Goal: Information Seeking & Learning: Check status

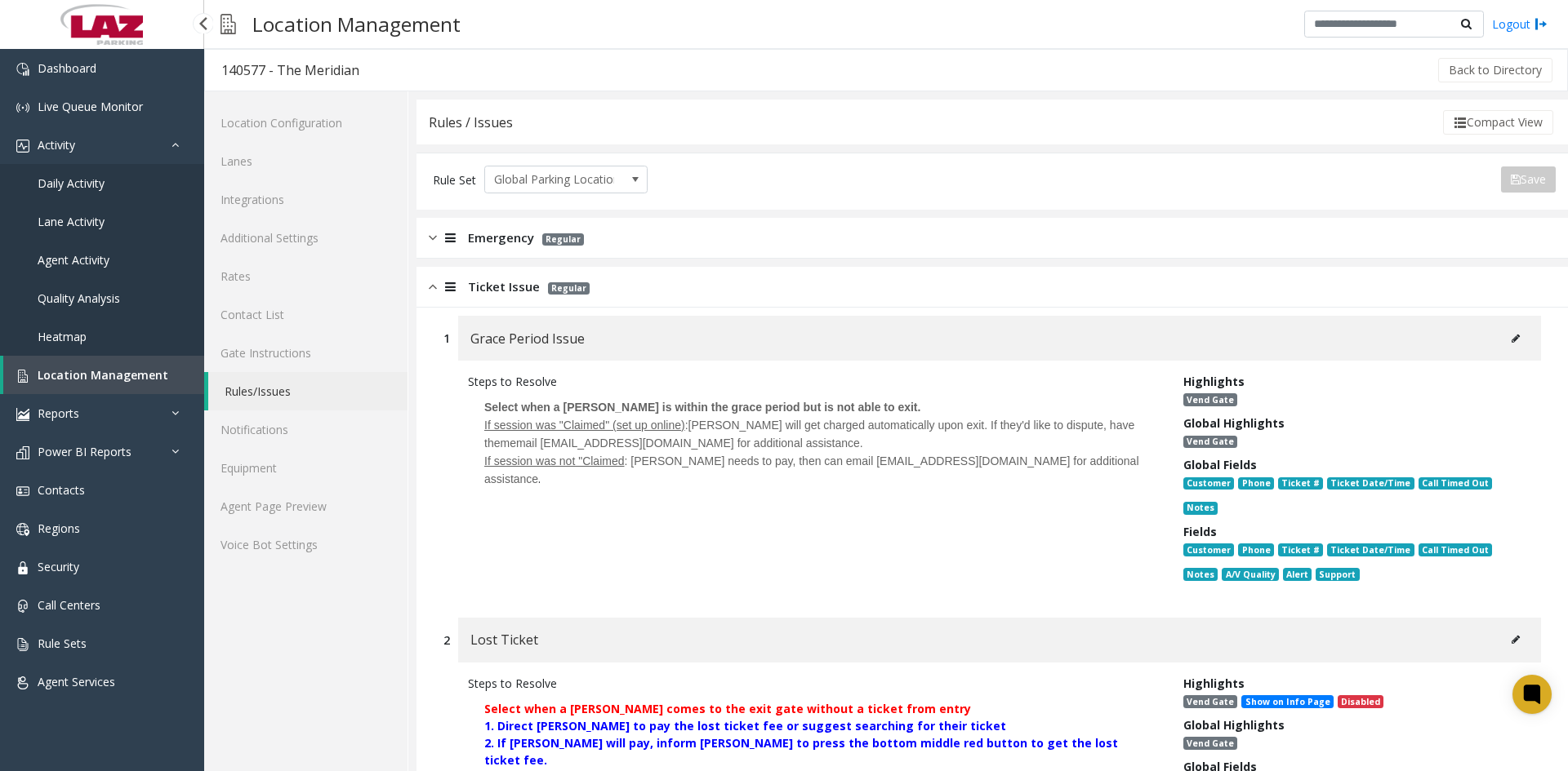
scroll to position [7223, 0]
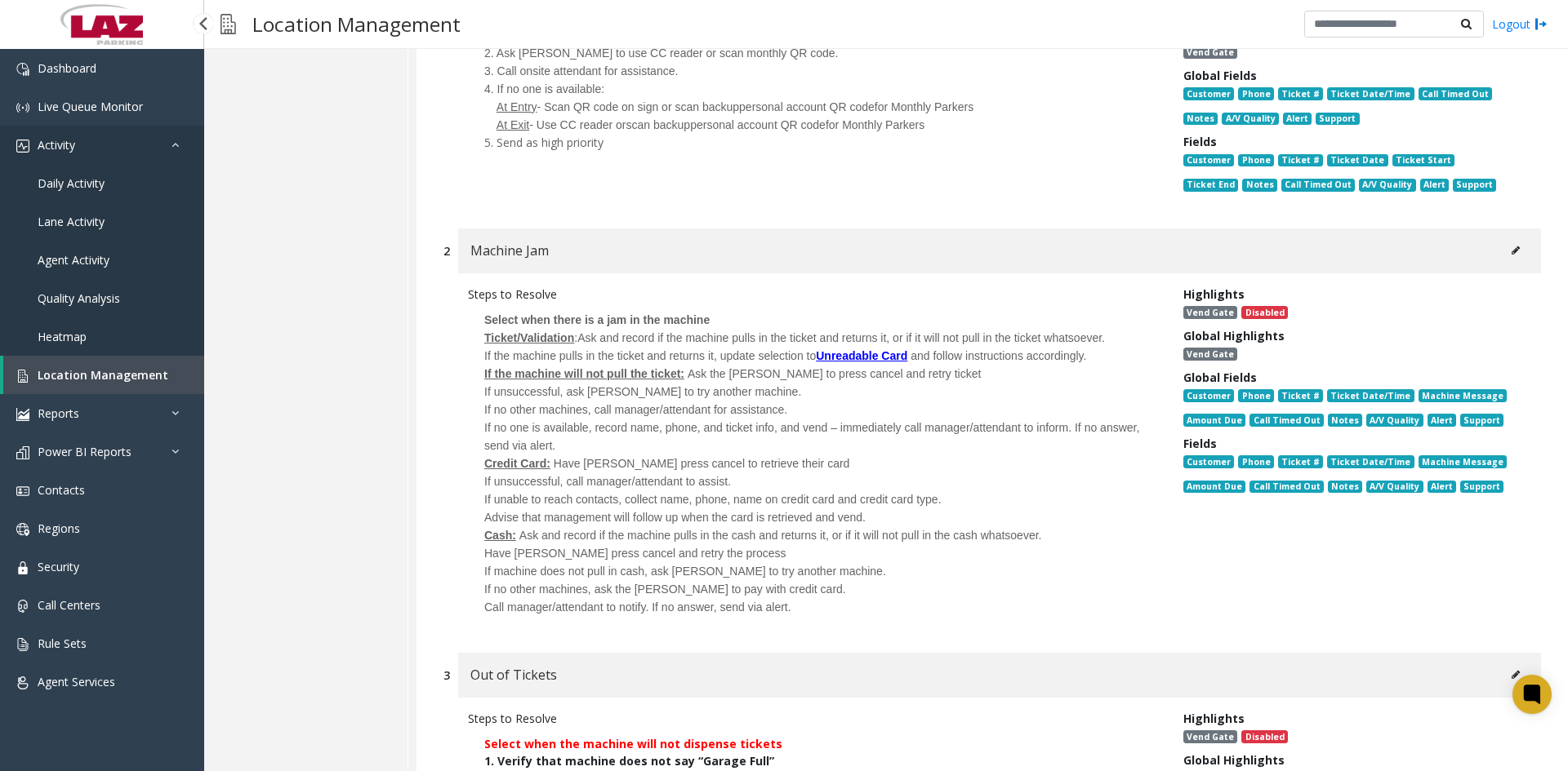
click at [82, 147] on link "Activity" at bounding box center [102, 145] width 204 height 38
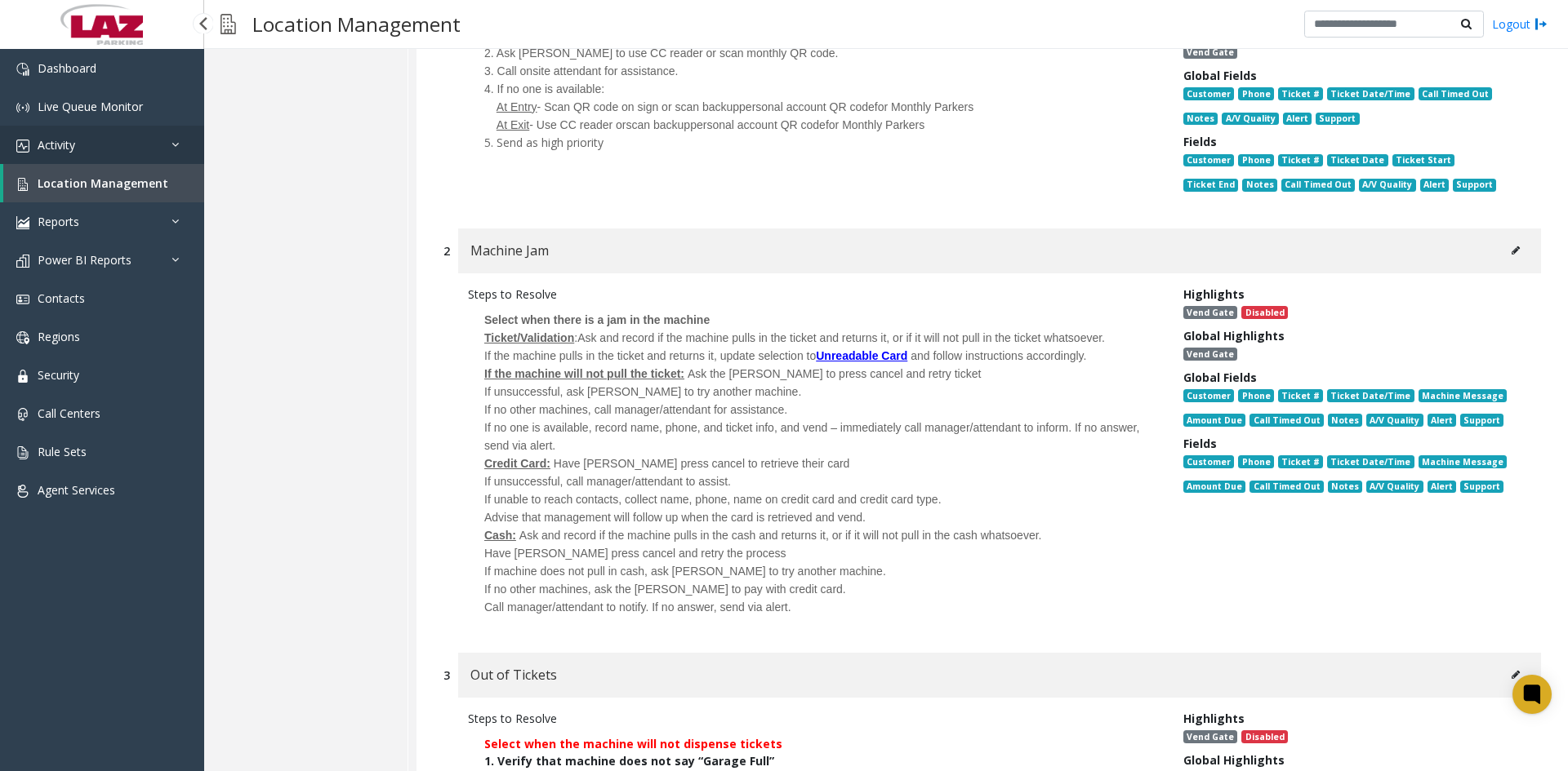
click at [80, 146] on link "Activity" at bounding box center [102, 145] width 204 height 38
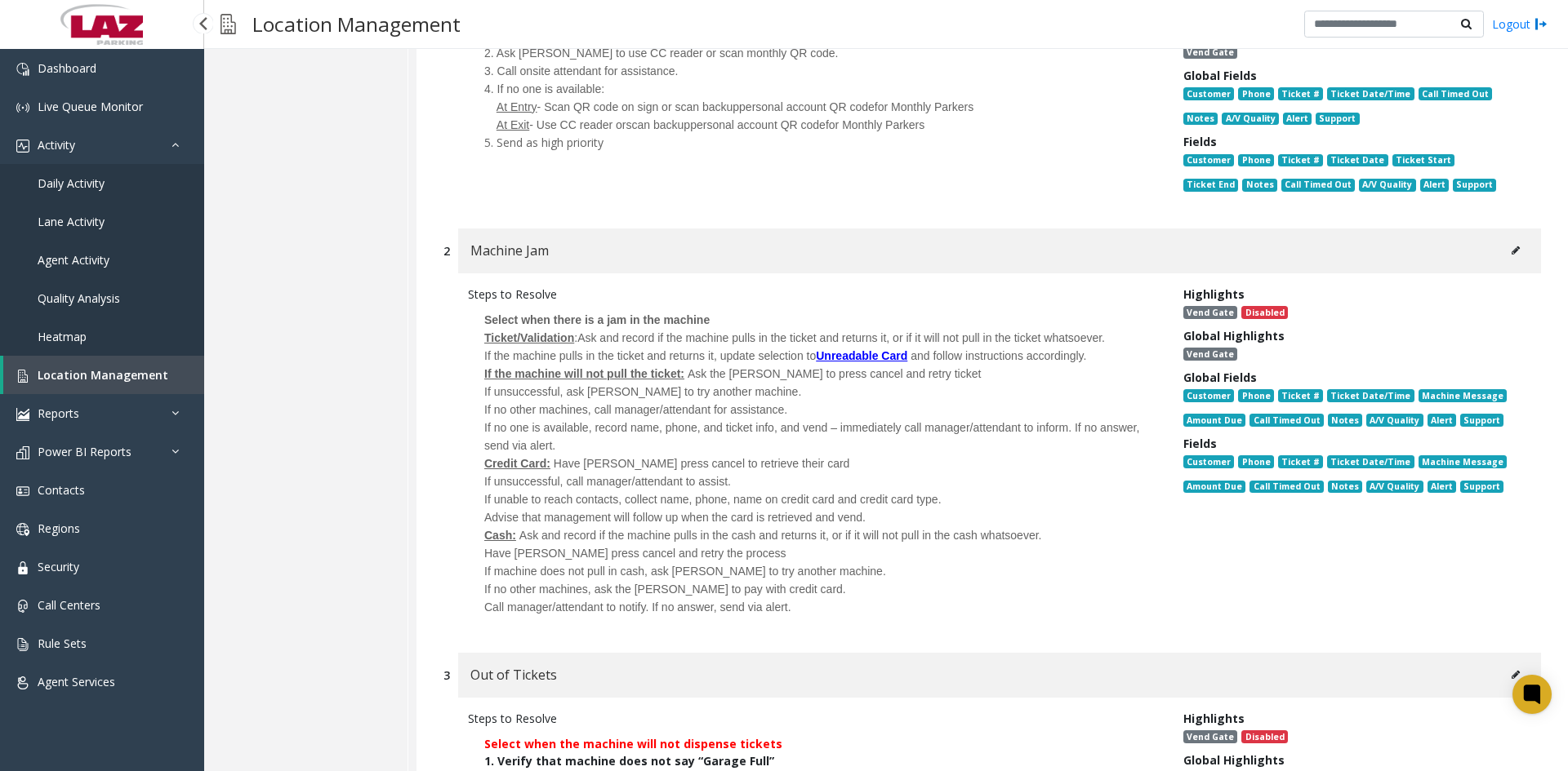
click at [89, 182] on span "Daily Activity" at bounding box center [71, 182] width 67 height 15
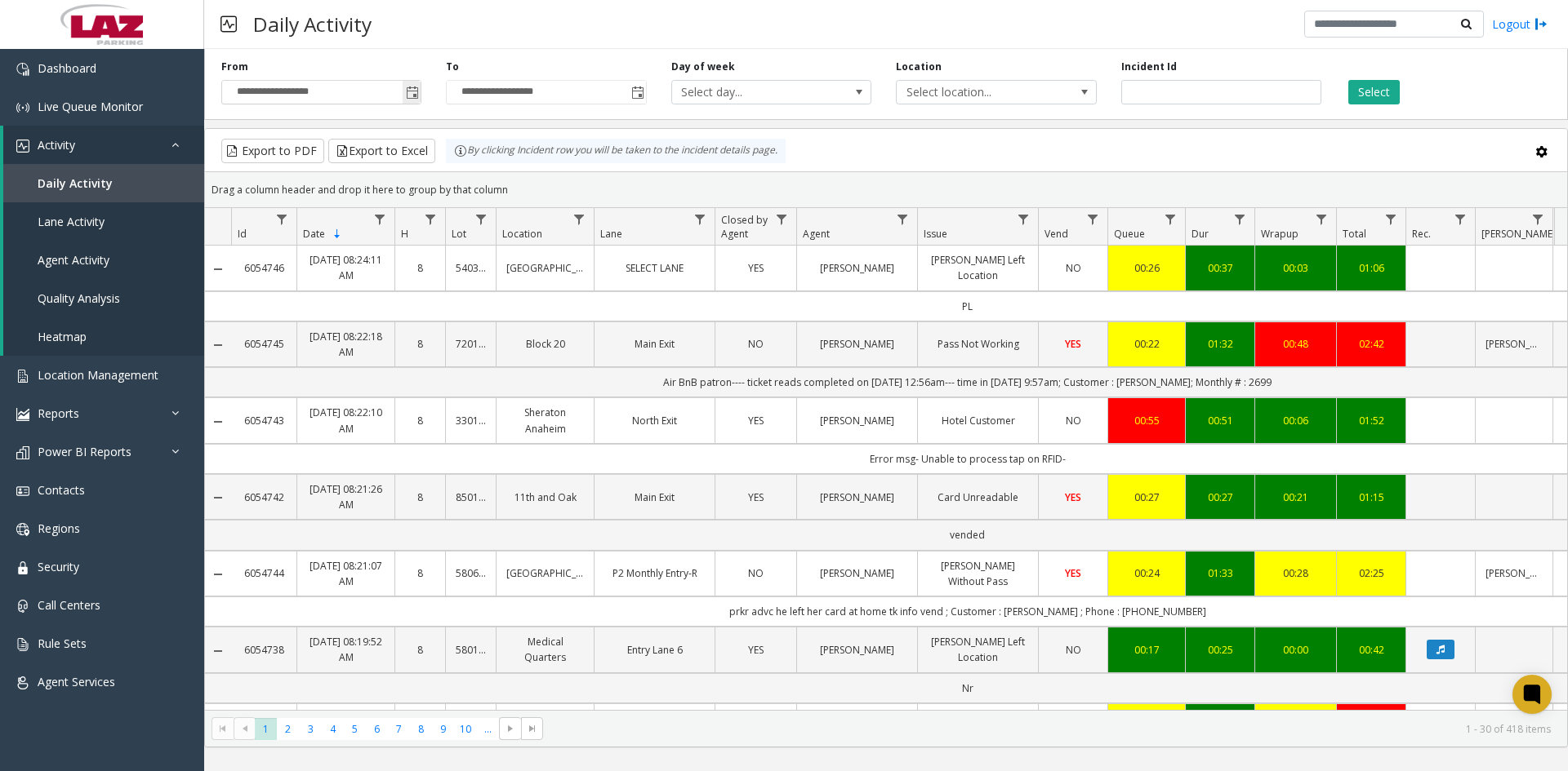
click at [409, 97] on span "Toggle popup" at bounding box center [413, 93] width 13 height 13
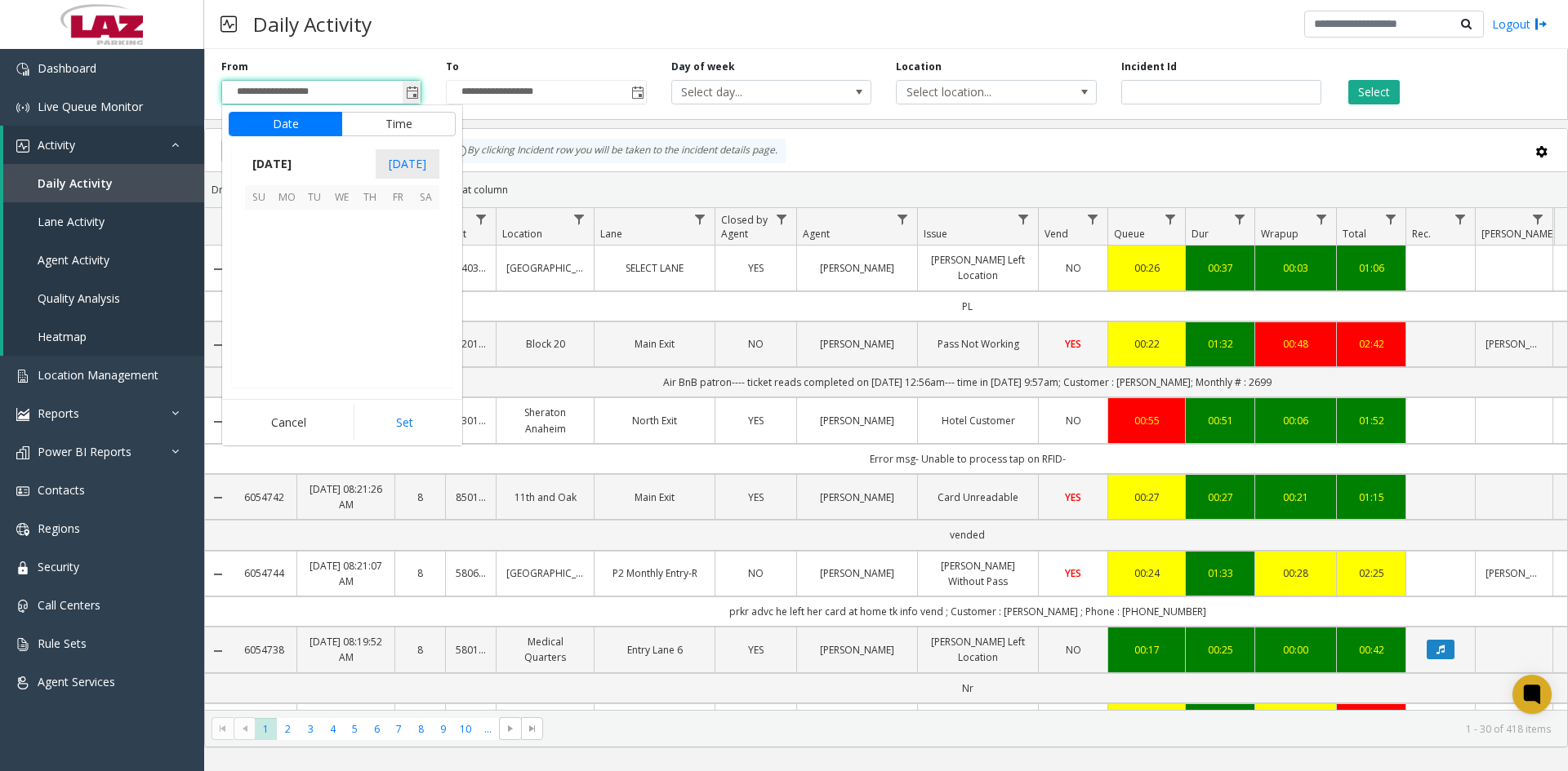
scroll to position [292729, 0]
click at [371, 279] on span "14" at bounding box center [370, 279] width 28 height 28
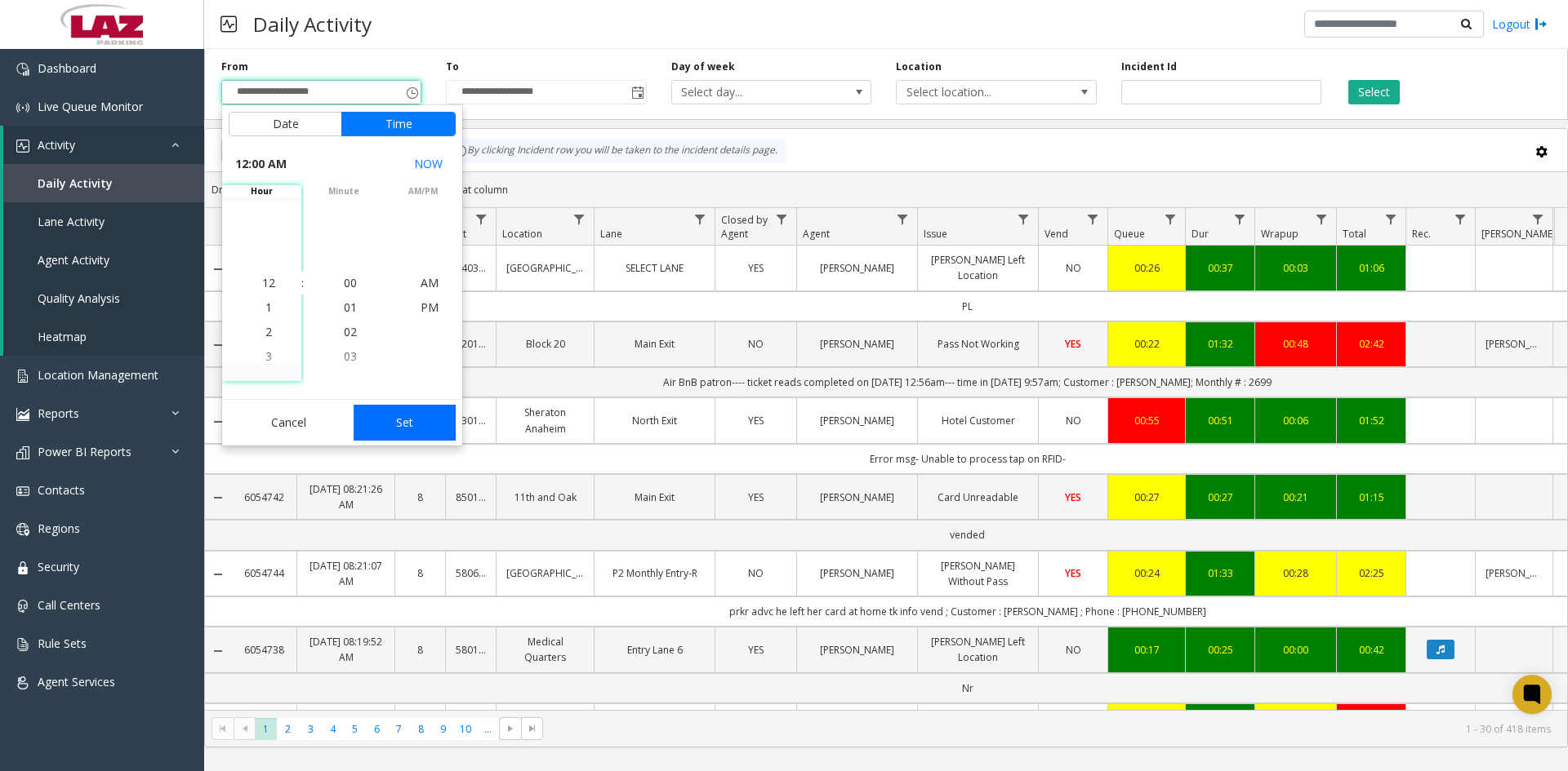
click at [388, 431] on button "Set" at bounding box center [405, 423] width 103 height 36
type input "**********"
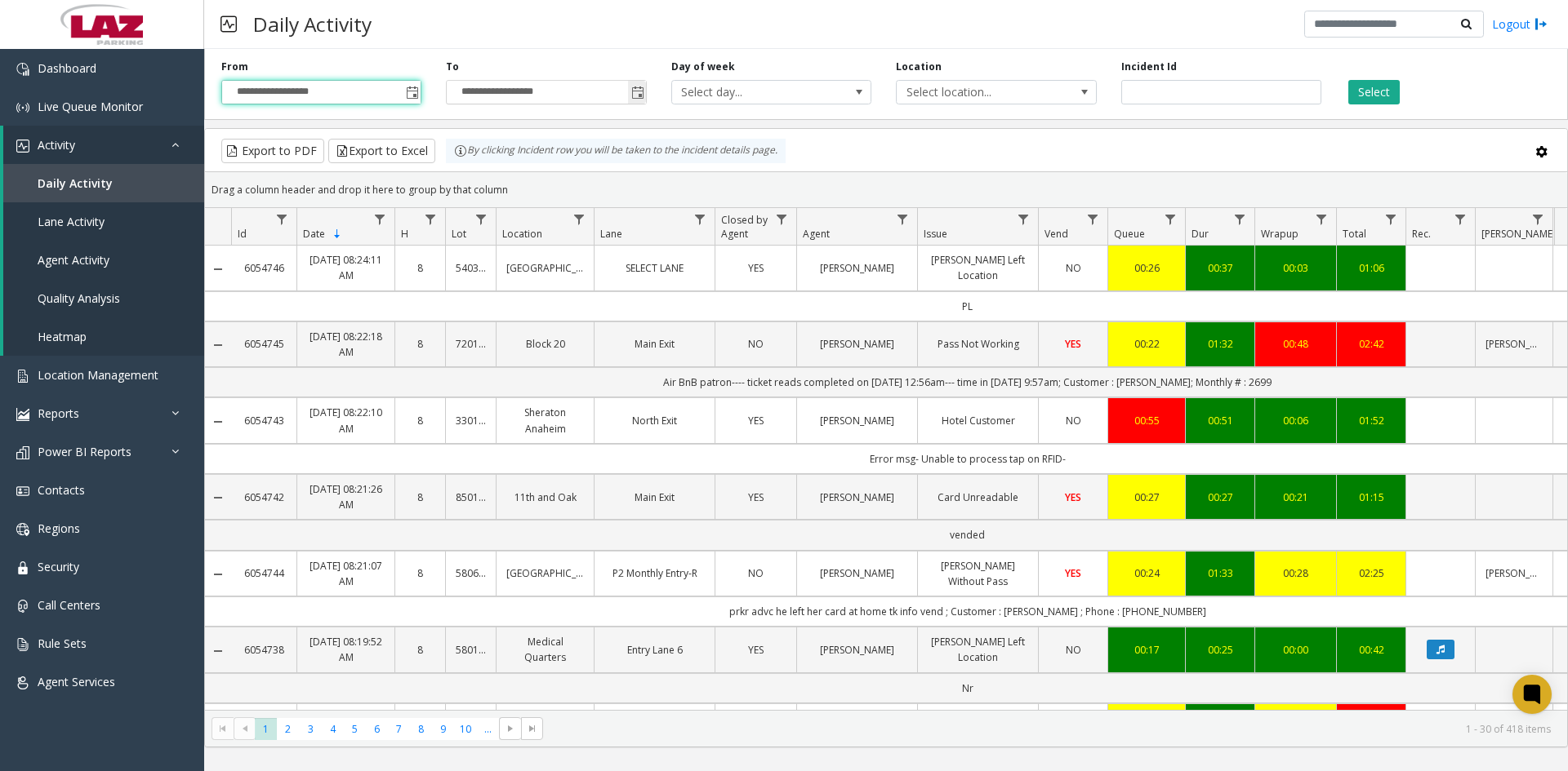
click at [636, 89] on span "Toggle popup" at bounding box center [637, 93] width 13 height 13
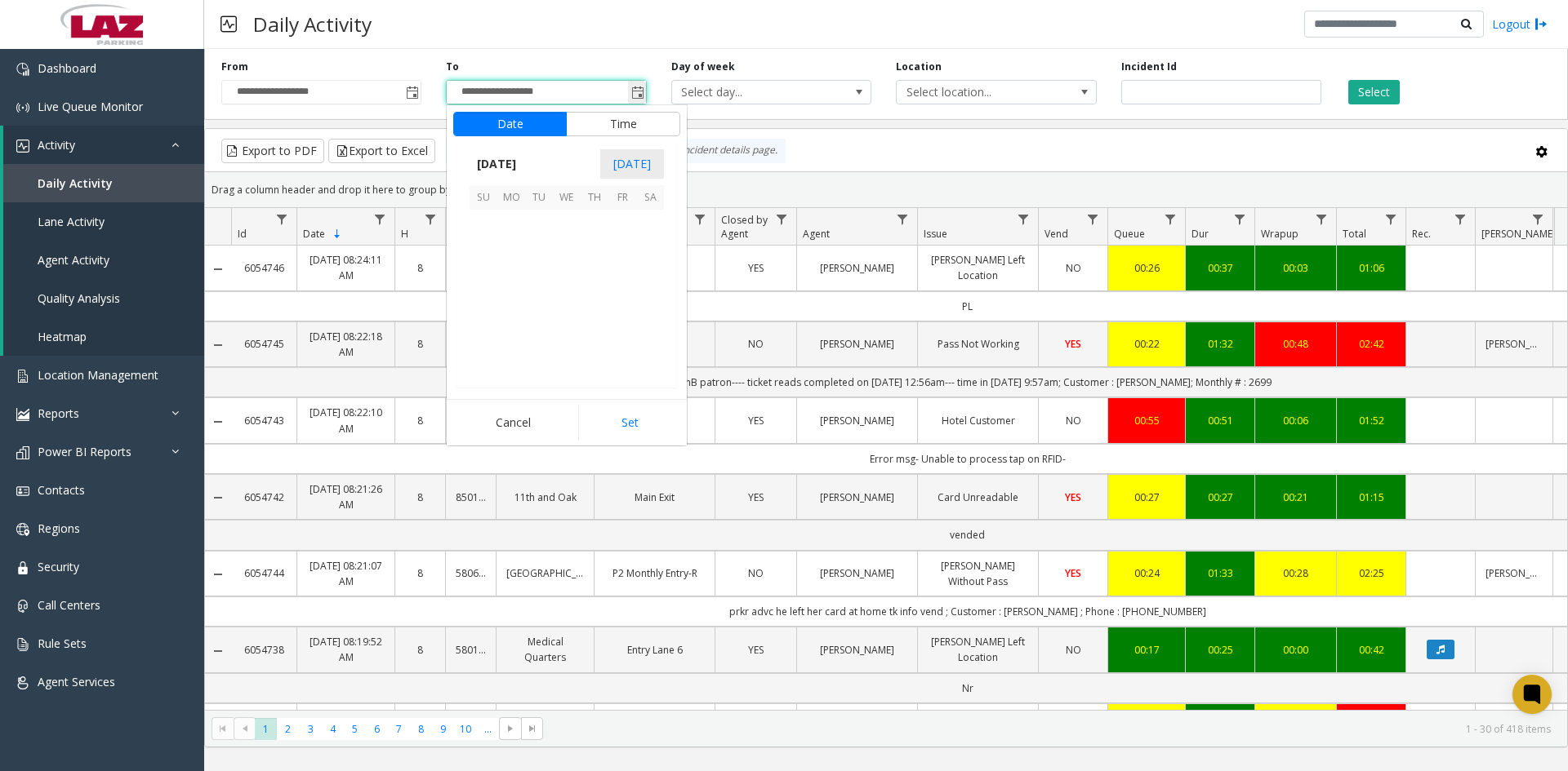
scroll to position [24, 0]
click at [601, 279] on span "14" at bounding box center [594, 279] width 28 height 28
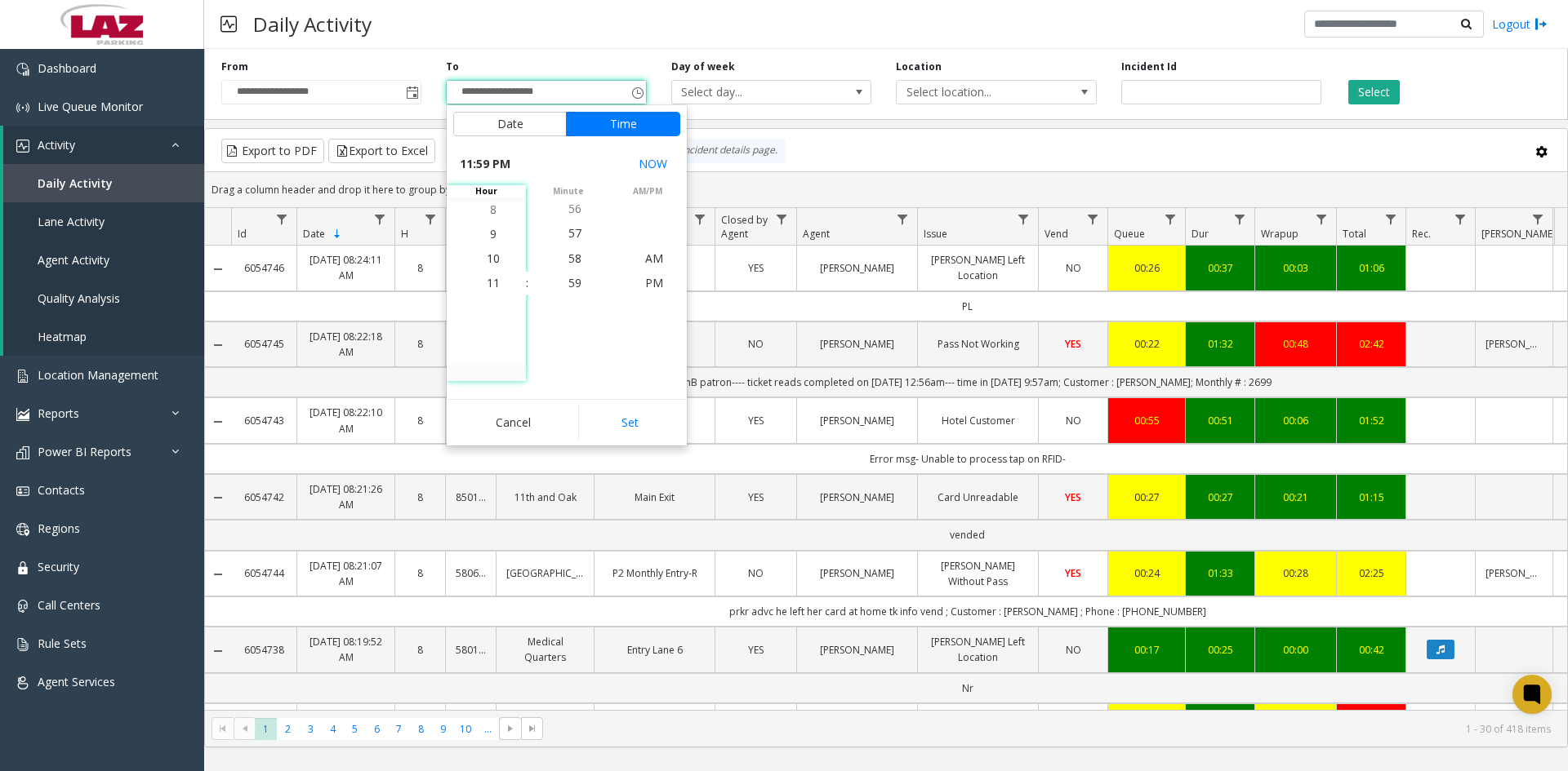
drag, startPoint x: 620, startPoint y: 423, endPoint x: 636, endPoint y: 408, distance: 21.9
click at [620, 423] on button "Set" at bounding box center [629, 423] width 103 height 36
type input "**********"
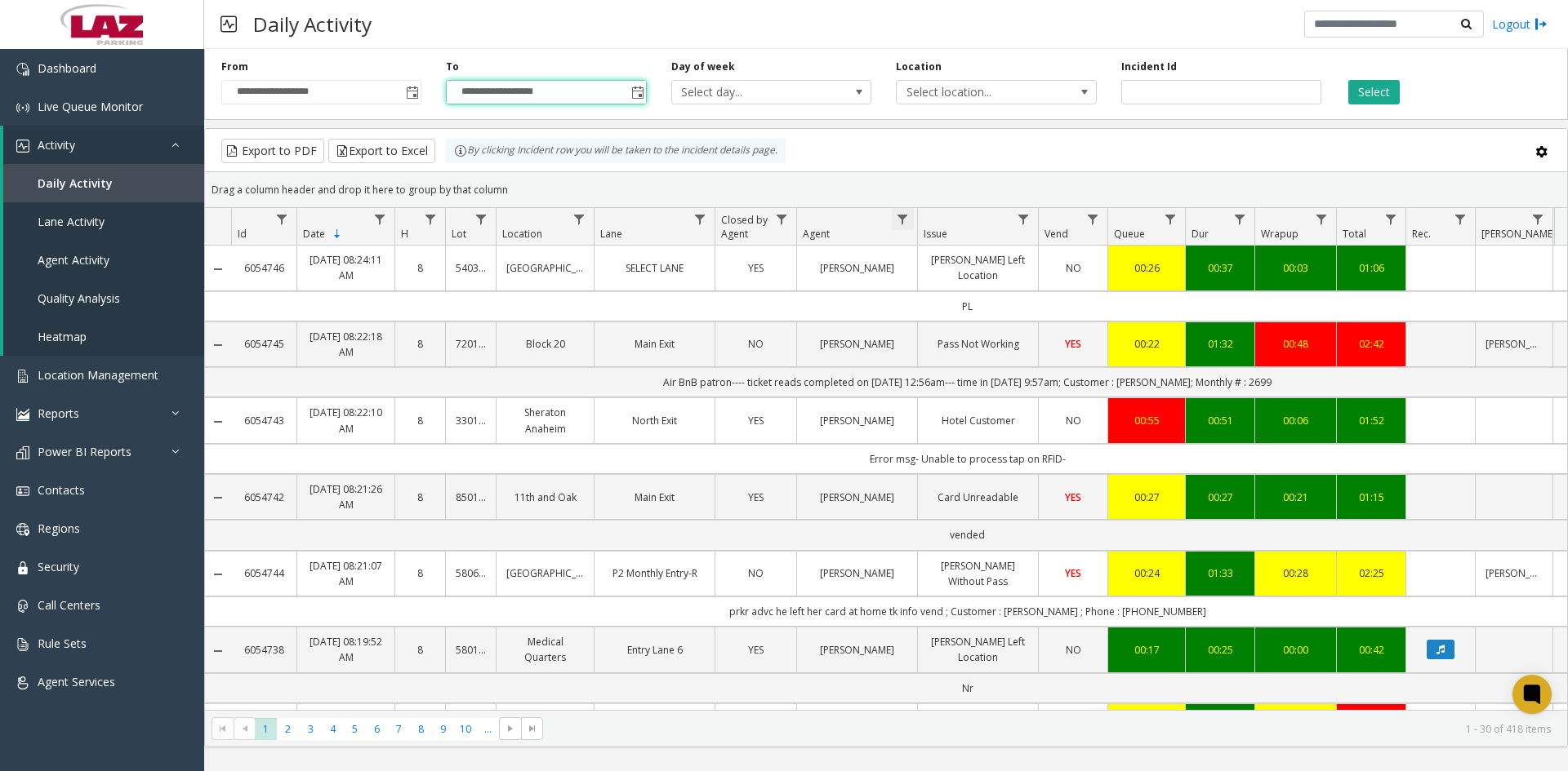
click at [905, 217] on span "Data table" at bounding box center [902, 219] width 13 height 13
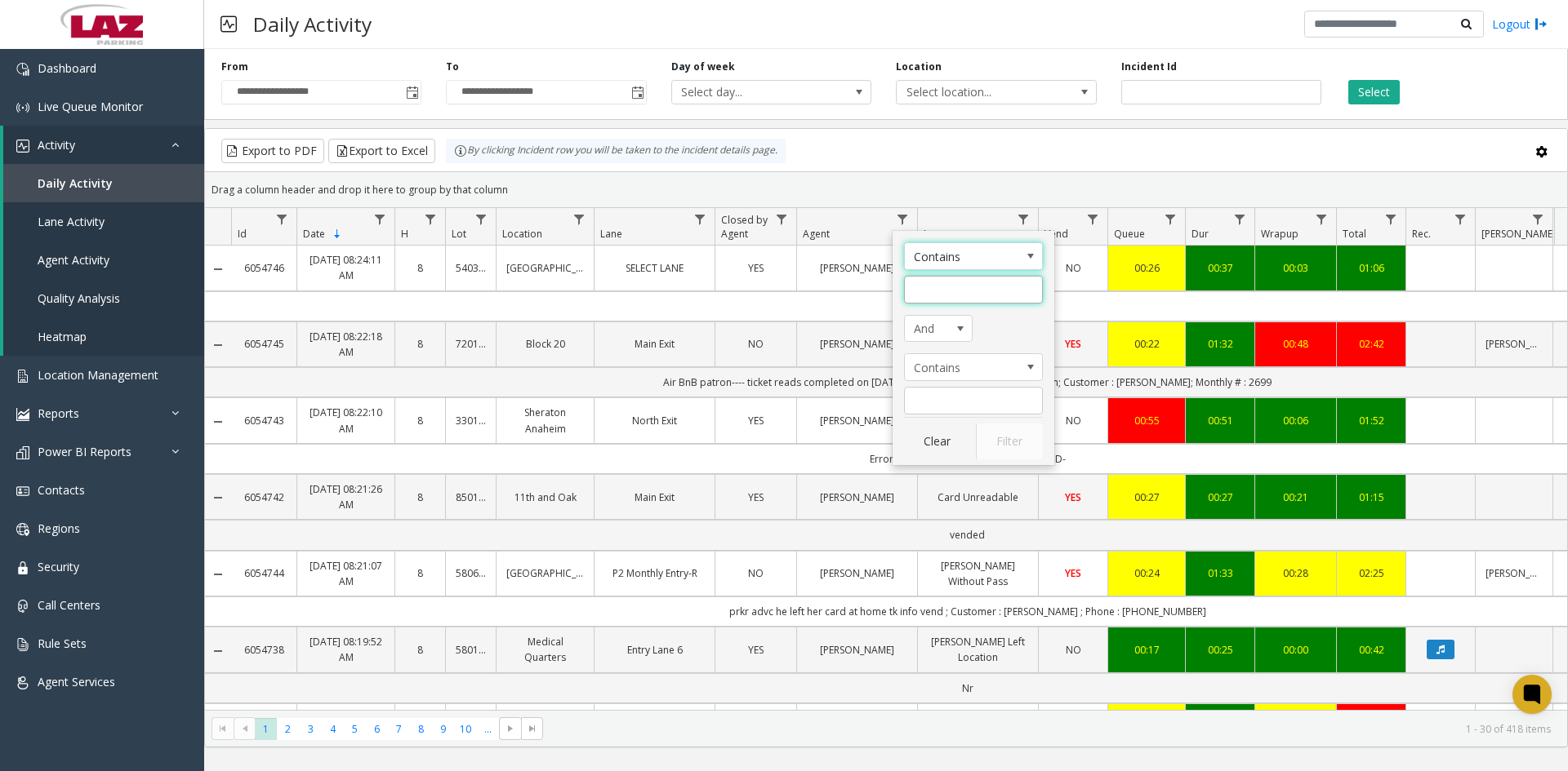
click at [933, 293] on input "Agent Filter" at bounding box center [973, 289] width 139 height 28
type input "*******"
click at [1000, 453] on button "Filter" at bounding box center [1009, 442] width 67 height 36
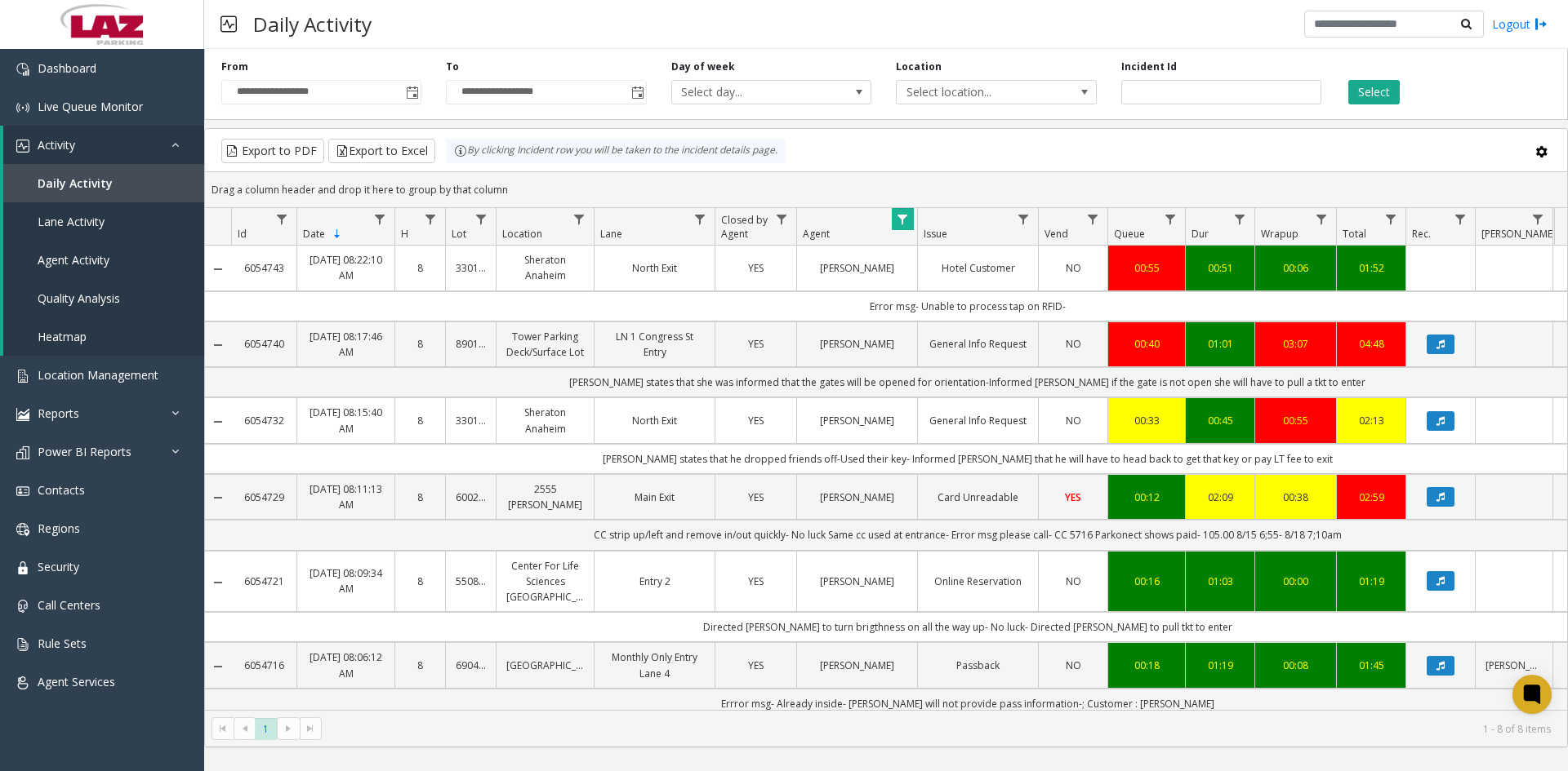
click at [1378, 70] on div "Select" at bounding box center [1445, 82] width 225 height 45
click at [1372, 92] on button "Select" at bounding box center [1374, 91] width 51 height 24
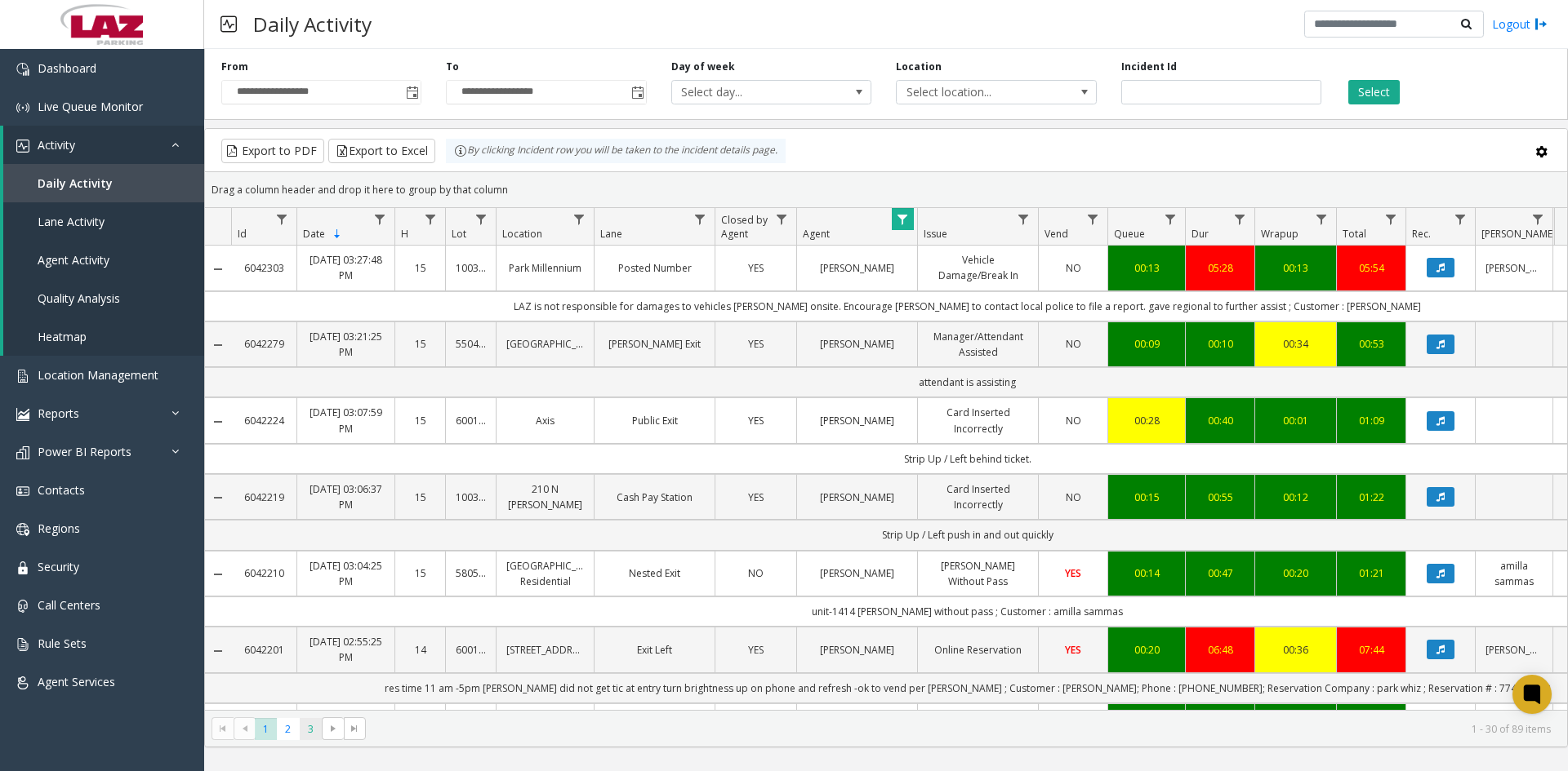
click at [304, 725] on span "3" at bounding box center [311, 729] width 22 height 22
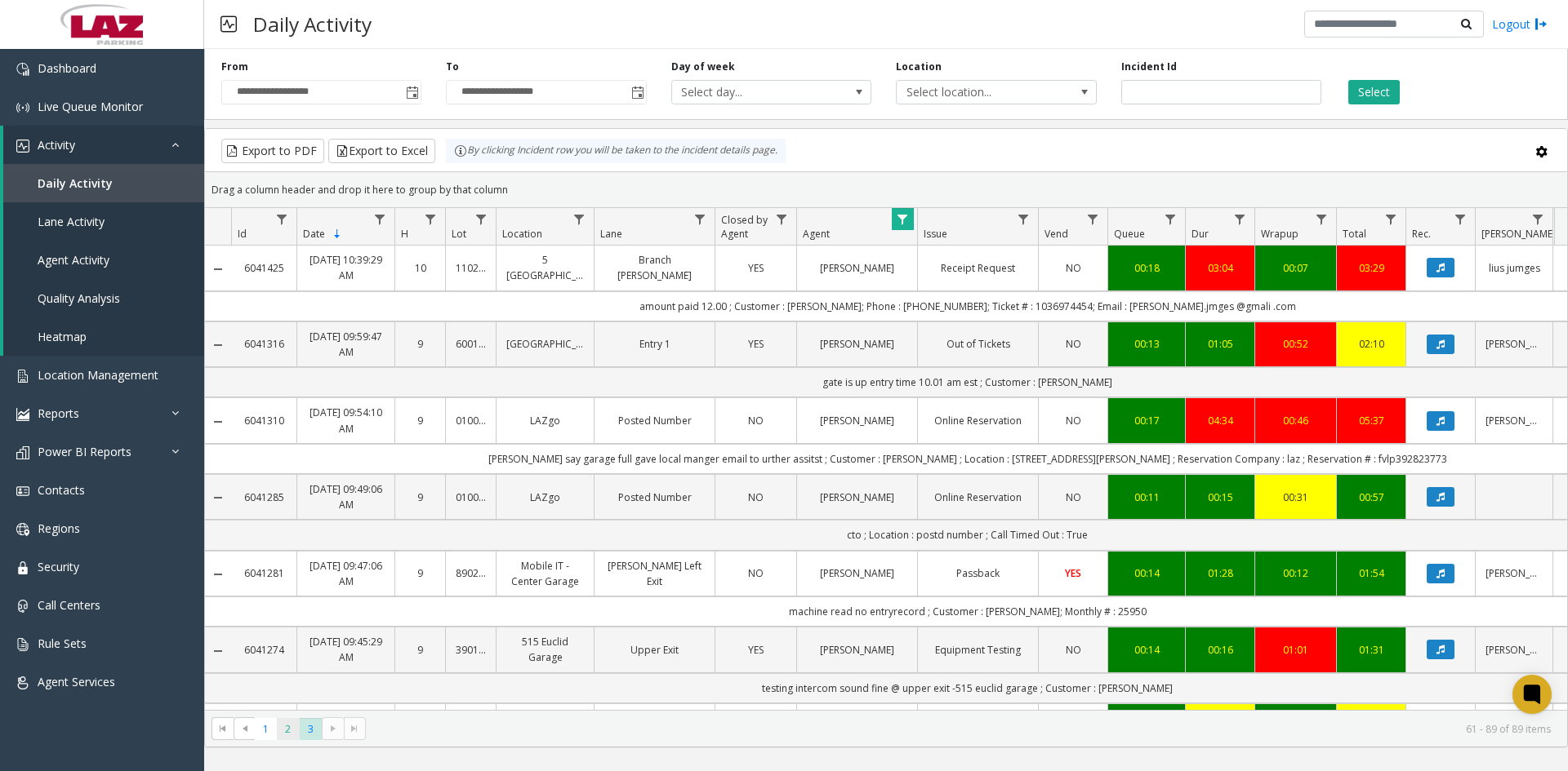
click at [285, 737] on span "2" at bounding box center [287, 729] width 22 height 22
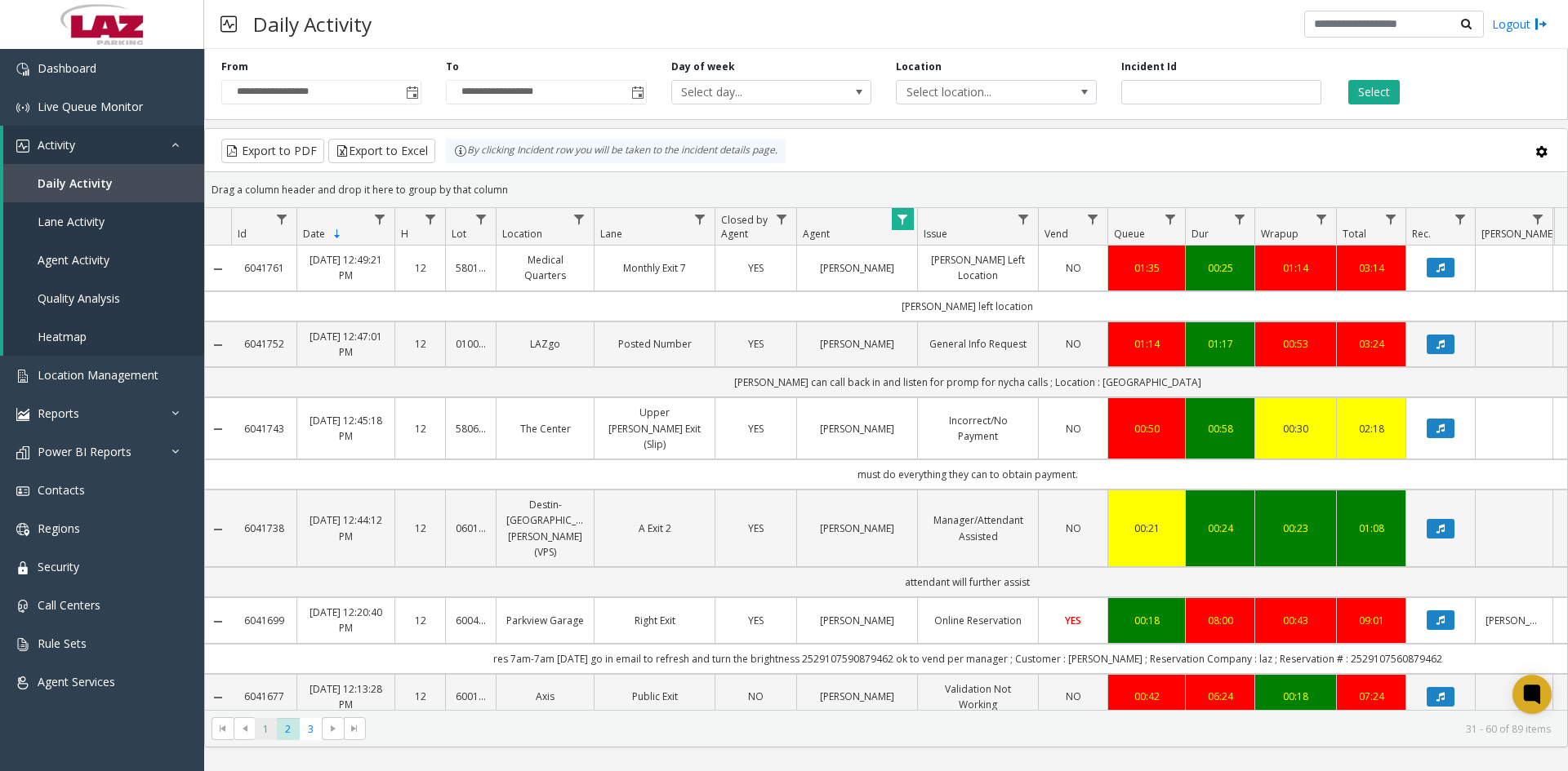
click at [262, 734] on span "1" at bounding box center [266, 729] width 22 height 22
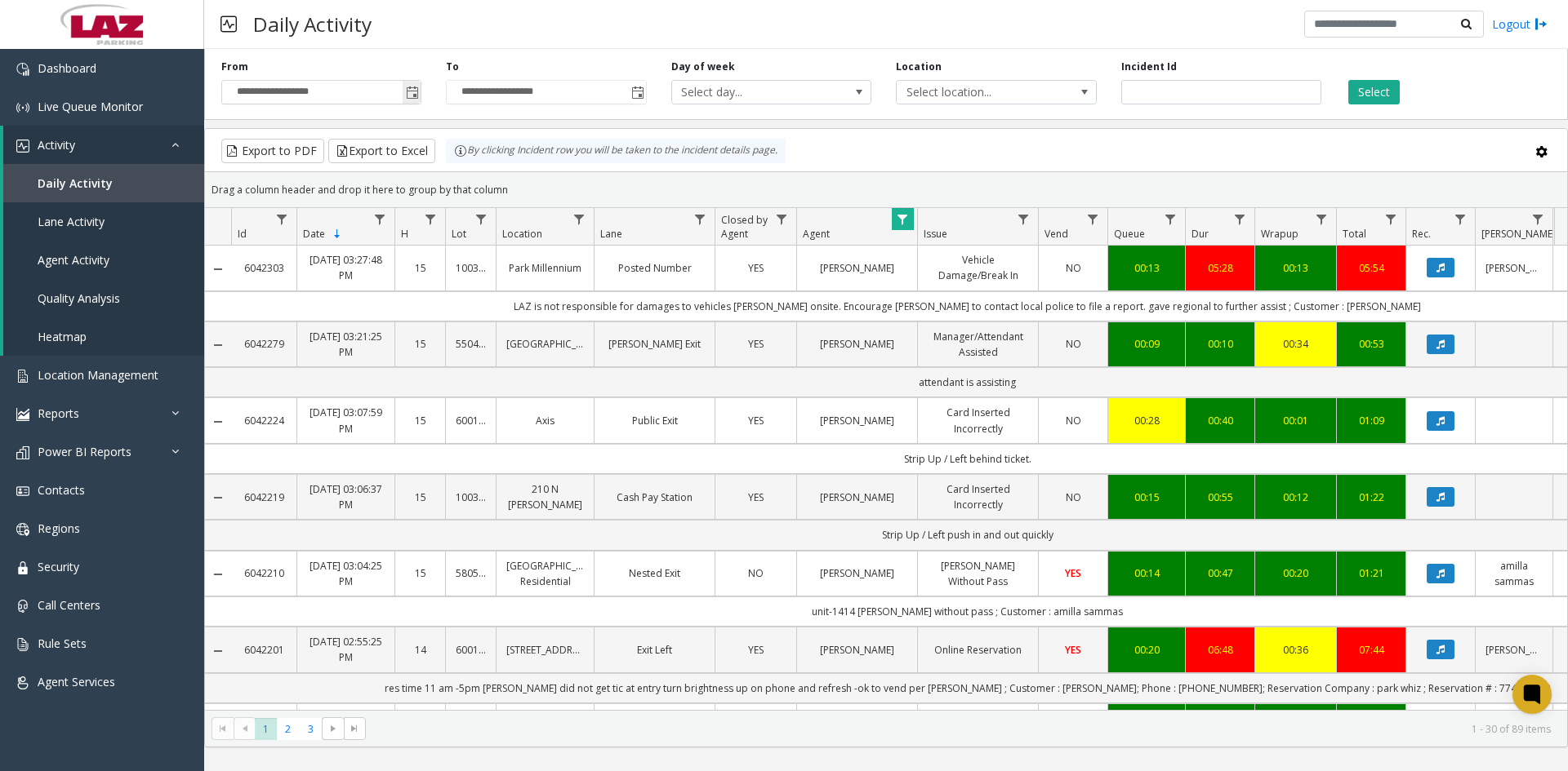
click at [410, 93] on span "Toggle popup" at bounding box center [413, 93] width 13 height 13
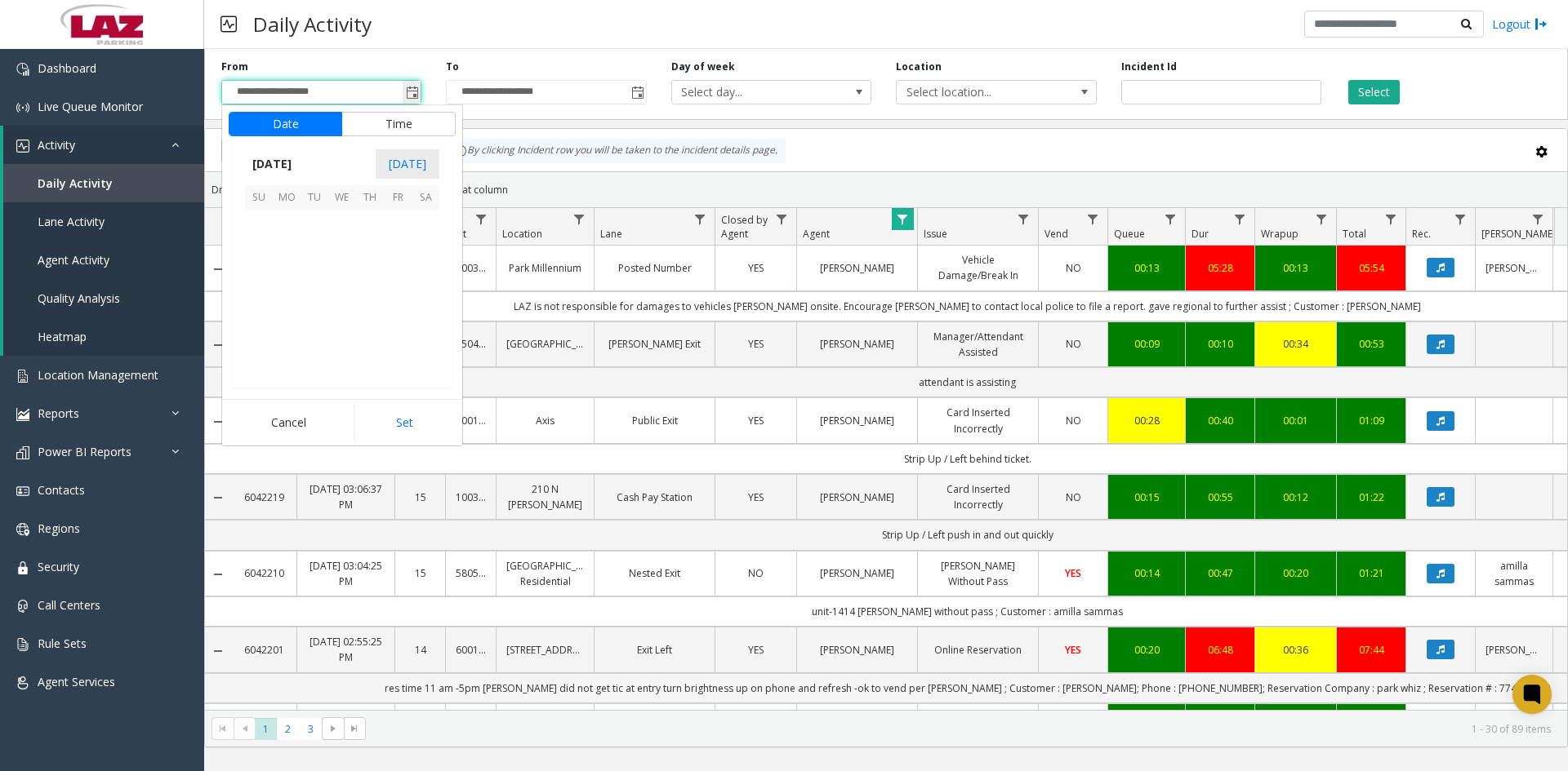
scroll to position [292729, 0]
click at [396, 275] on span "15" at bounding box center [397, 279] width 28 height 28
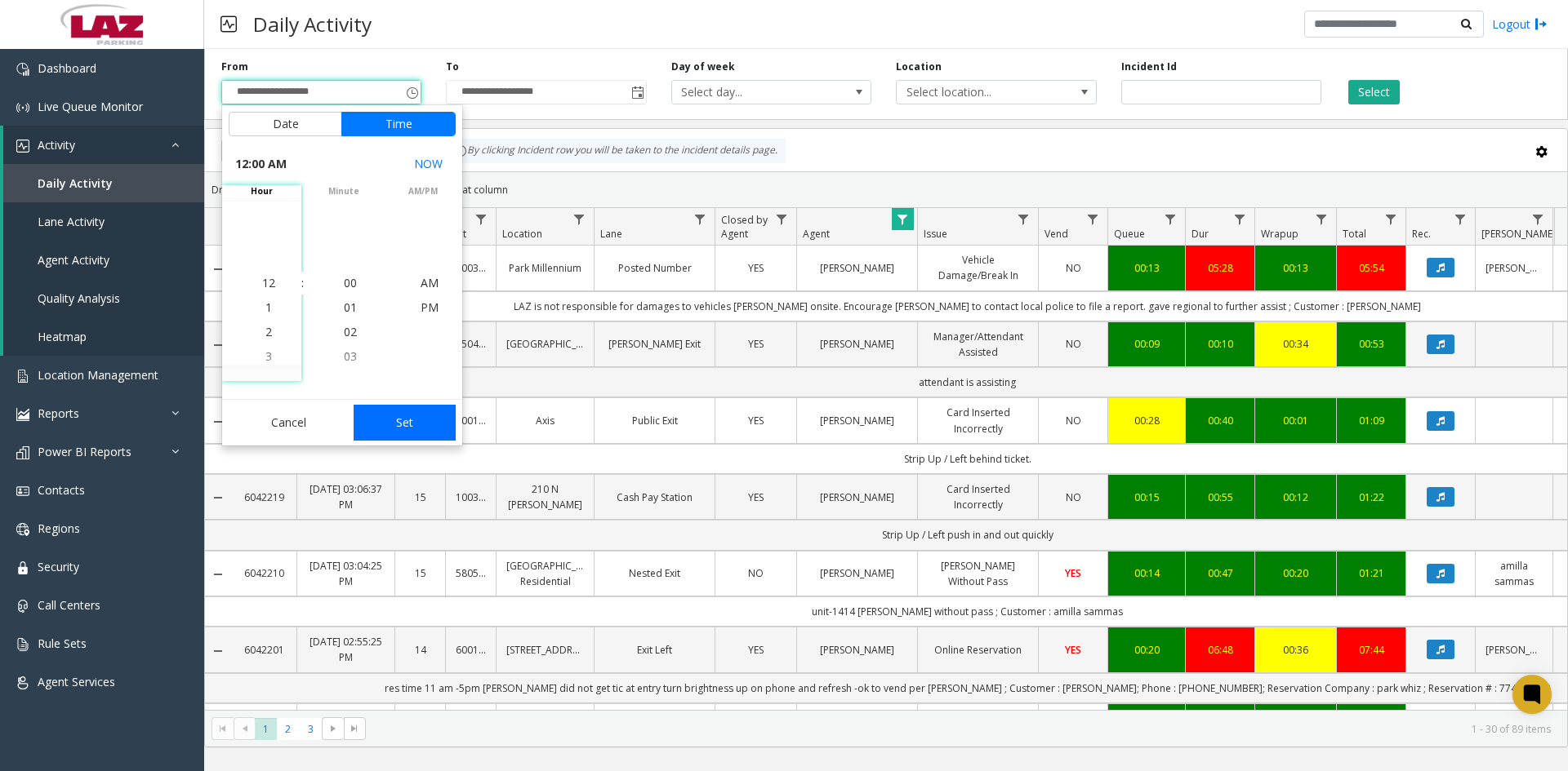
click at [398, 423] on button "Set" at bounding box center [405, 423] width 103 height 36
type input "**********"
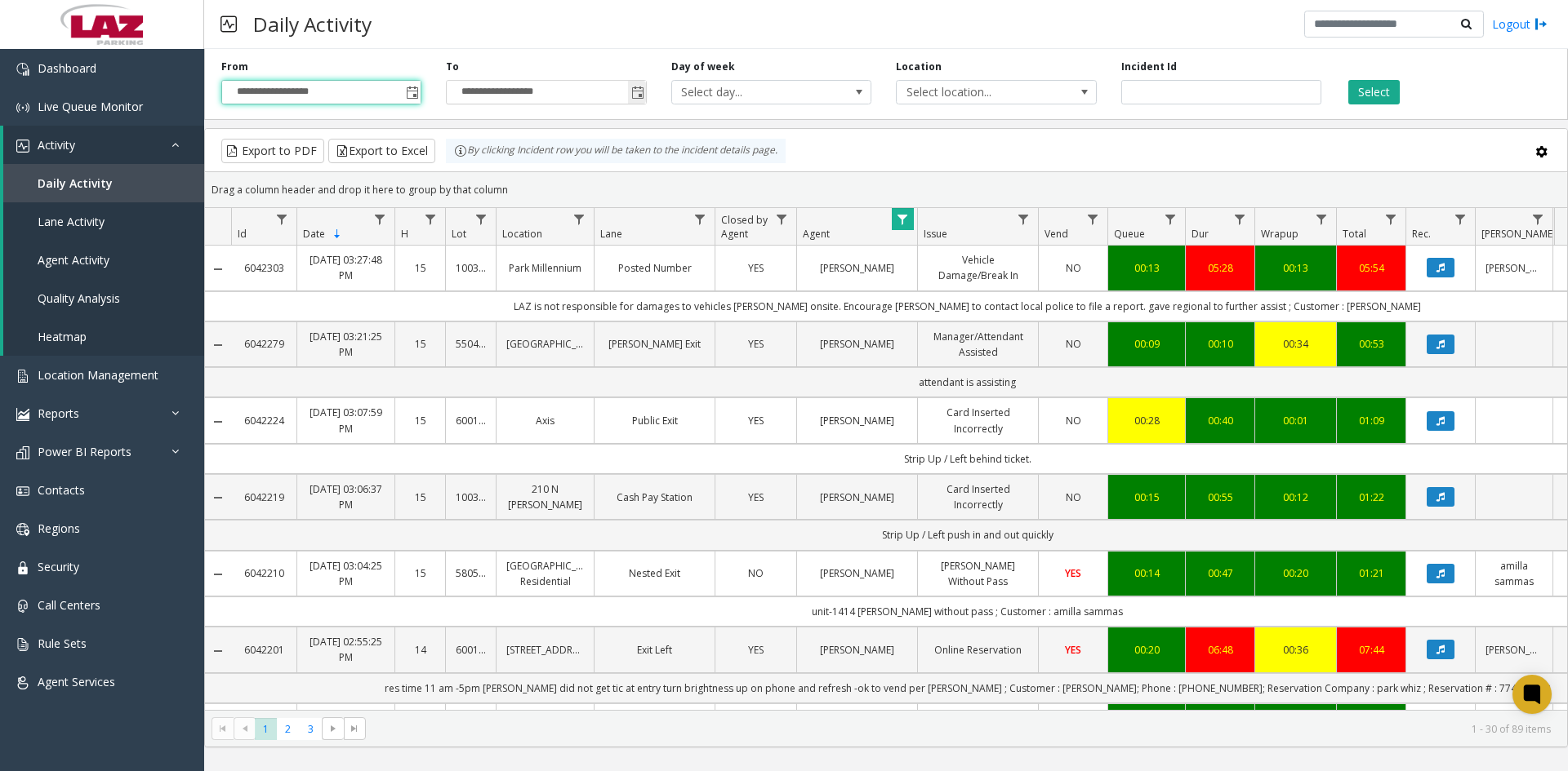
click at [637, 97] on span "Toggle popup" at bounding box center [637, 93] width 13 height 13
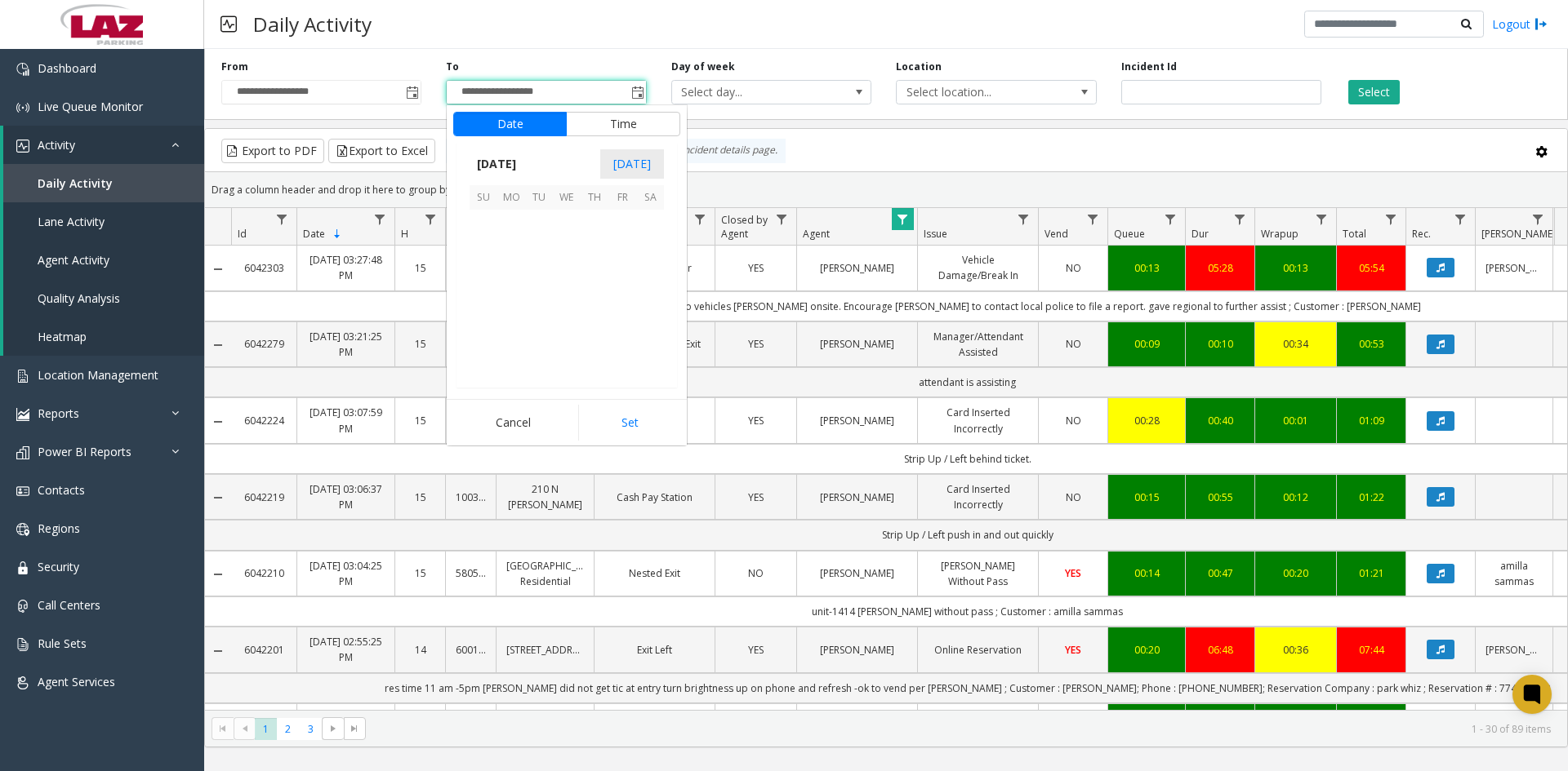
scroll to position [24, 0]
click at [622, 276] on span "15" at bounding box center [622, 279] width 28 height 28
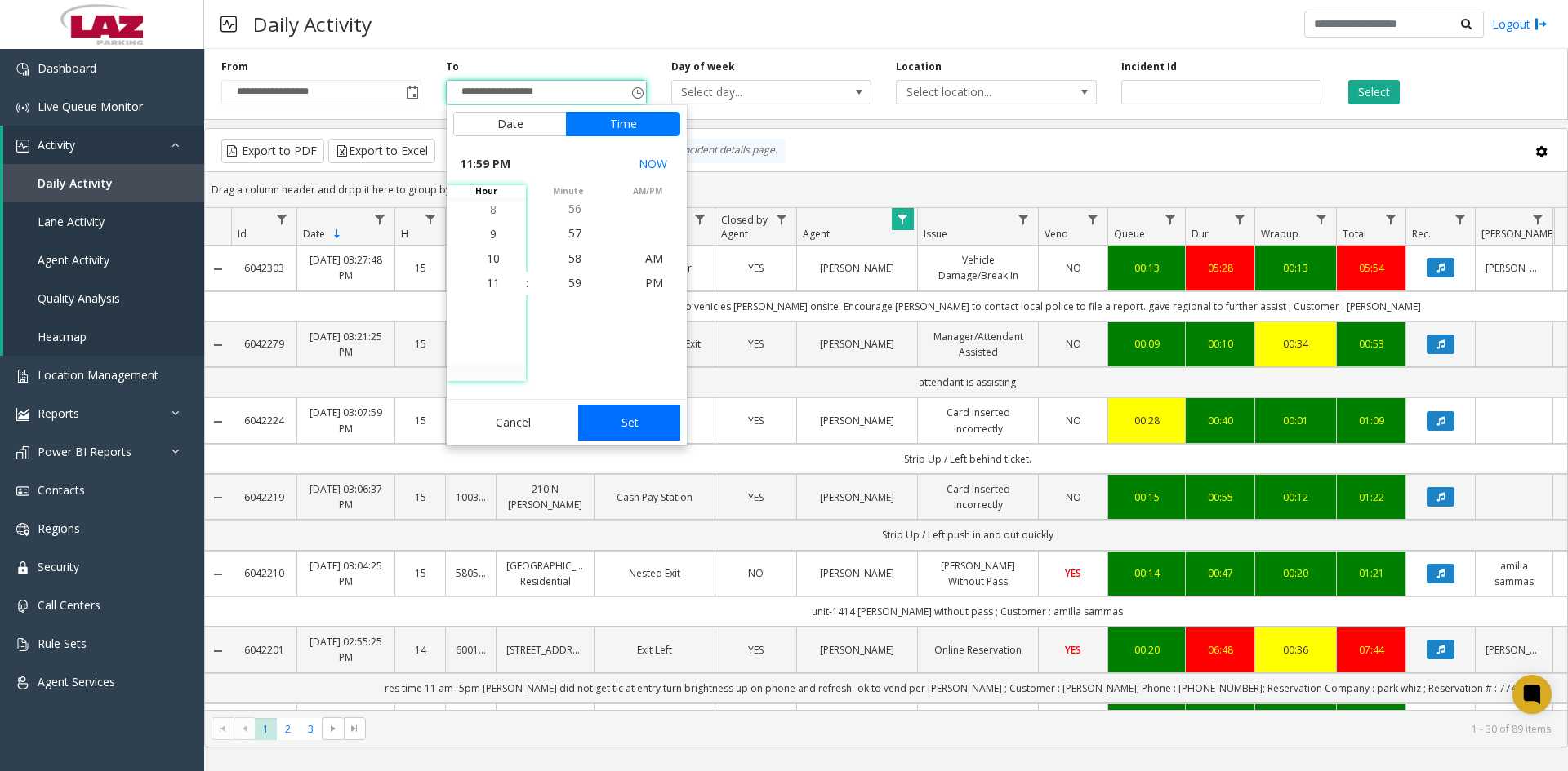
click at [618, 423] on button "Set" at bounding box center [629, 423] width 103 height 36
type input "**********"
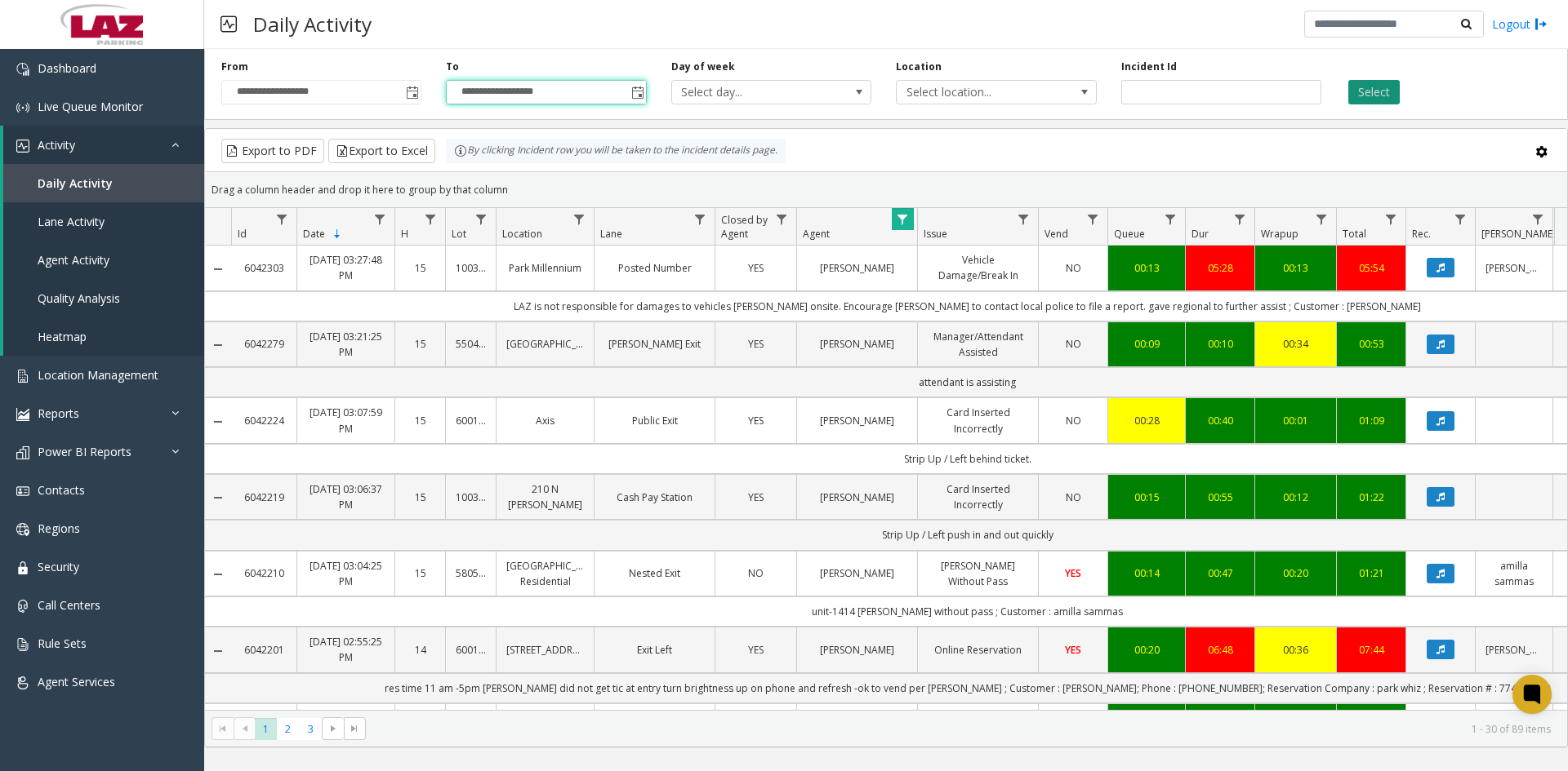
click at [1357, 90] on button "Select" at bounding box center [1374, 91] width 51 height 24
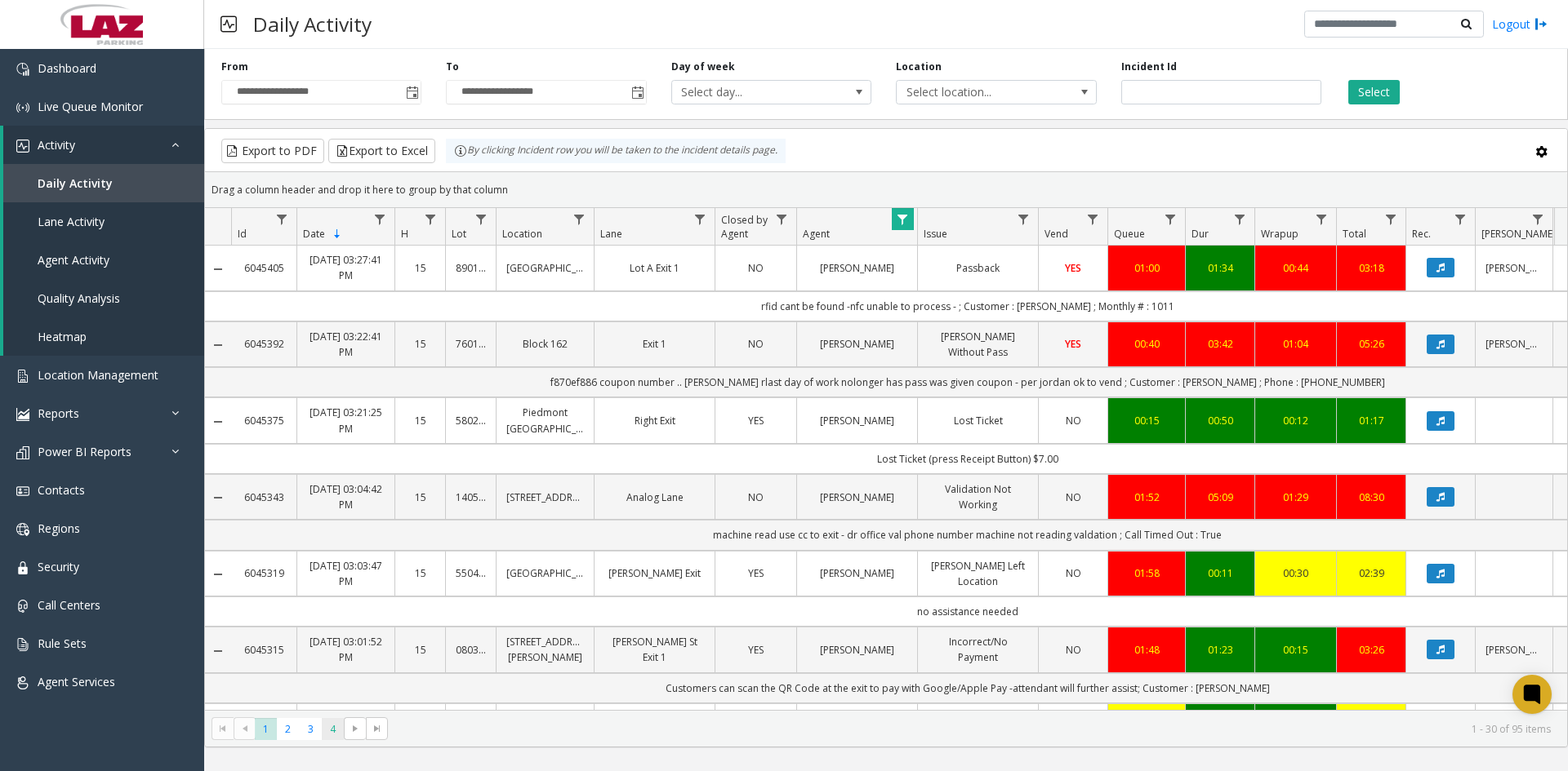
click at [334, 737] on span "4" at bounding box center [333, 729] width 22 height 22
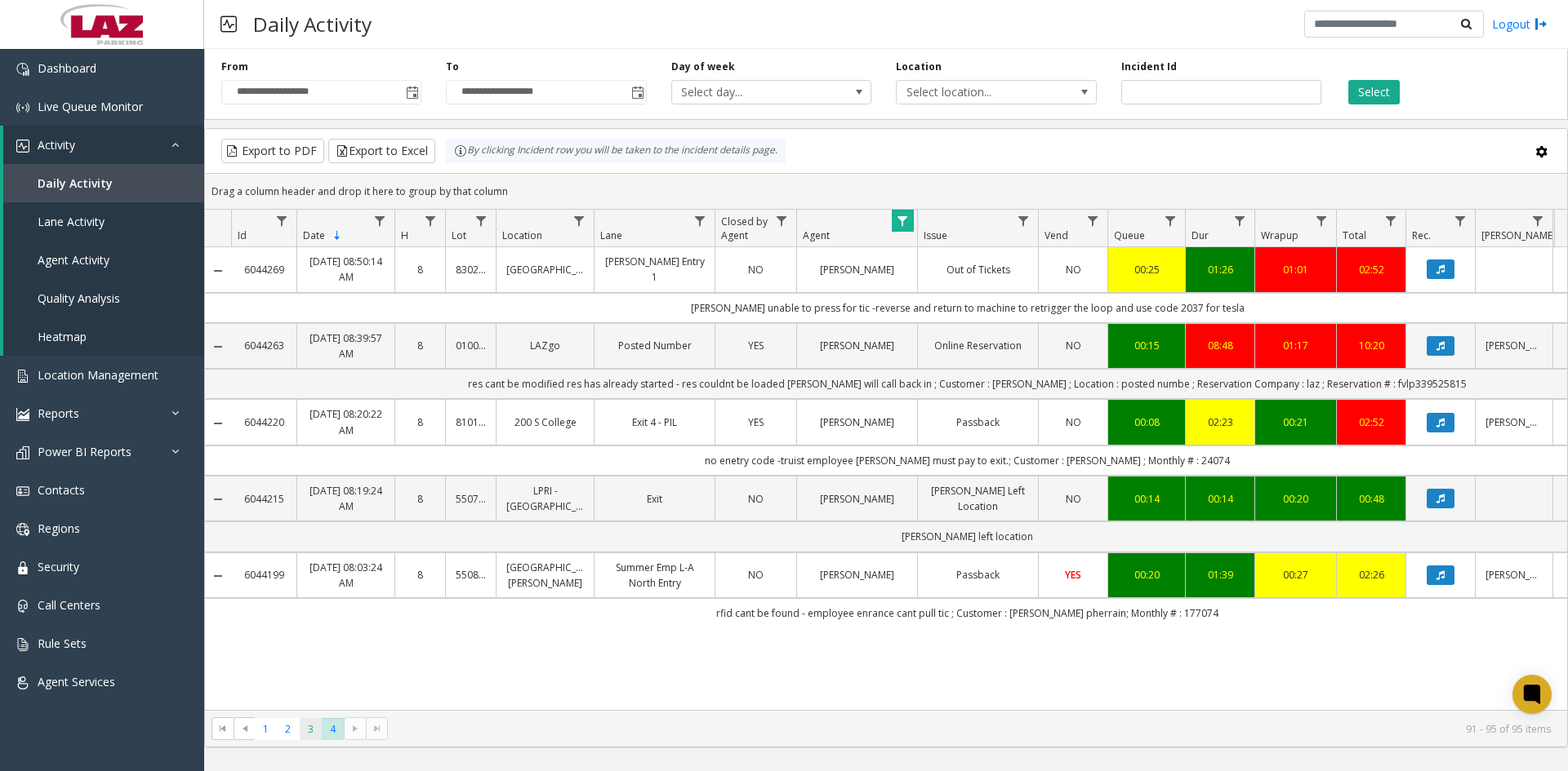
click at [309, 731] on span "3" at bounding box center [311, 729] width 22 height 22
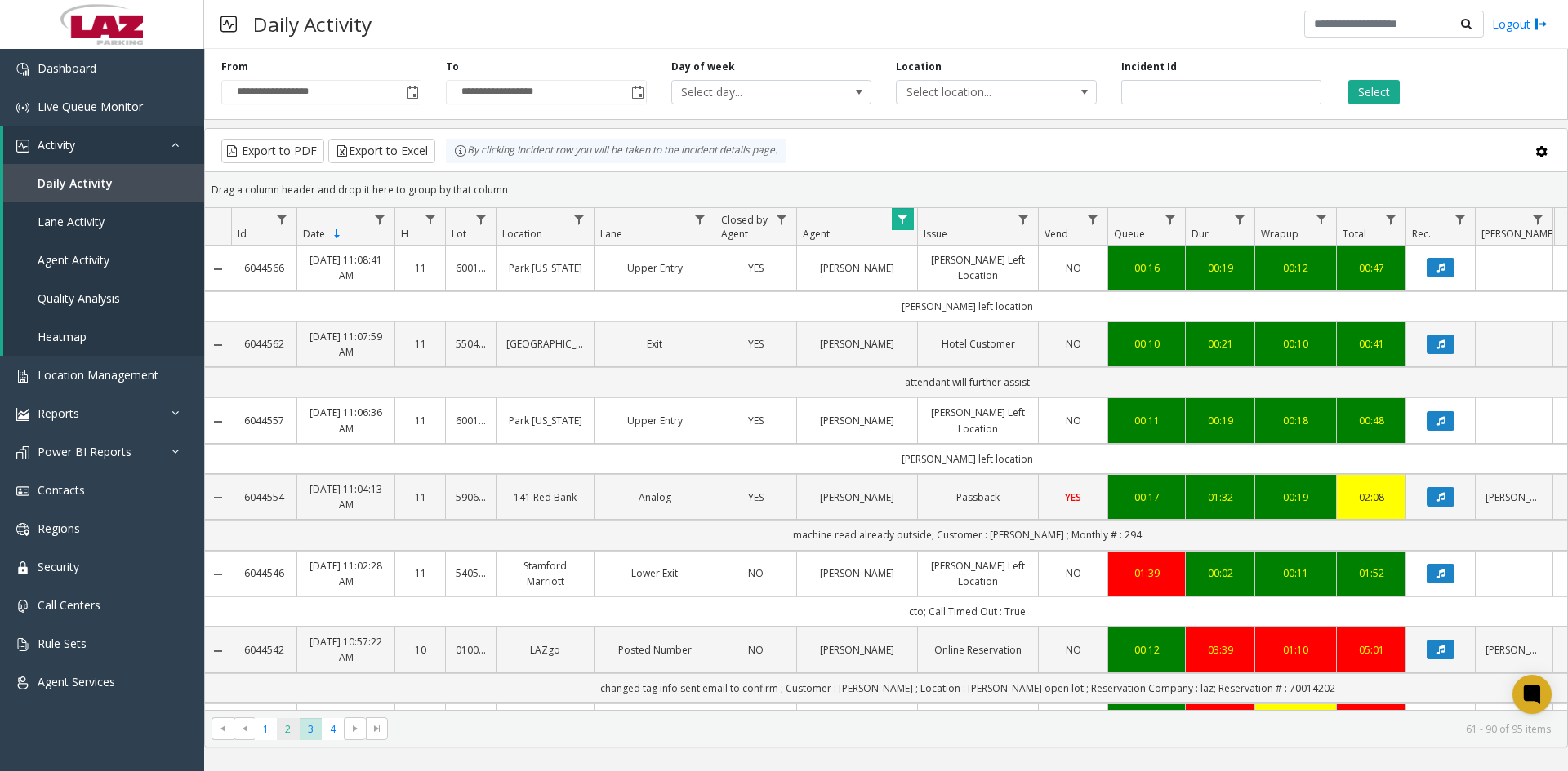
click at [285, 728] on span "2" at bounding box center [287, 729] width 22 height 22
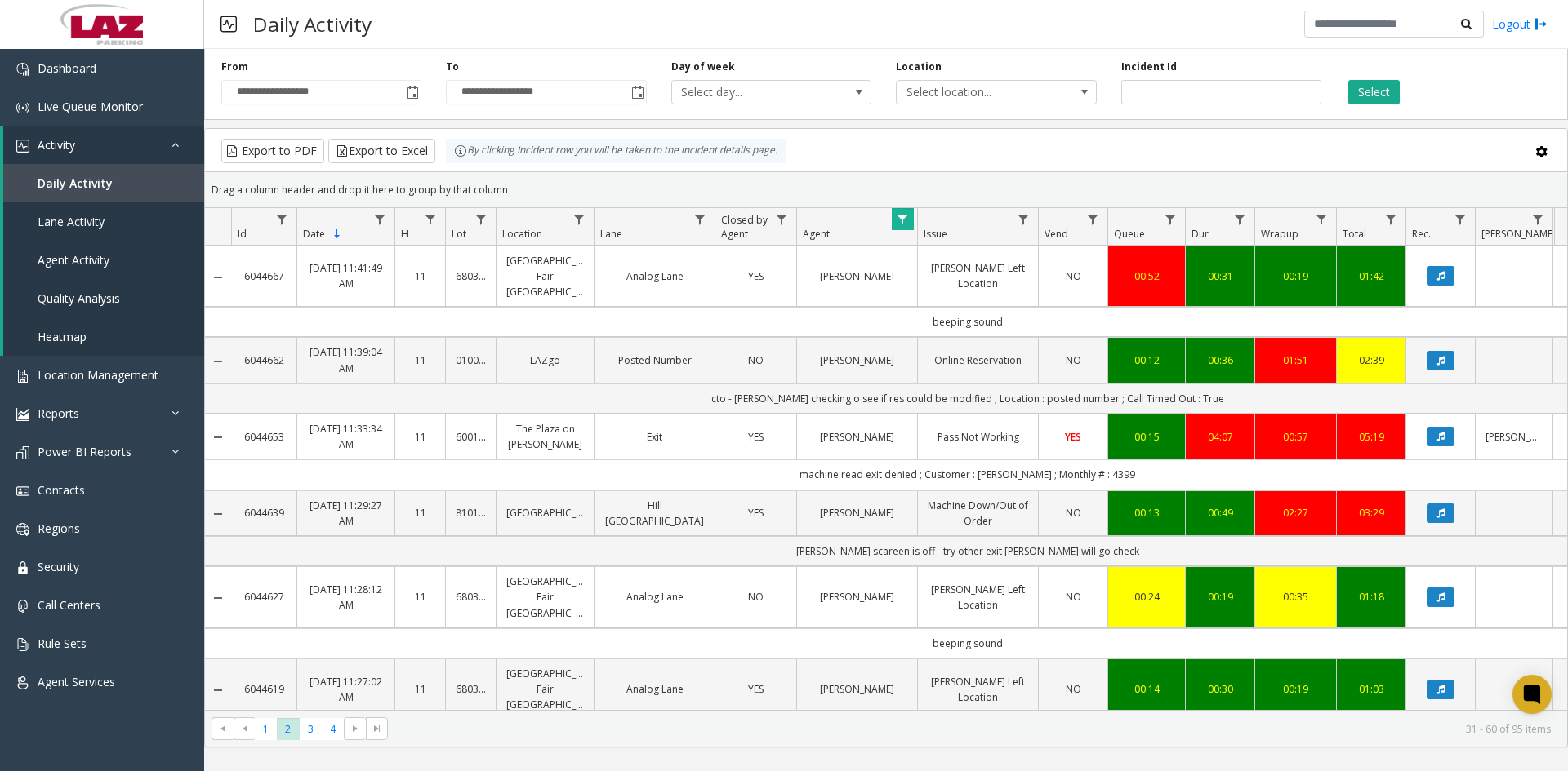
scroll to position [1462, 0]
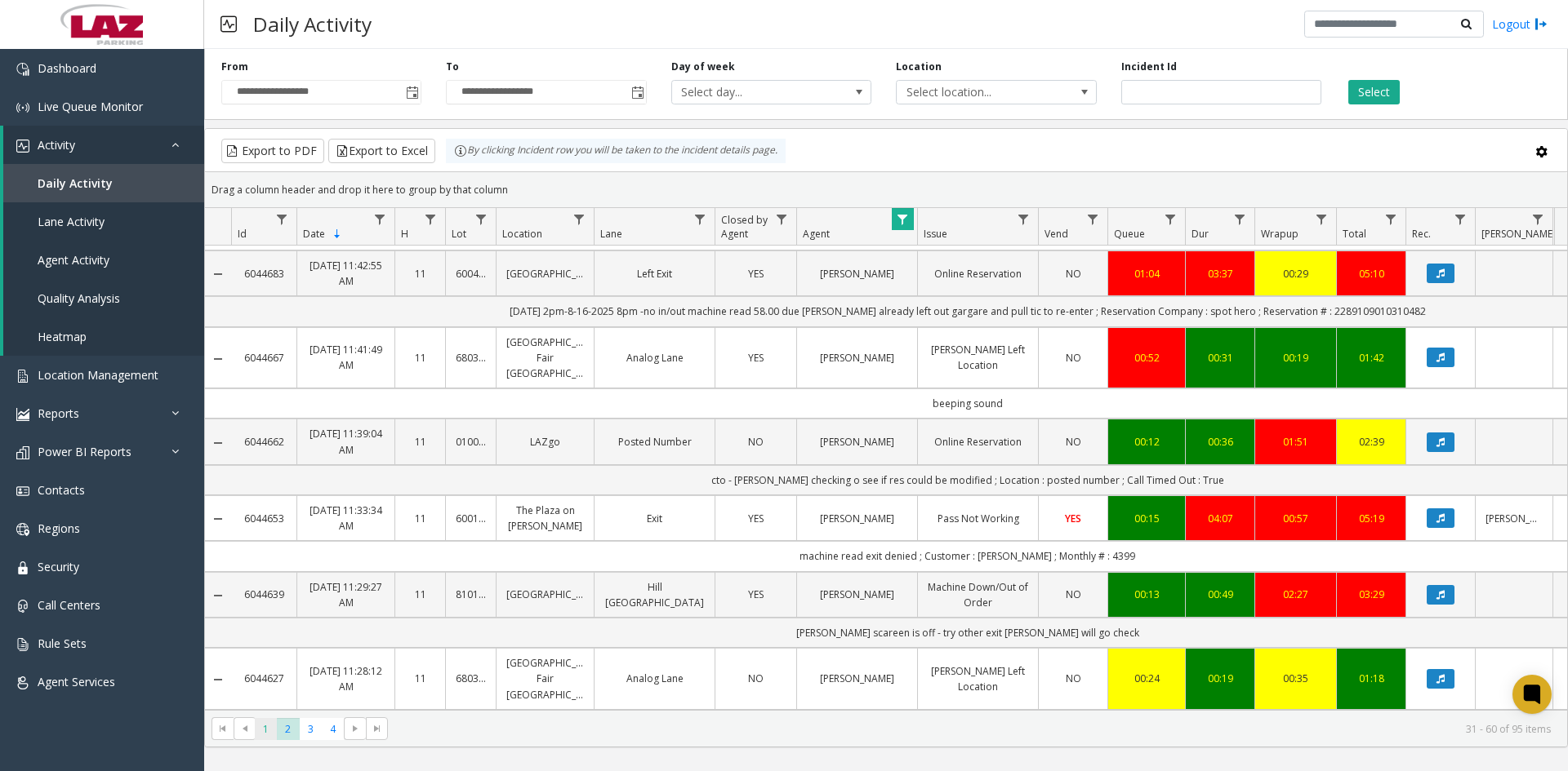
click at [266, 733] on span "1" at bounding box center [266, 729] width 22 height 22
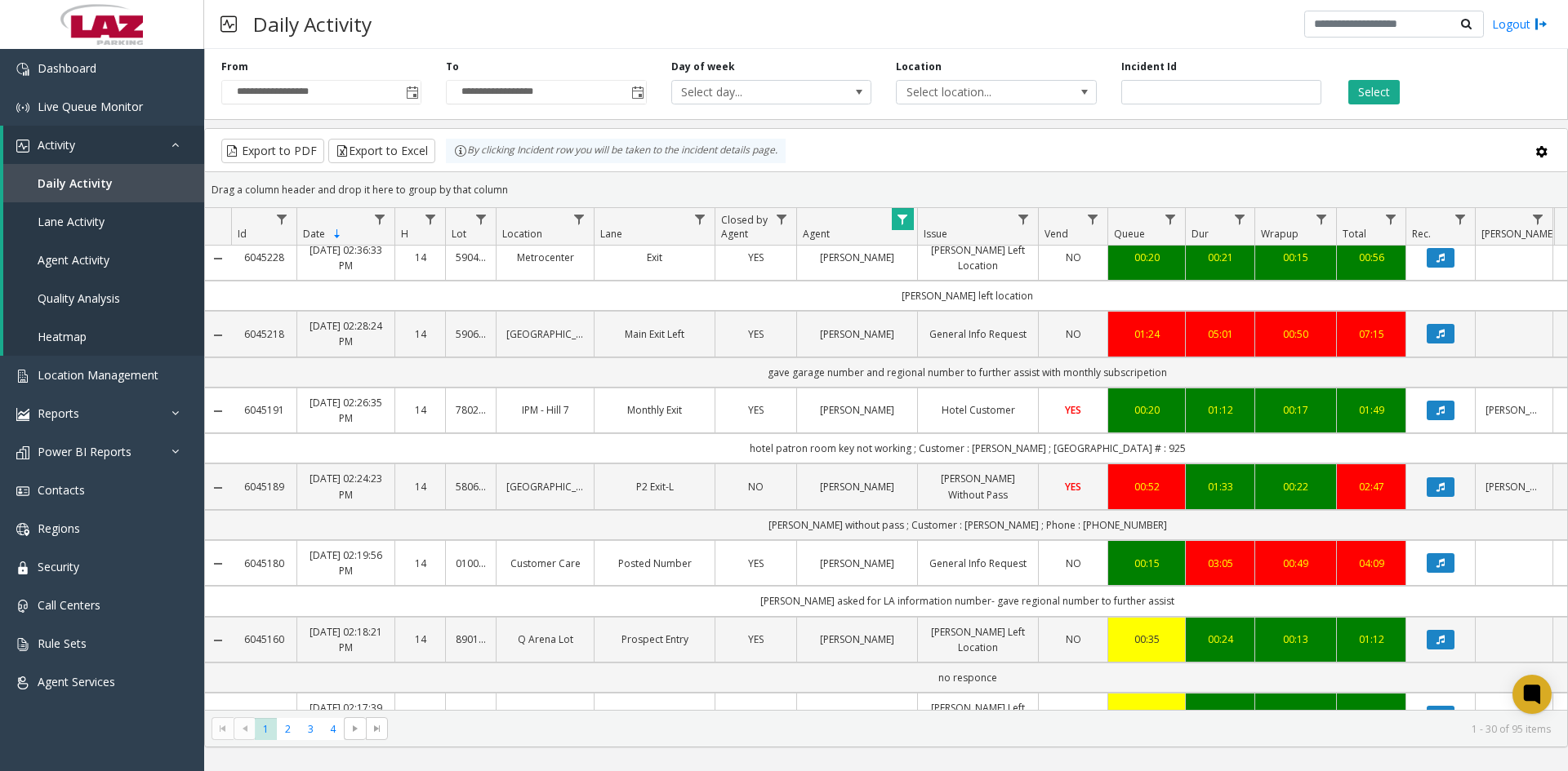
scroll to position [1901, 0]
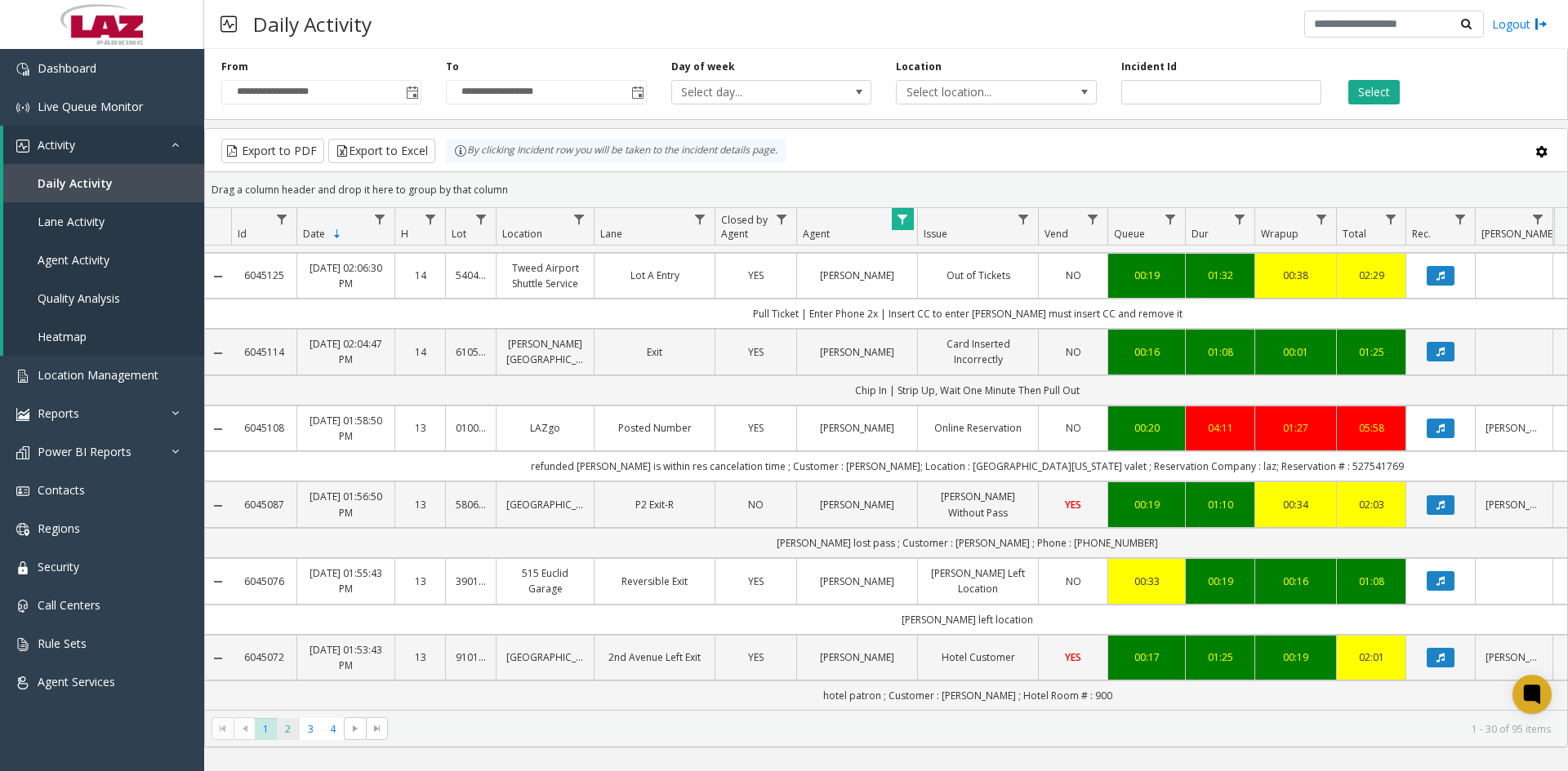
click at [287, 733] on span "2" at bounding box center [287, 729] width 22 height 22
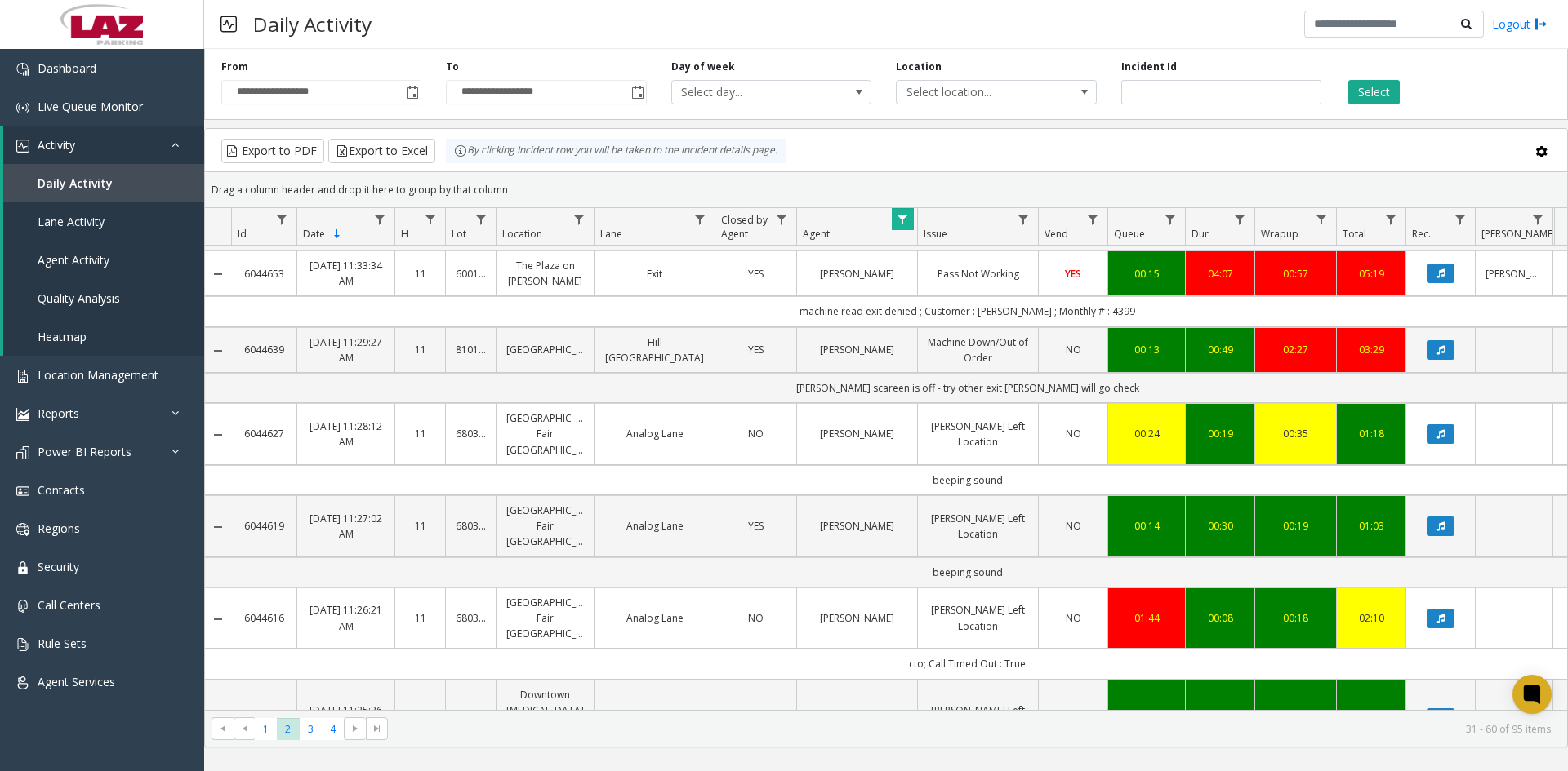
scroll to position [1870, 0]
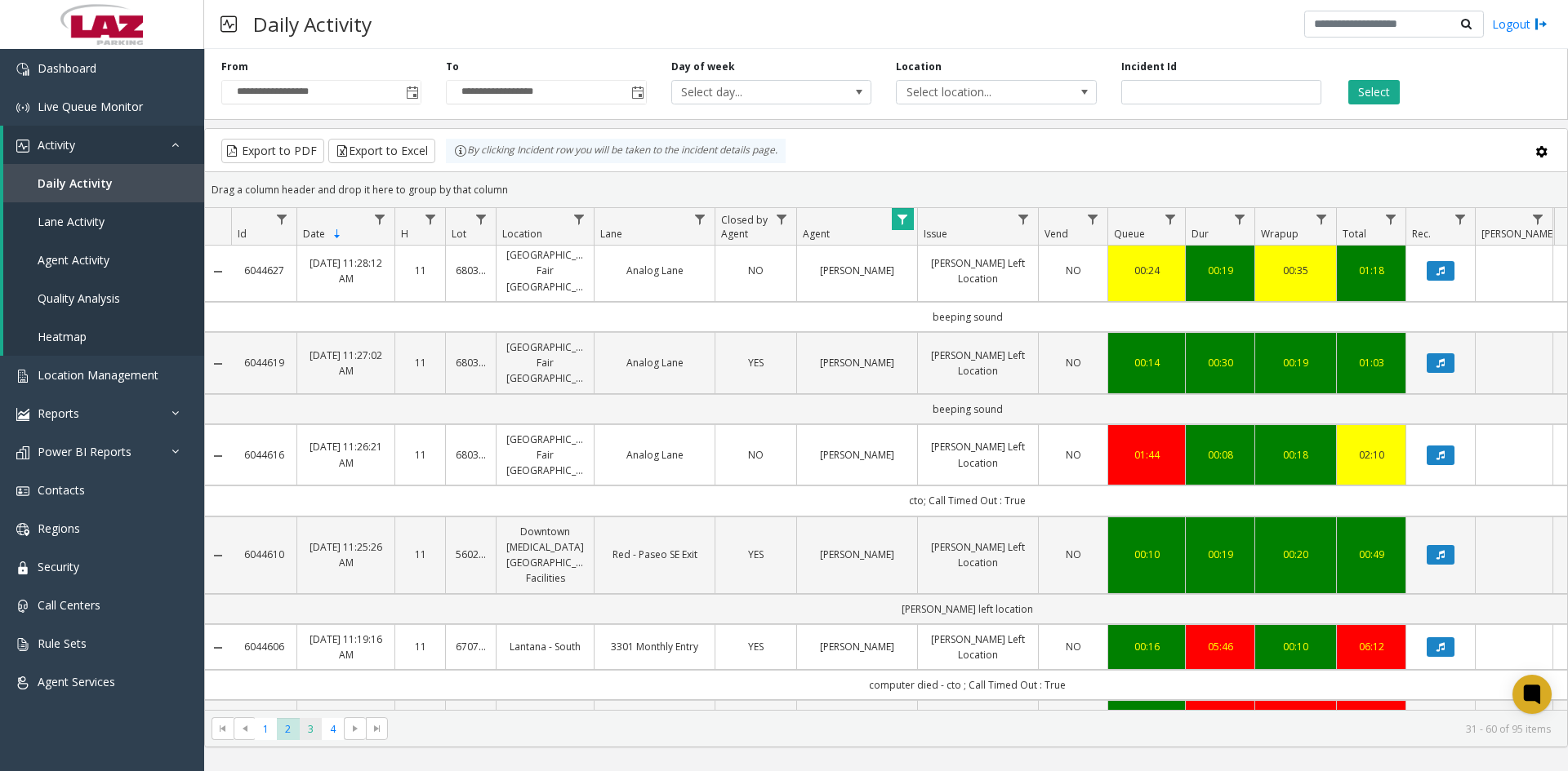
click at [306, 733] on span "3" at bounding box center [311, 729] width 22 height 22
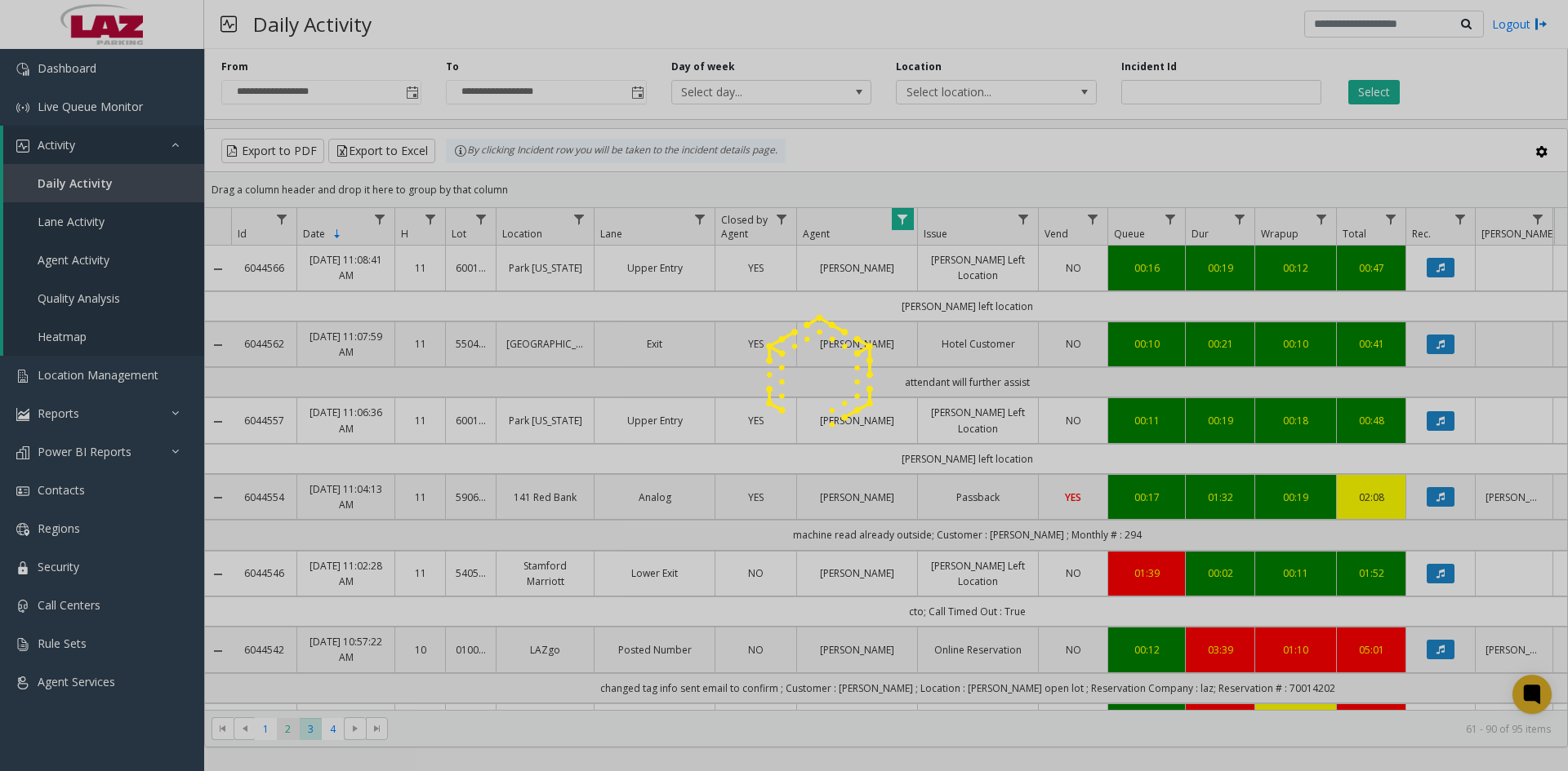
click at [288, 730] on div at bounding box center [784, 386] width 1568 height 771
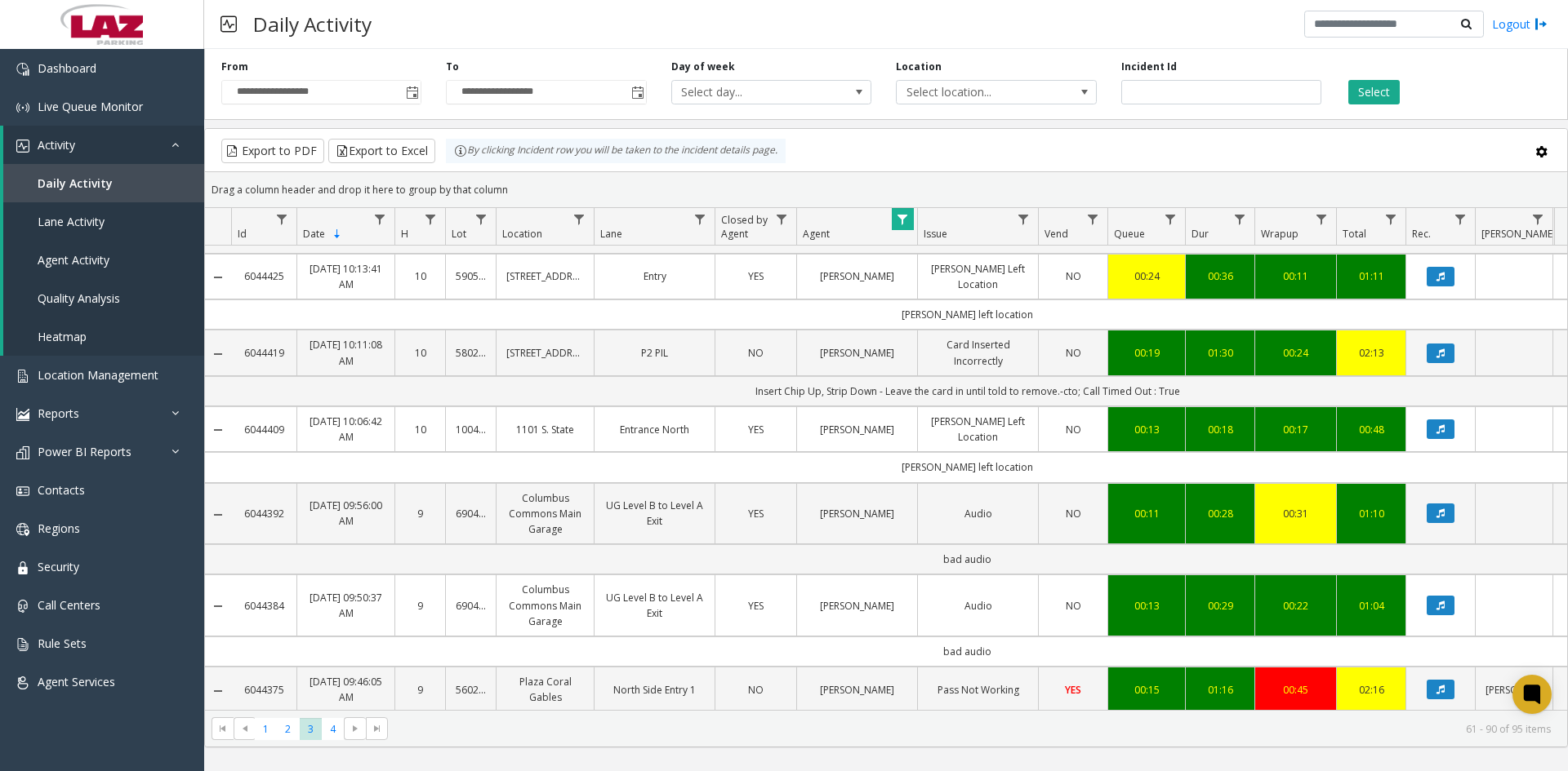
scroll to position [1885, 0]
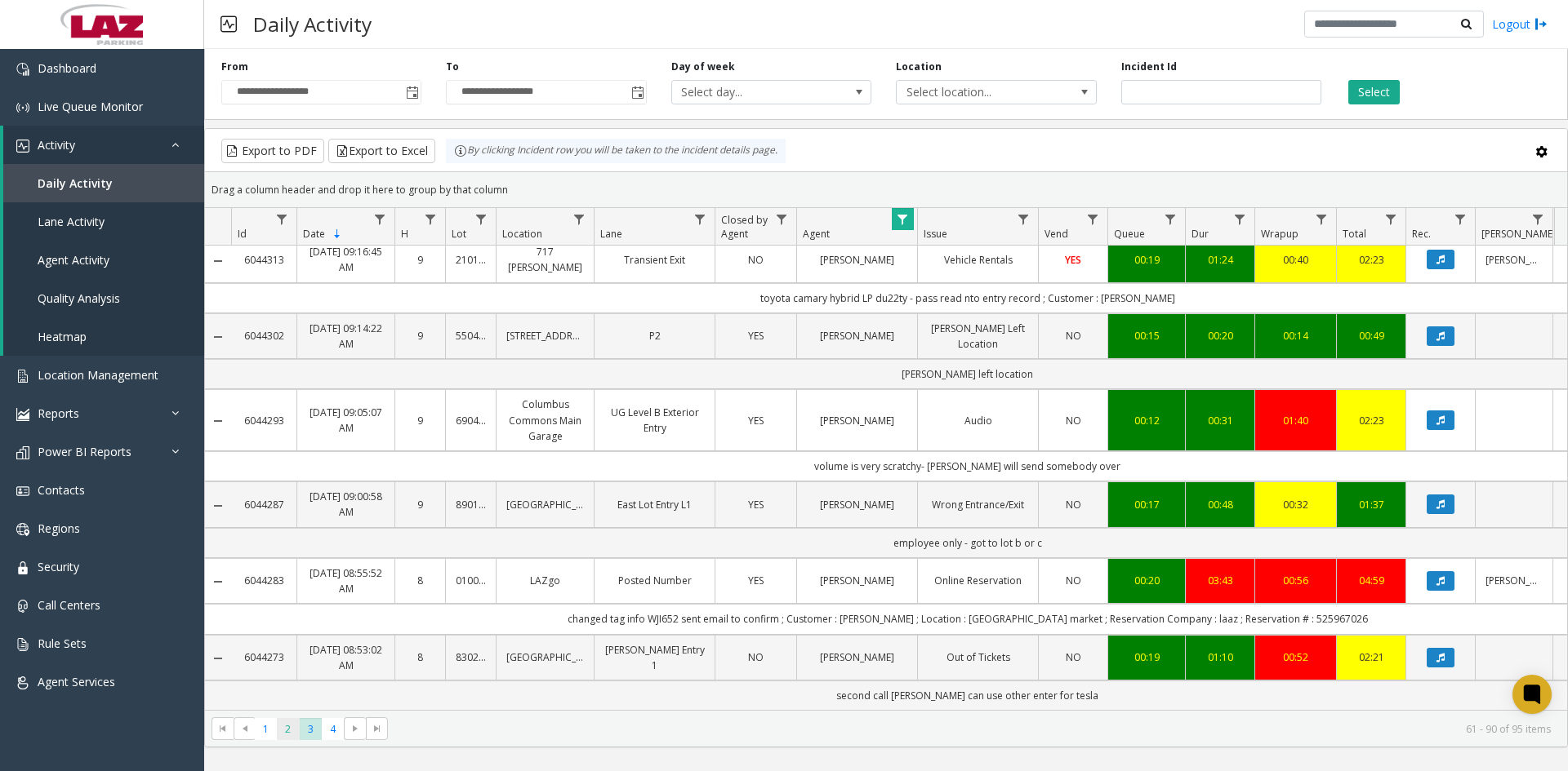
click at [282, 726] on span "2" at bounding box center [287, 729] width 22 height 22
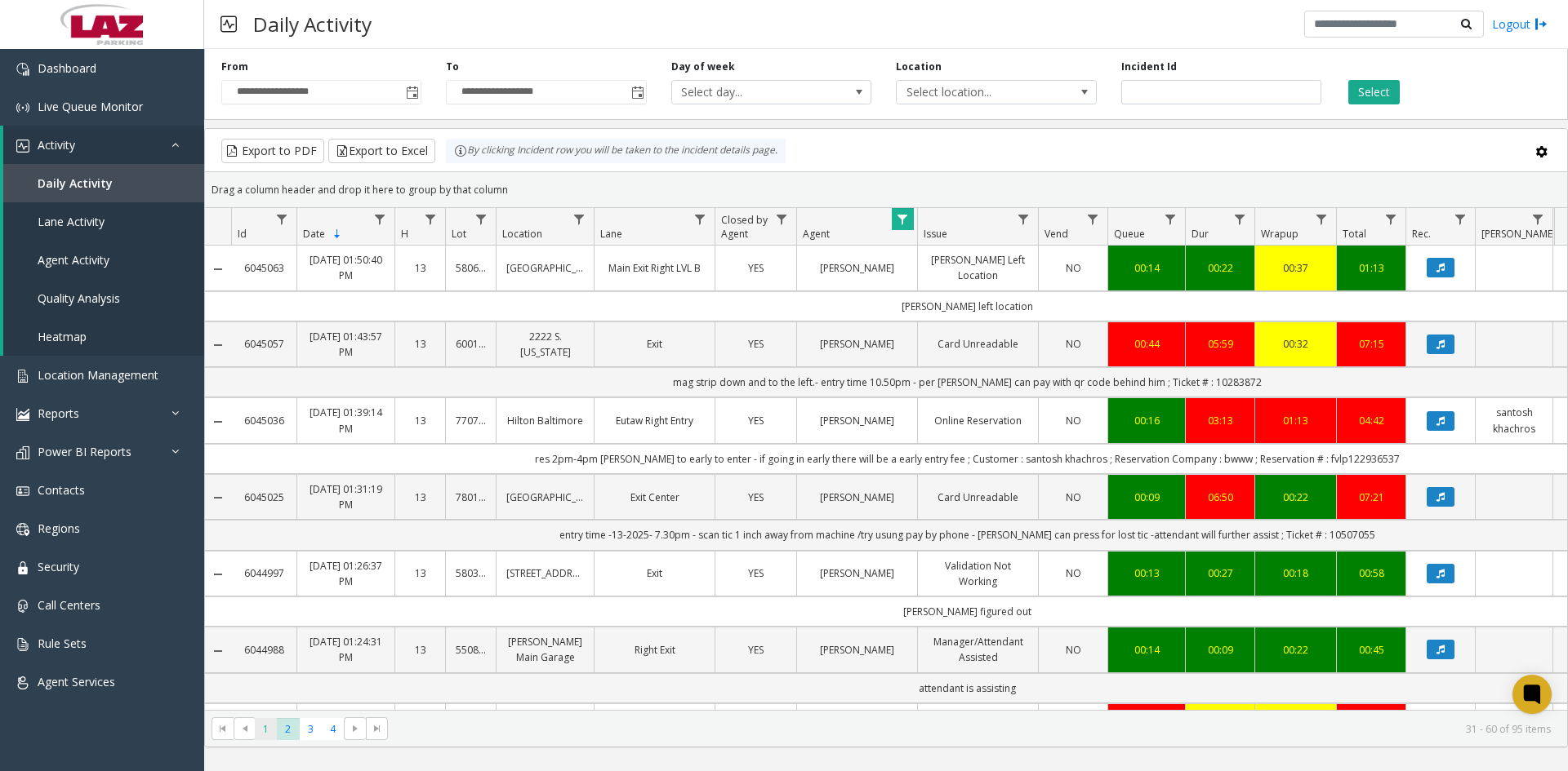
click at [264, 736] on span "1" at bounding box center [266, 729] width 22 height 22
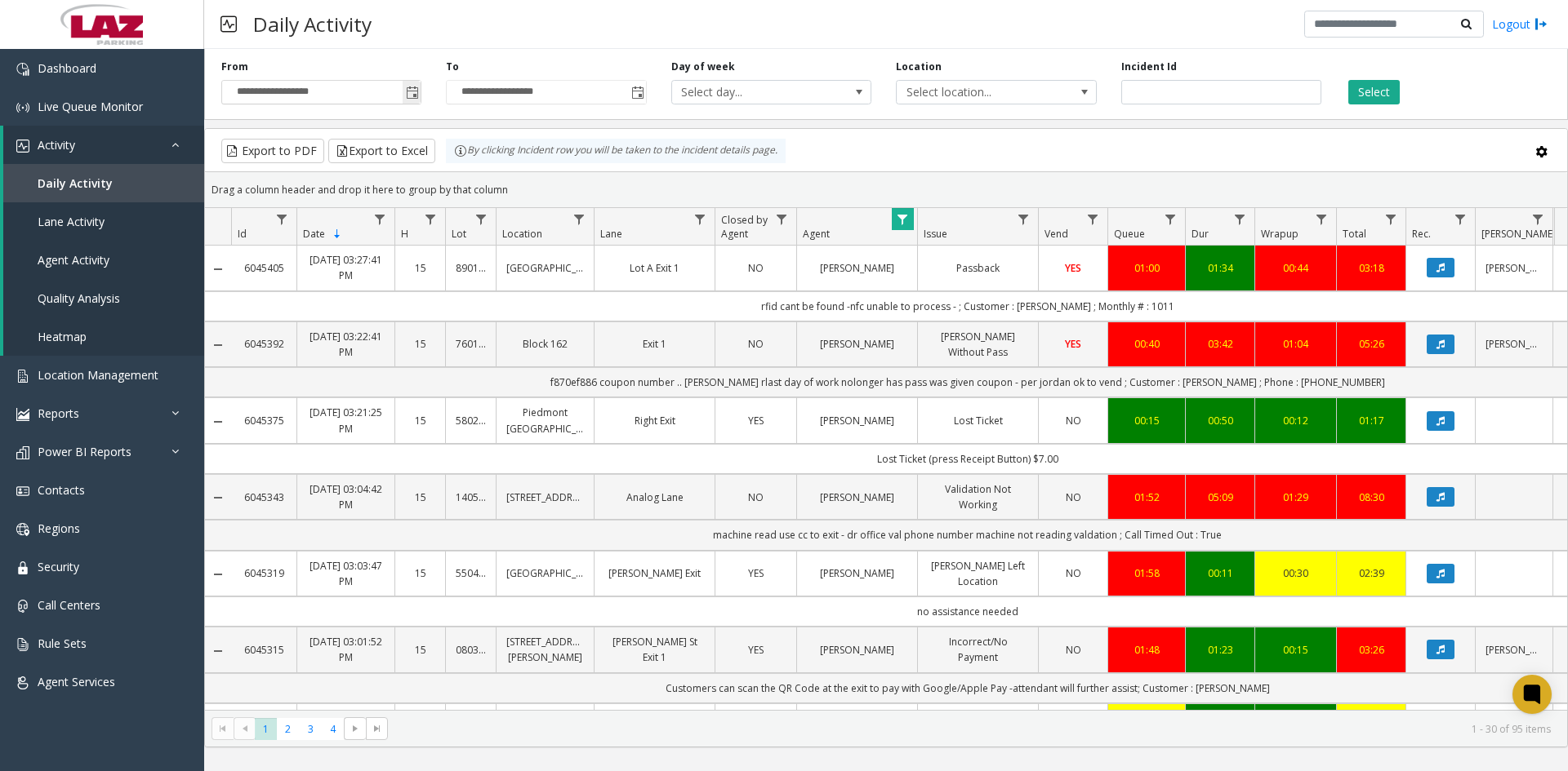
click at [411, 97] on span "Toggle popup" at bounding box center [413, 93] width 13 height 13
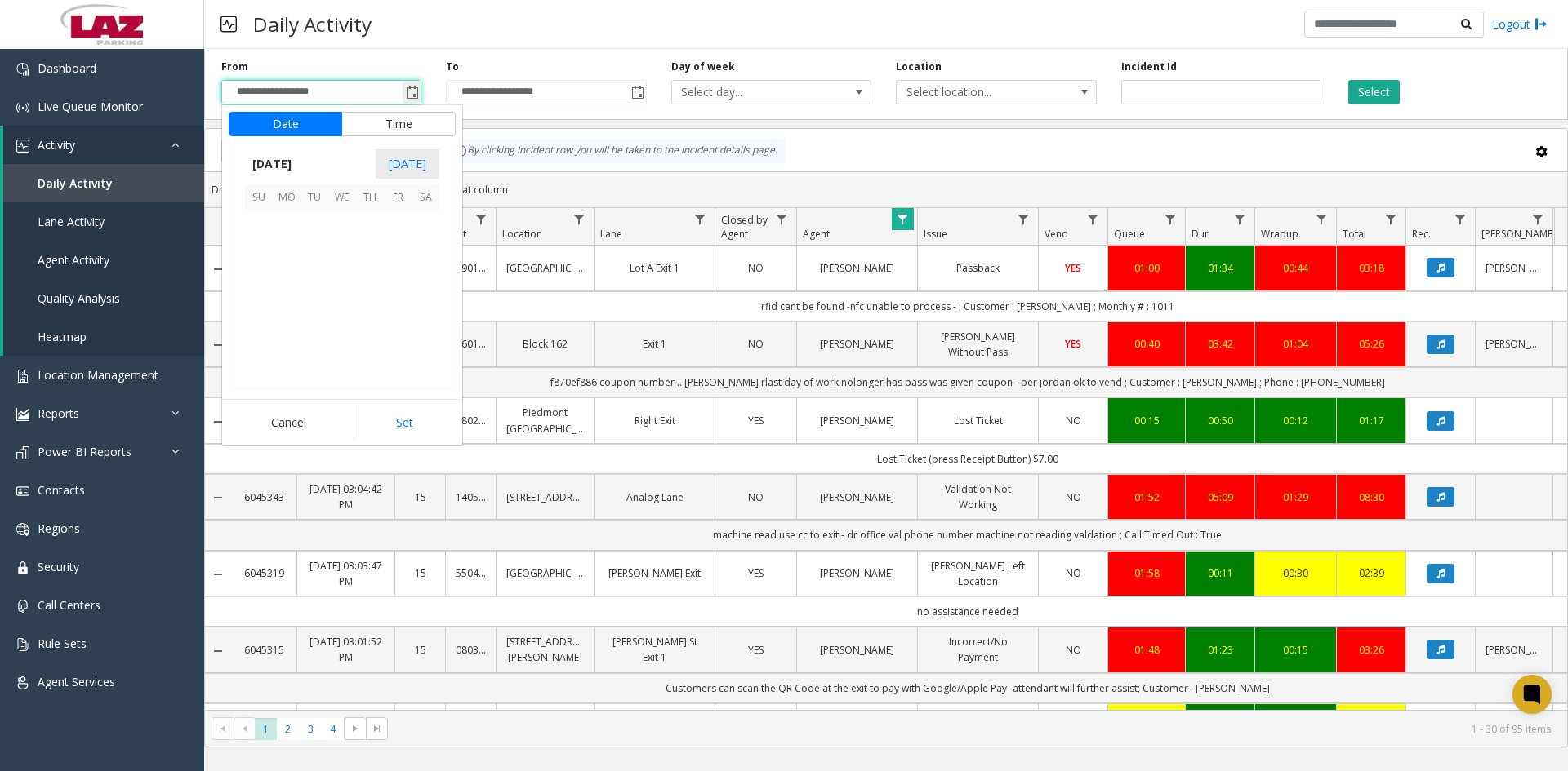
scroll to position [292729, 0]
click at [424, 285] on span "16" at bounding box center [425, 279] width 28 height 28
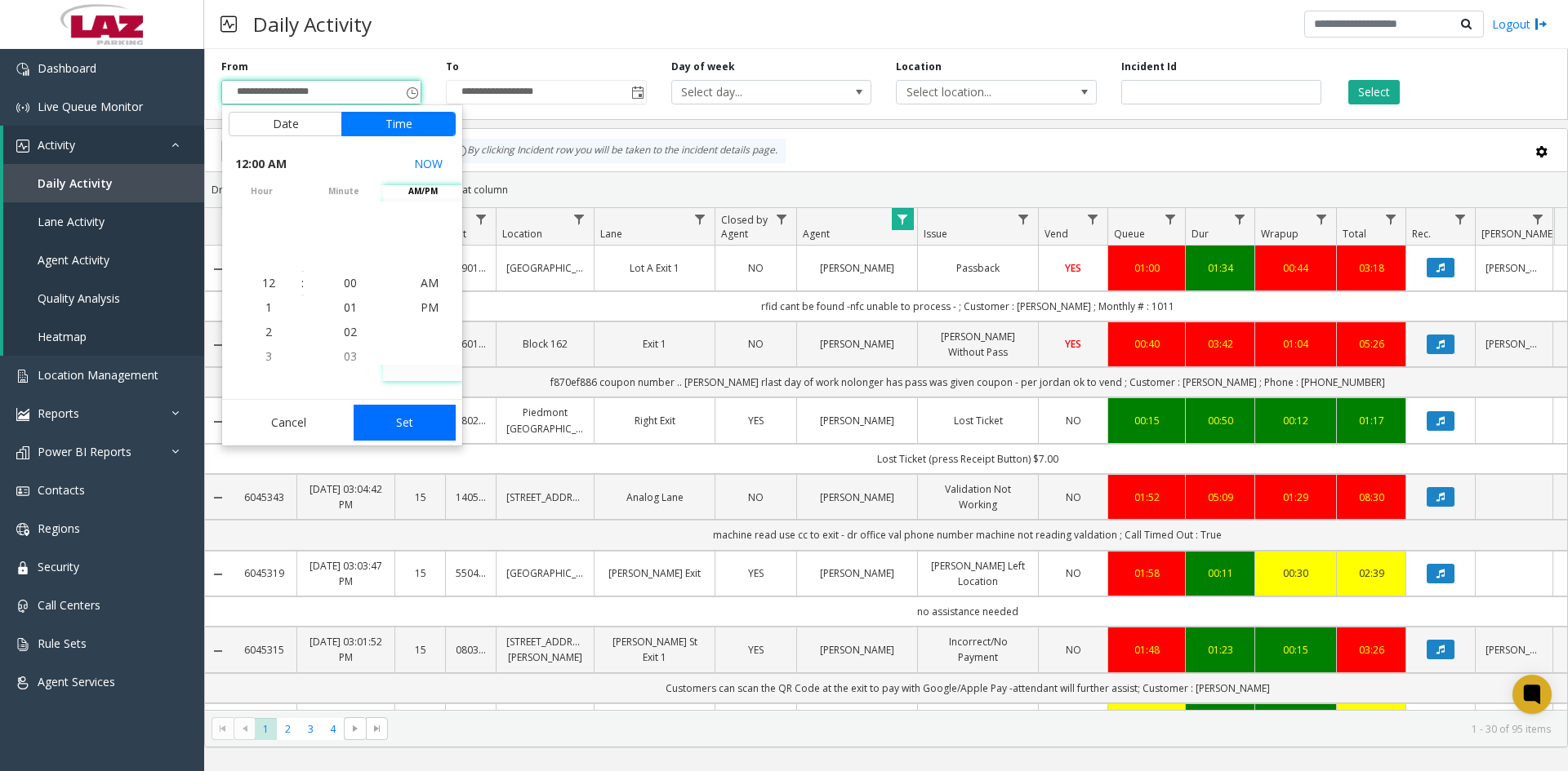
click at [399, 429] on button "Set" at bounding box center [405, 423] width 103 height 36
type input "**********"
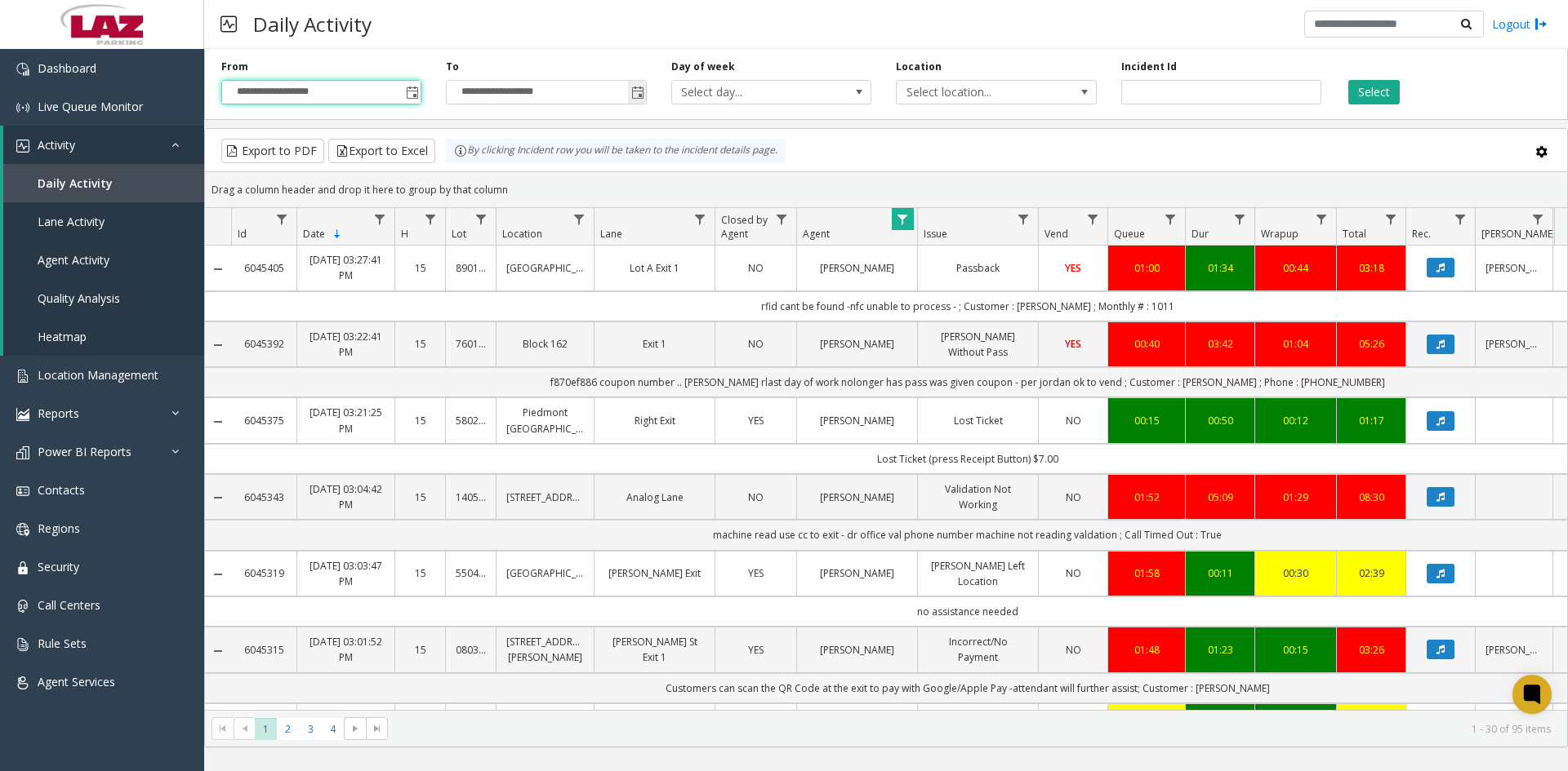
click at [636, 89] on span "Toggle popup" at bounding box center [637, 93] width 13 height 13
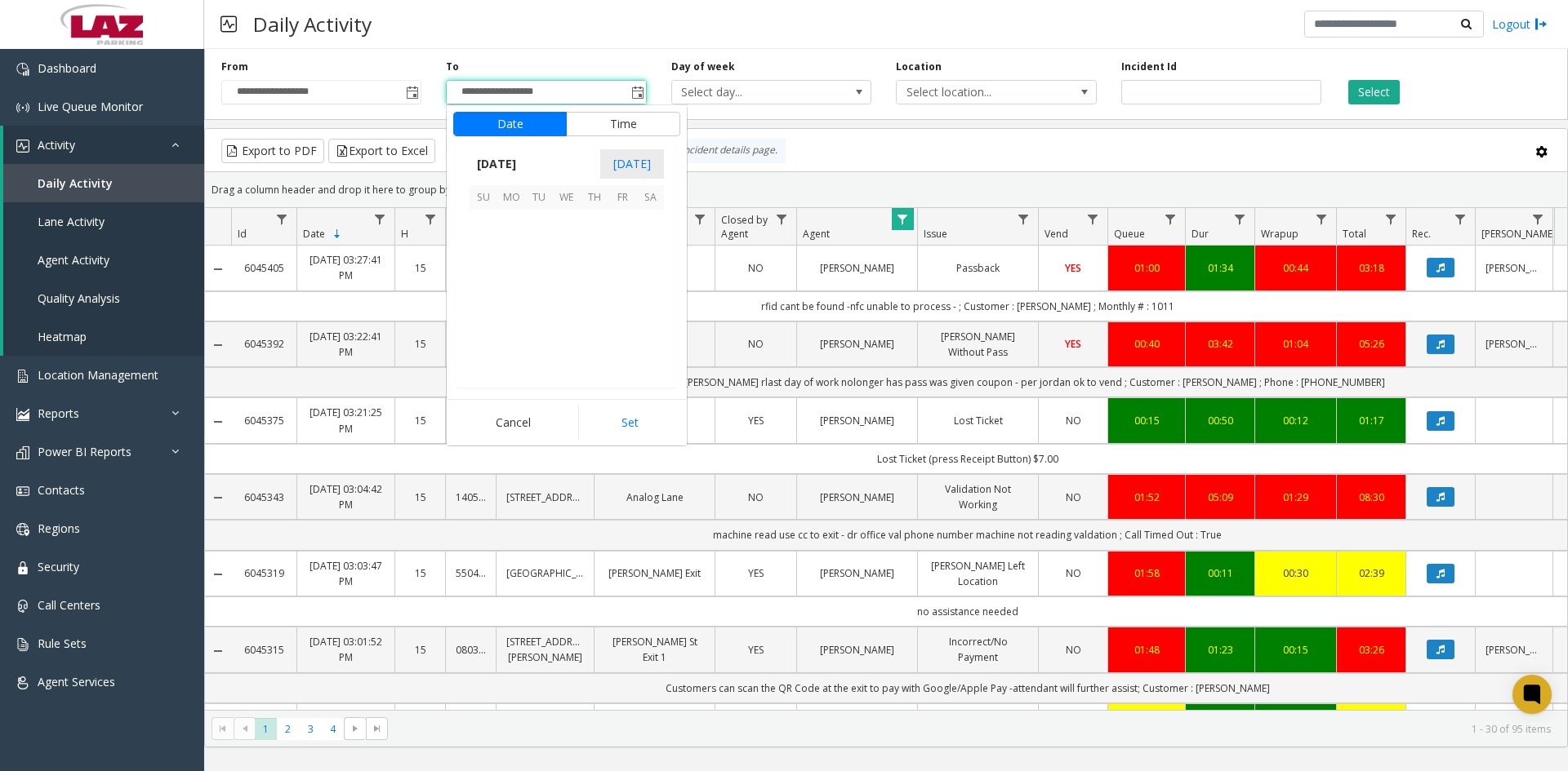
scroll to position [24, 0]
click at [649, 282] on span "16" at bounding box center [650, 279] width 28 height 28
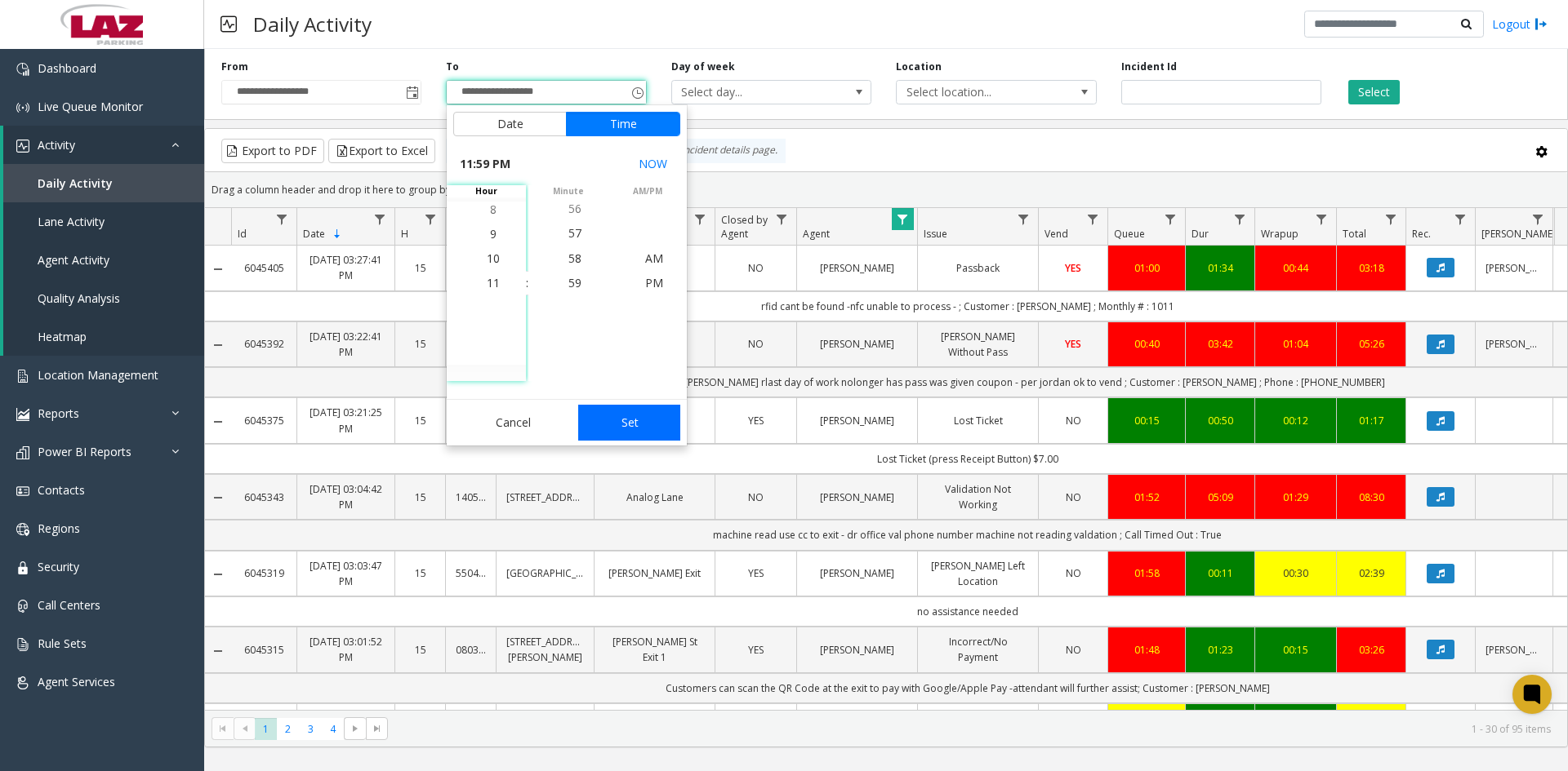
click at [611, 426] on button "Set" at bounding box center [629, 423] width 103 height 36
type input "**********"
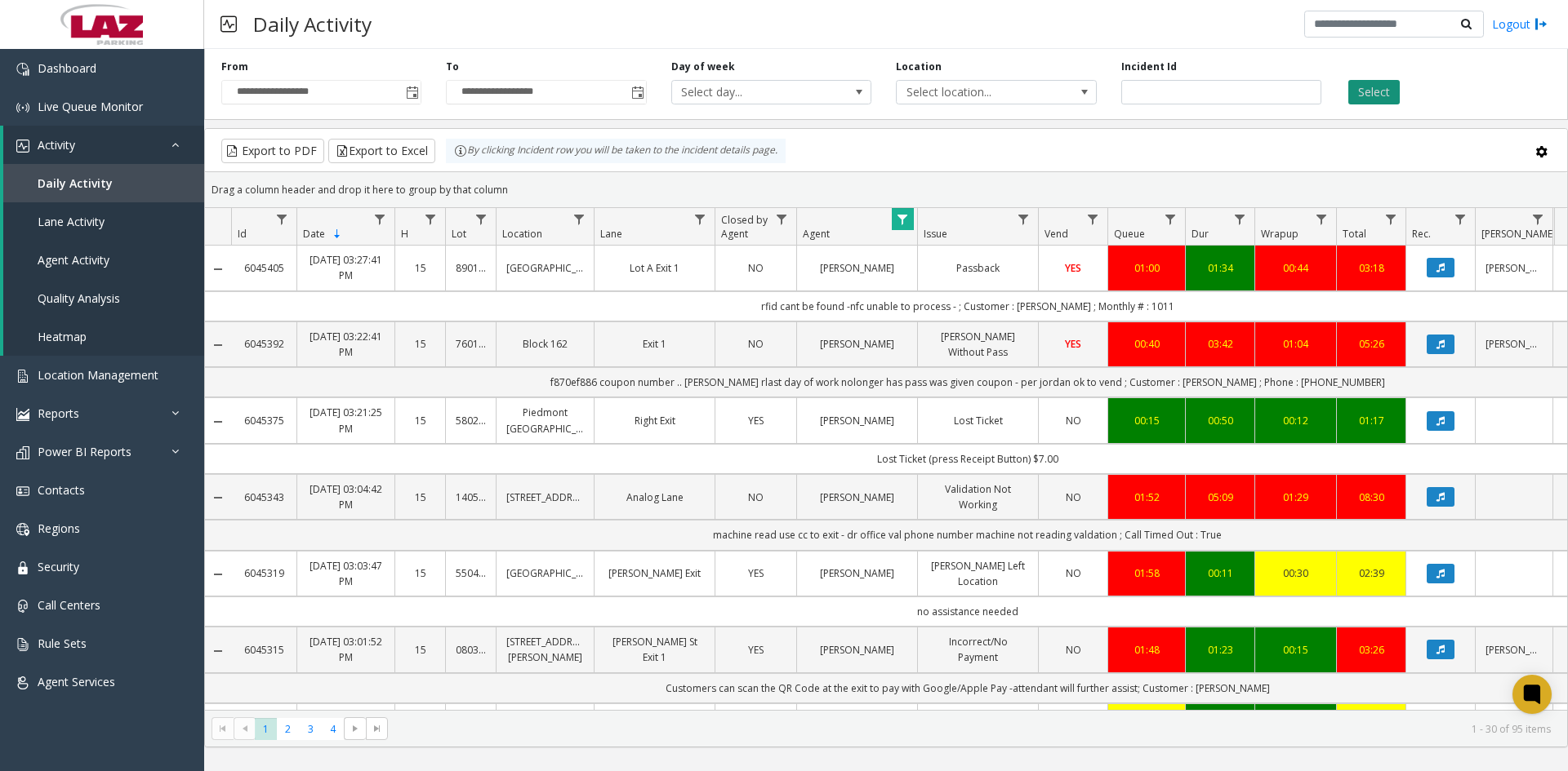
click at [1364, 88] on button "Select" at bounding box center [1374, 91] width 51 height 24
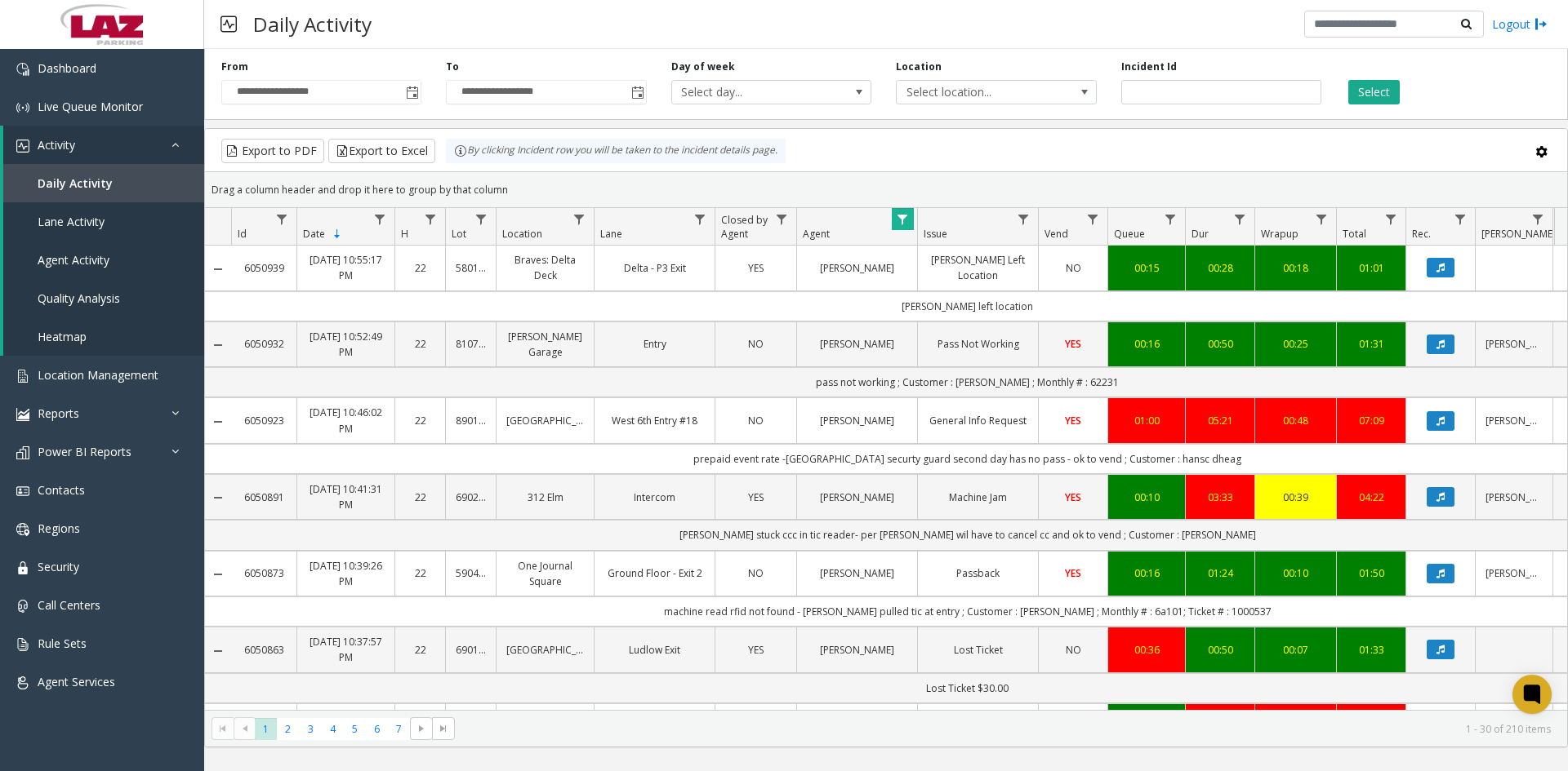
click at [898, 222] on span "Data table" at bounding box center [902, 219] width 13 height 13
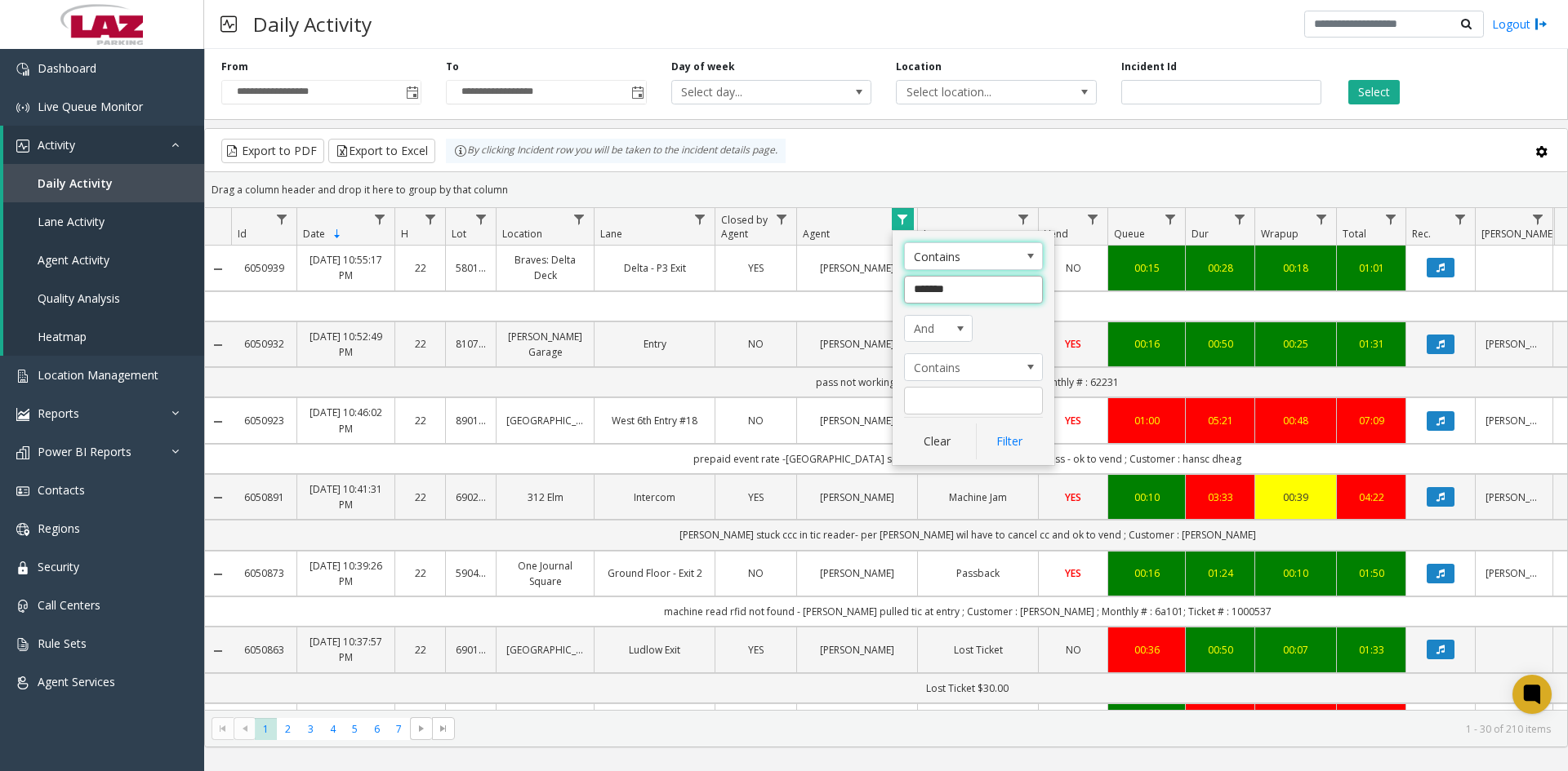
click at [962, 288] on input "*******" at bounding box center [973, 289] width 139 height 28
type input "**********"
click at [993, 439] on button "Filter" at bounding box center [1009, 442] width 67 height 36
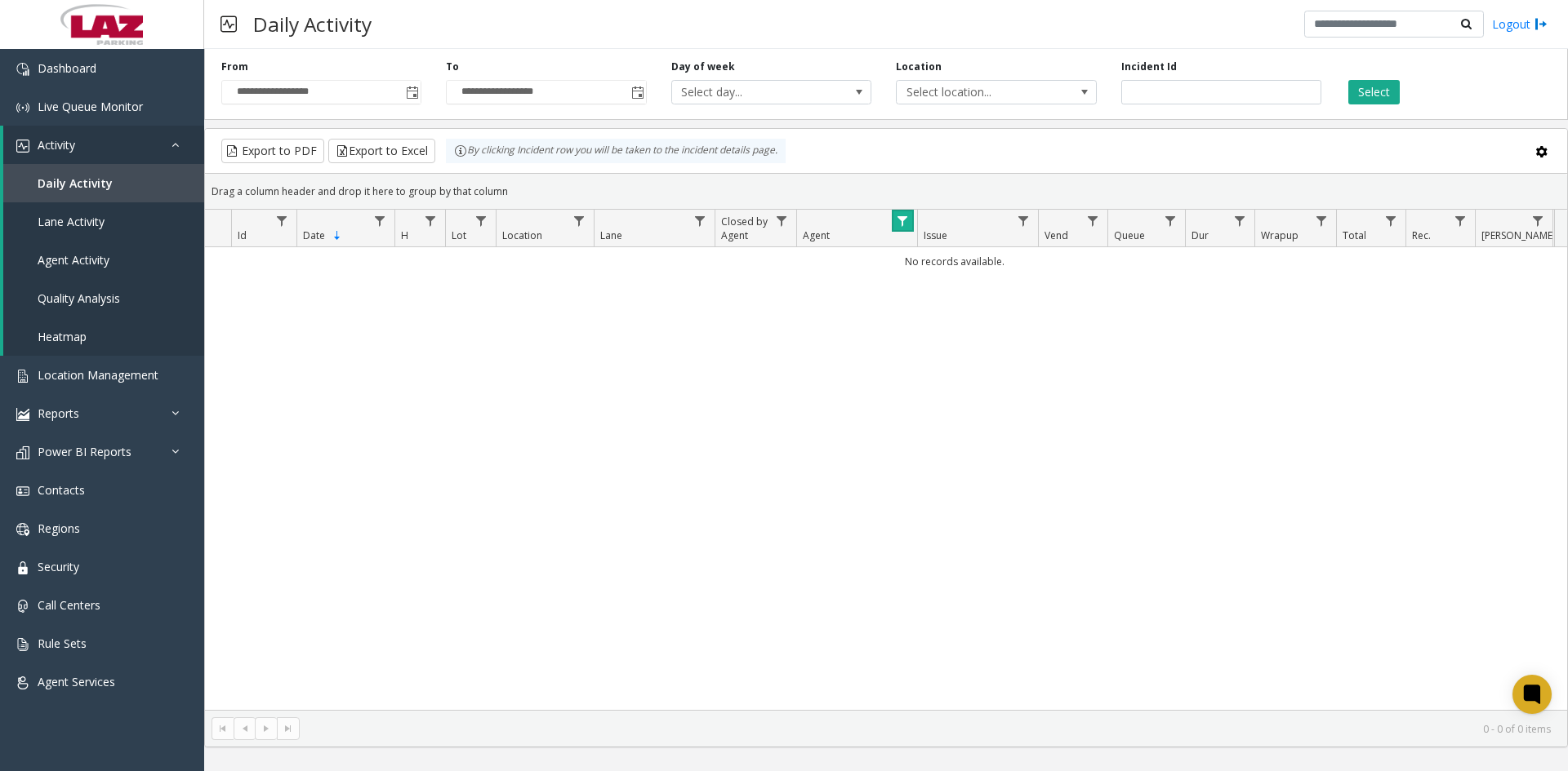
click at [900, 224] on span "Data table" at bounding box center [902, 221] width 13 height 13
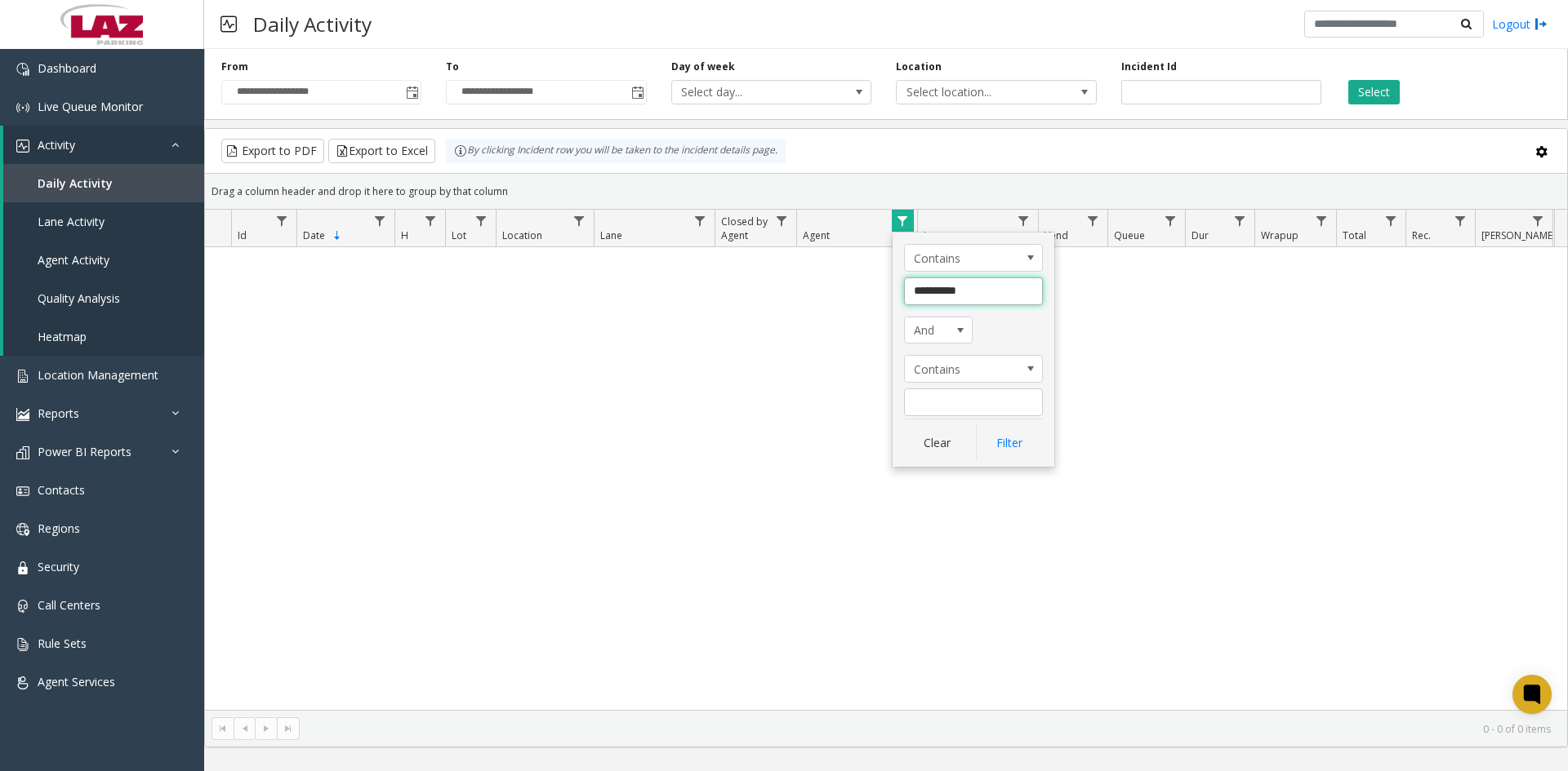
click at [949, 291] on input "**********" at bounding box center [973, 291] width 139 height 28
type input "**********"
click at [1003, 449] on button "Filter" at bounding box center [1009, 443] width 67 height 36
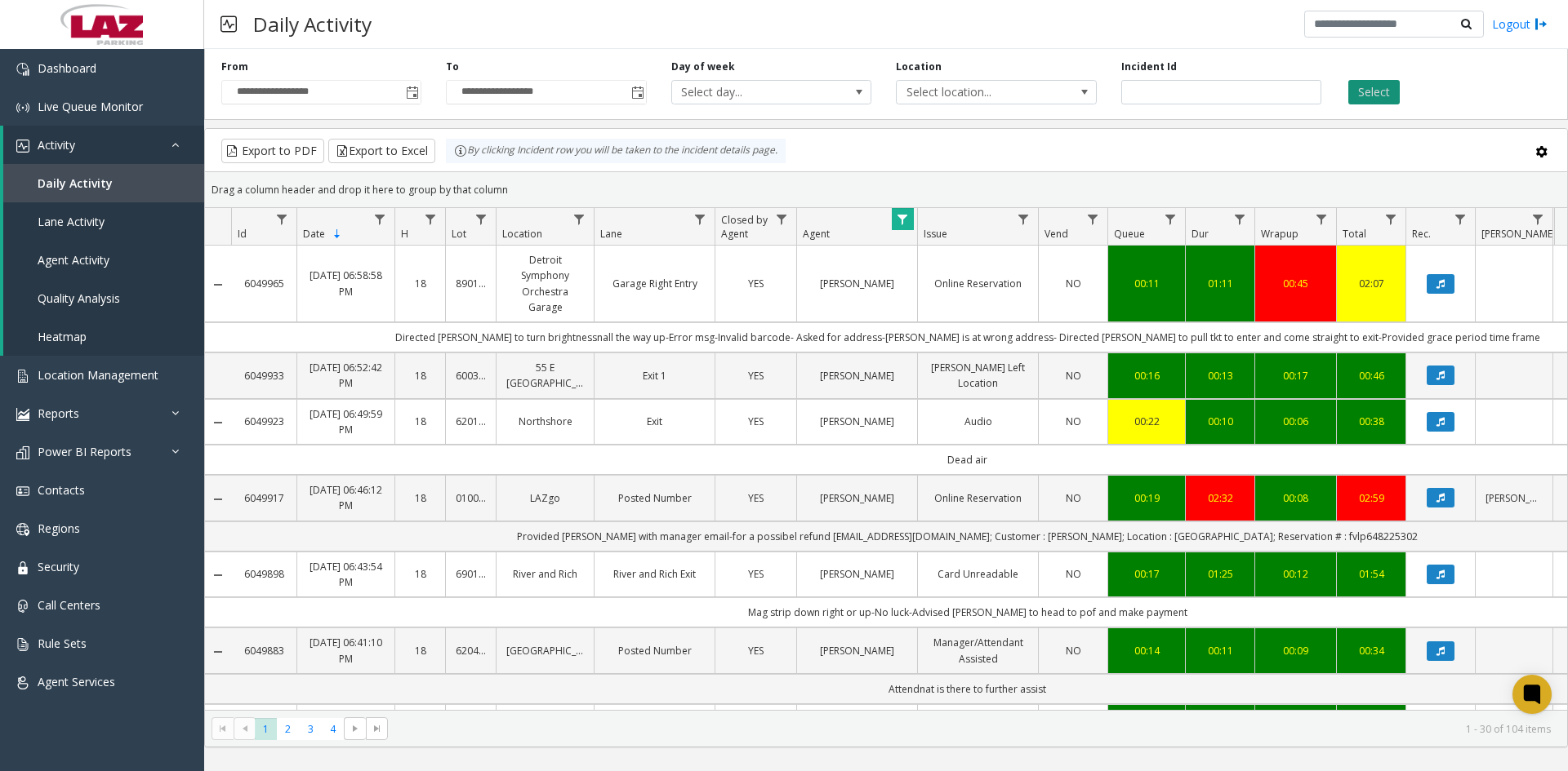
click at [1367, 96] on button "Select" at bounding box center [1374, 91] width 51 height 24
click at [902, 219] on span "Data table" at bounding box center [902, 219] width 13 height 13
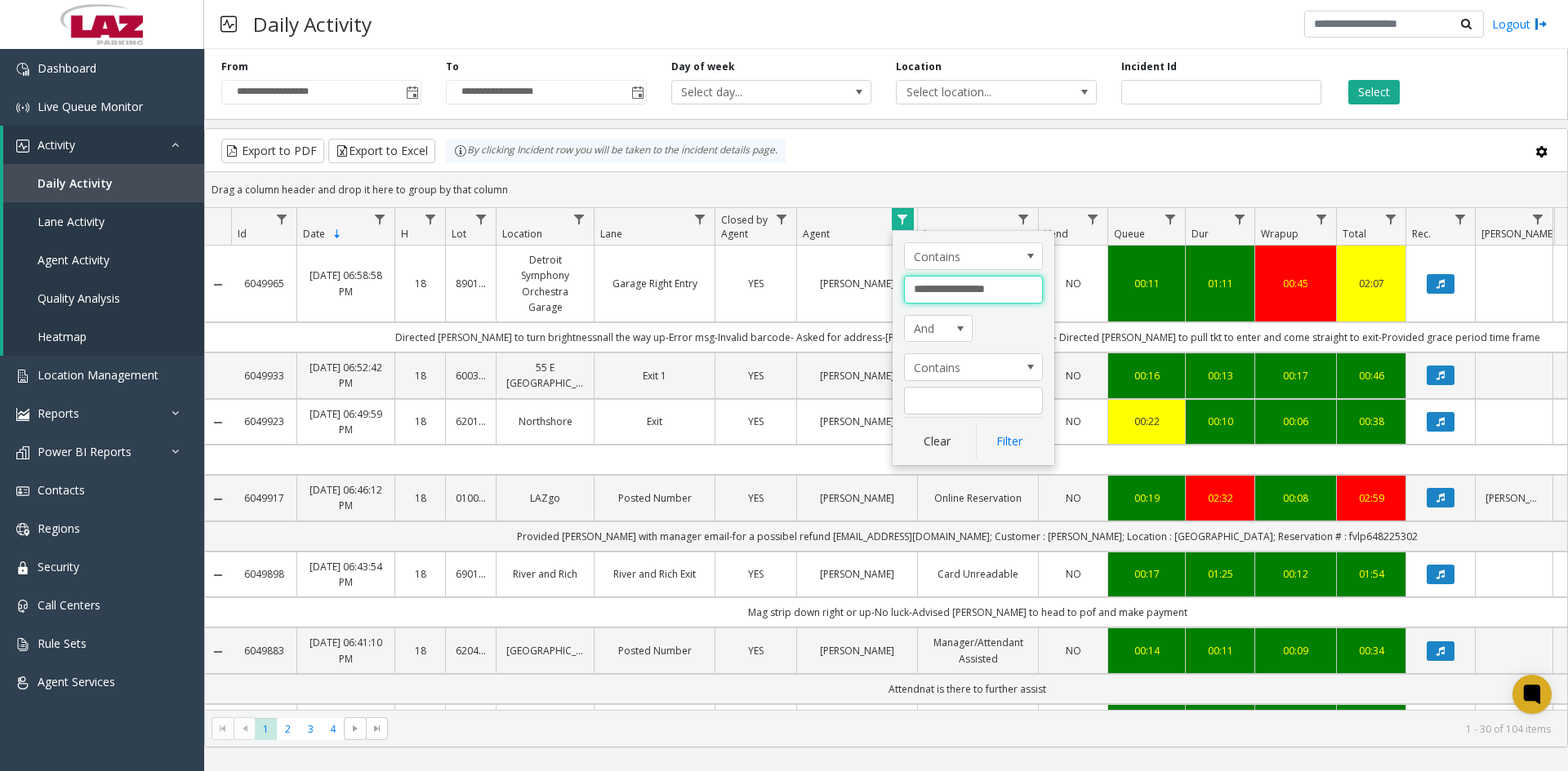
drag, startPoint x: 911, startPoint y: 287, endPoint x: 1021, endPoint y: 304, distance: 111.3
click at [1021, 304] on div "**********" at bounding box center [973, 348] width 162 height 234
type input "******"
click button "Filter" at bounding box center [1009, 442] width 67 height 36
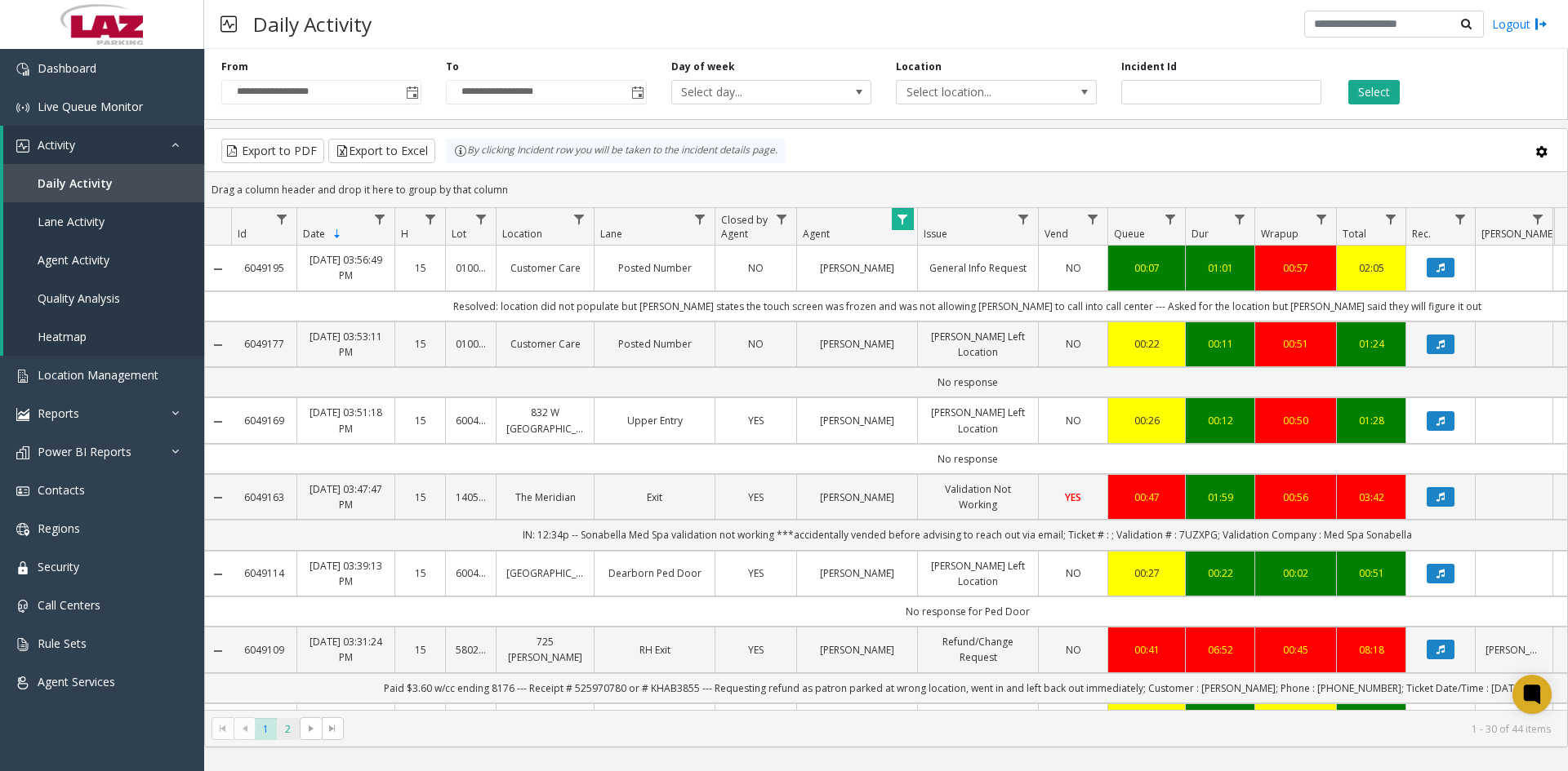
click at [288, 732] on span "2" at bounding box center [287, 729] width 22 height 22
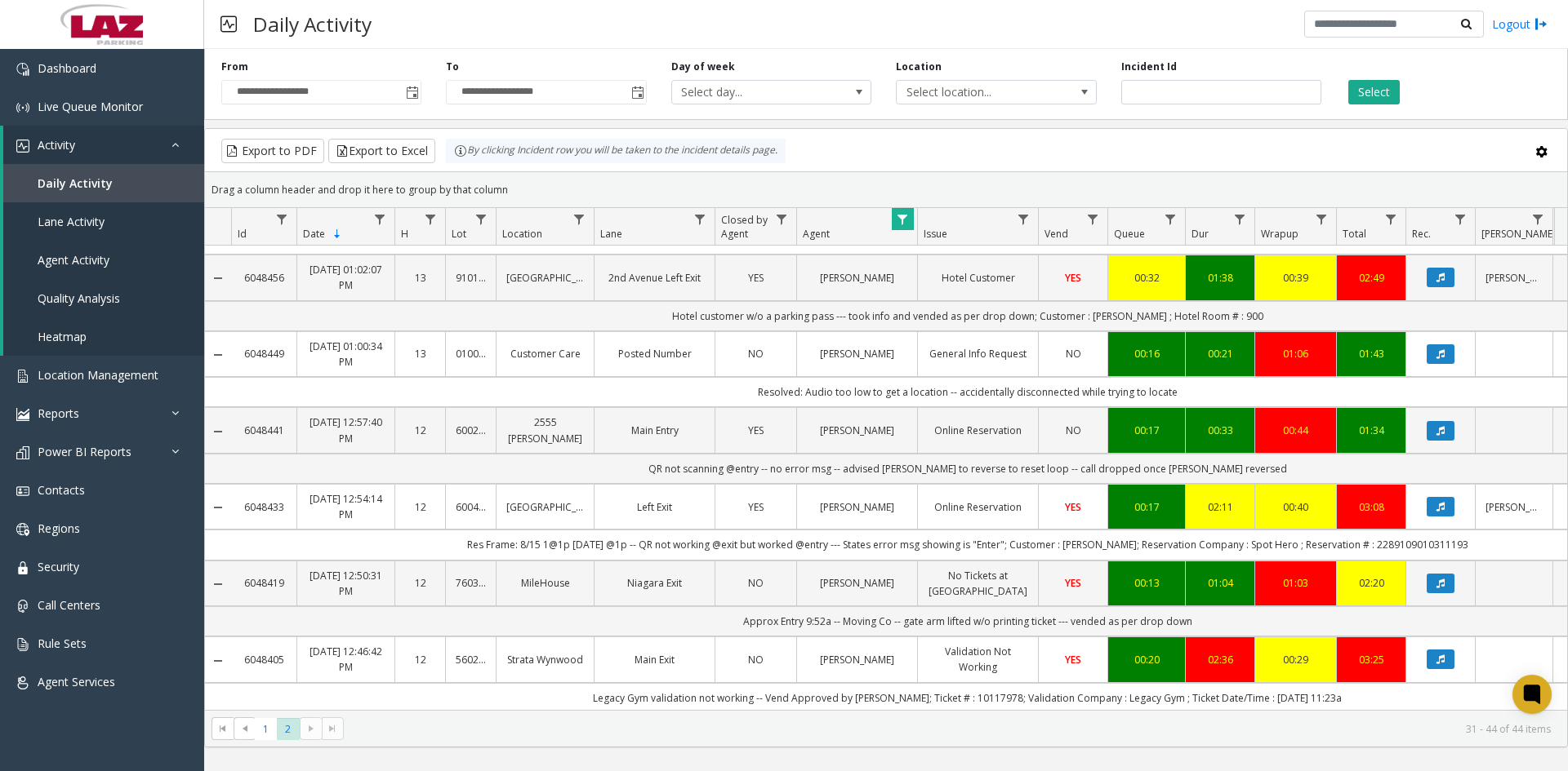
scroll to position [631, 0]
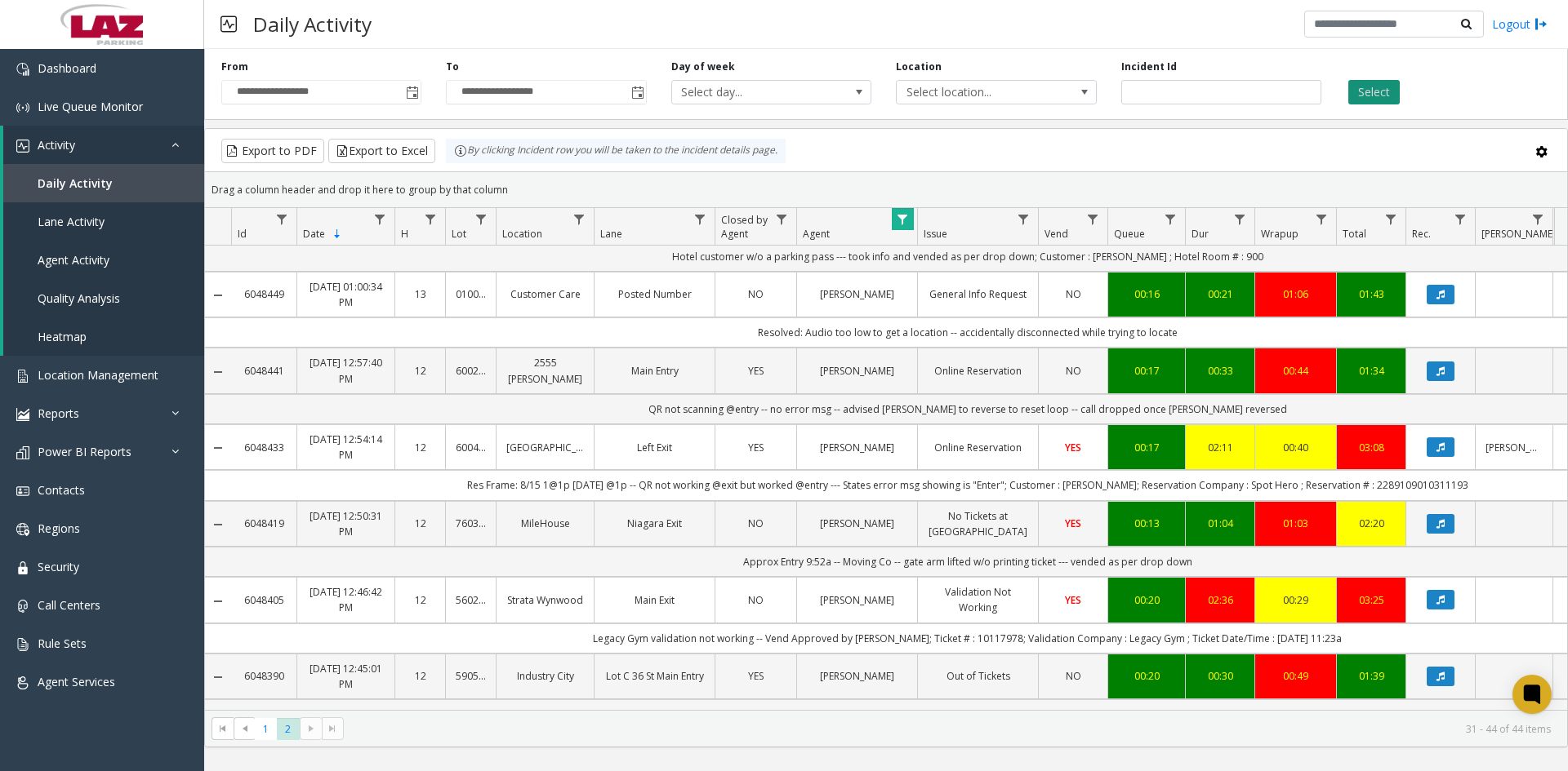
click at [1379, 94] on button "Select" at bounding box center [1374, 91] width 51 height 24
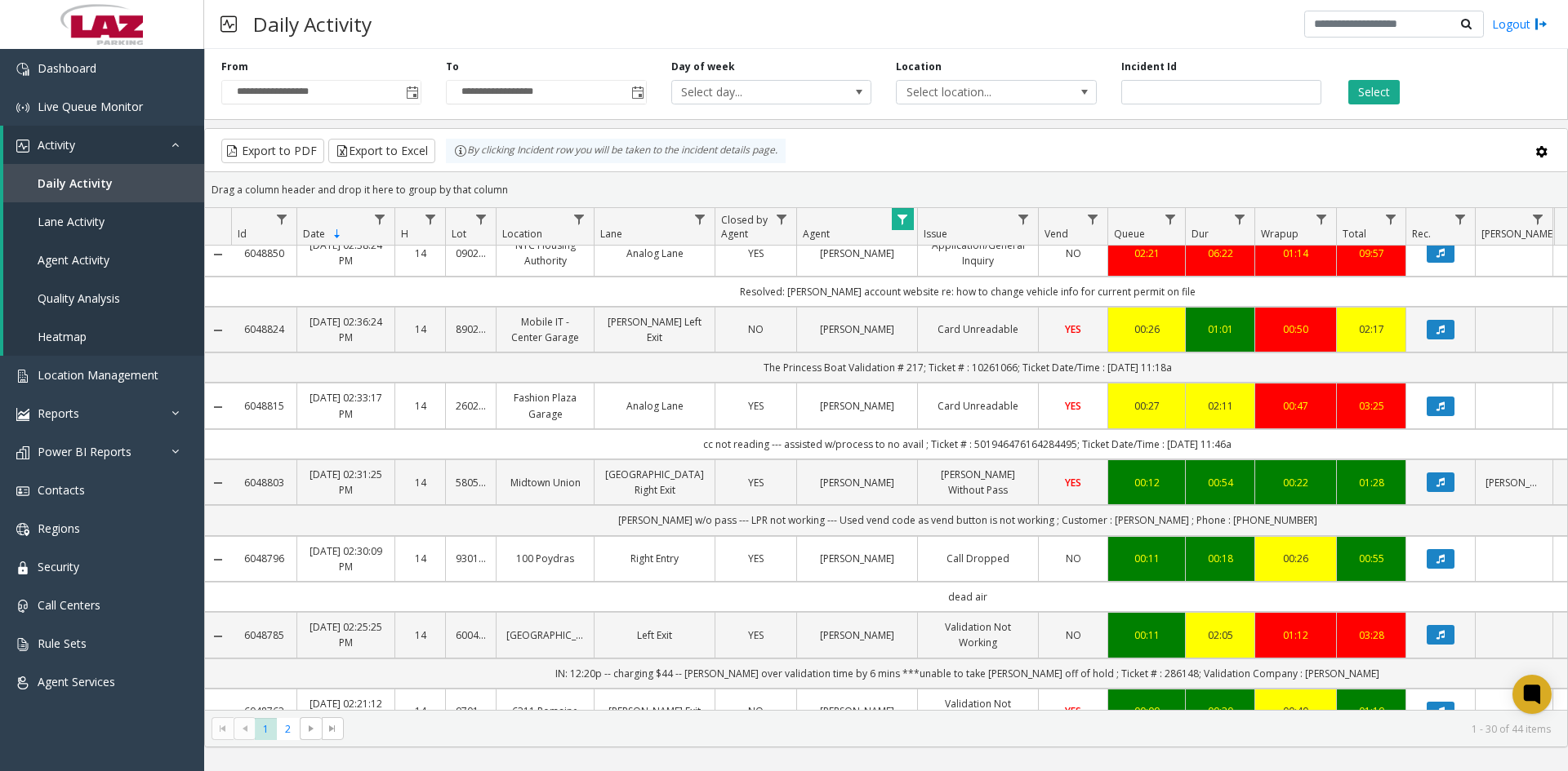
scroll to position [1824, 0]
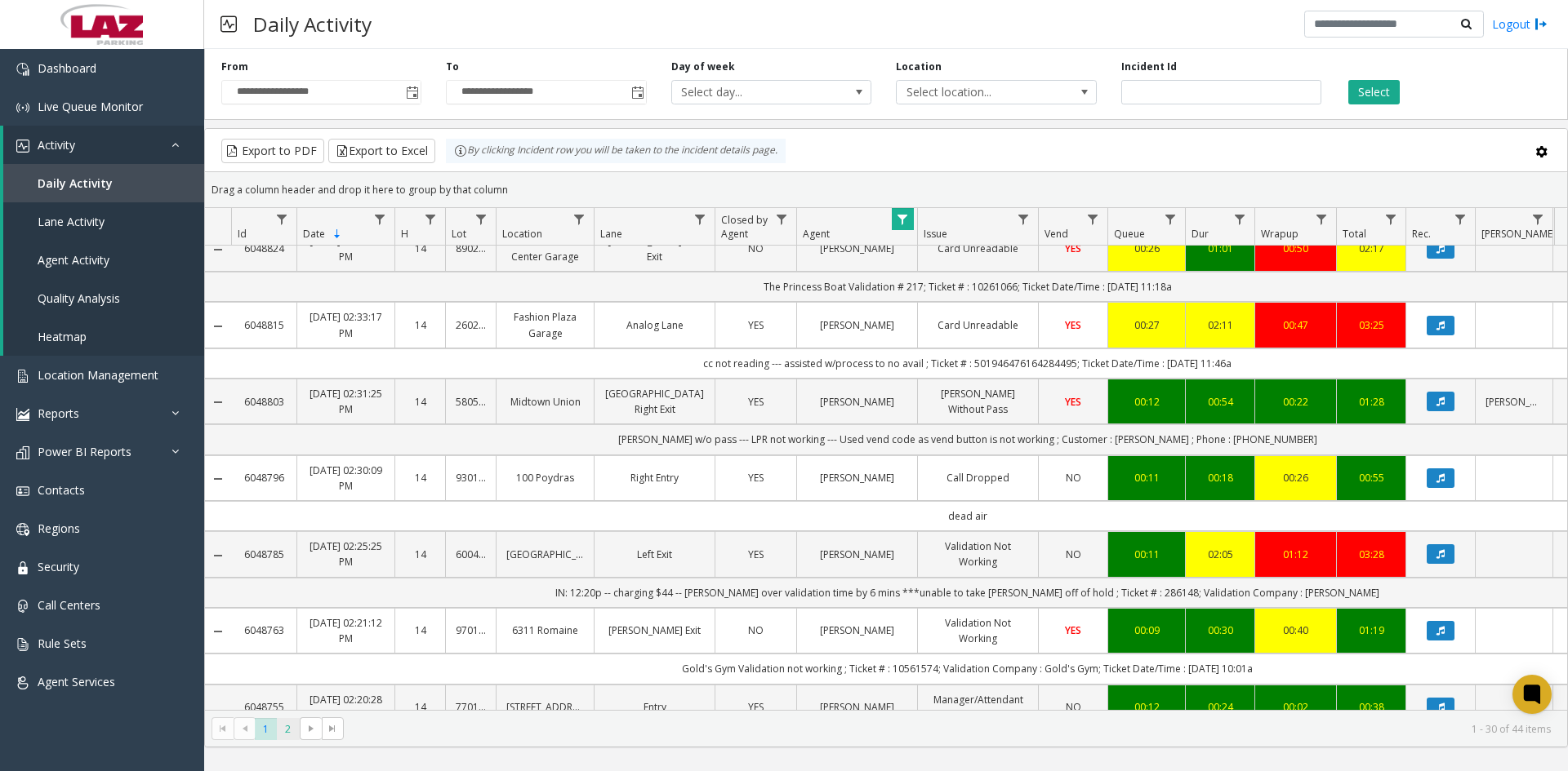
click at [285, 731] on span "2" at bounding box center [287, 729] width 22 height 22
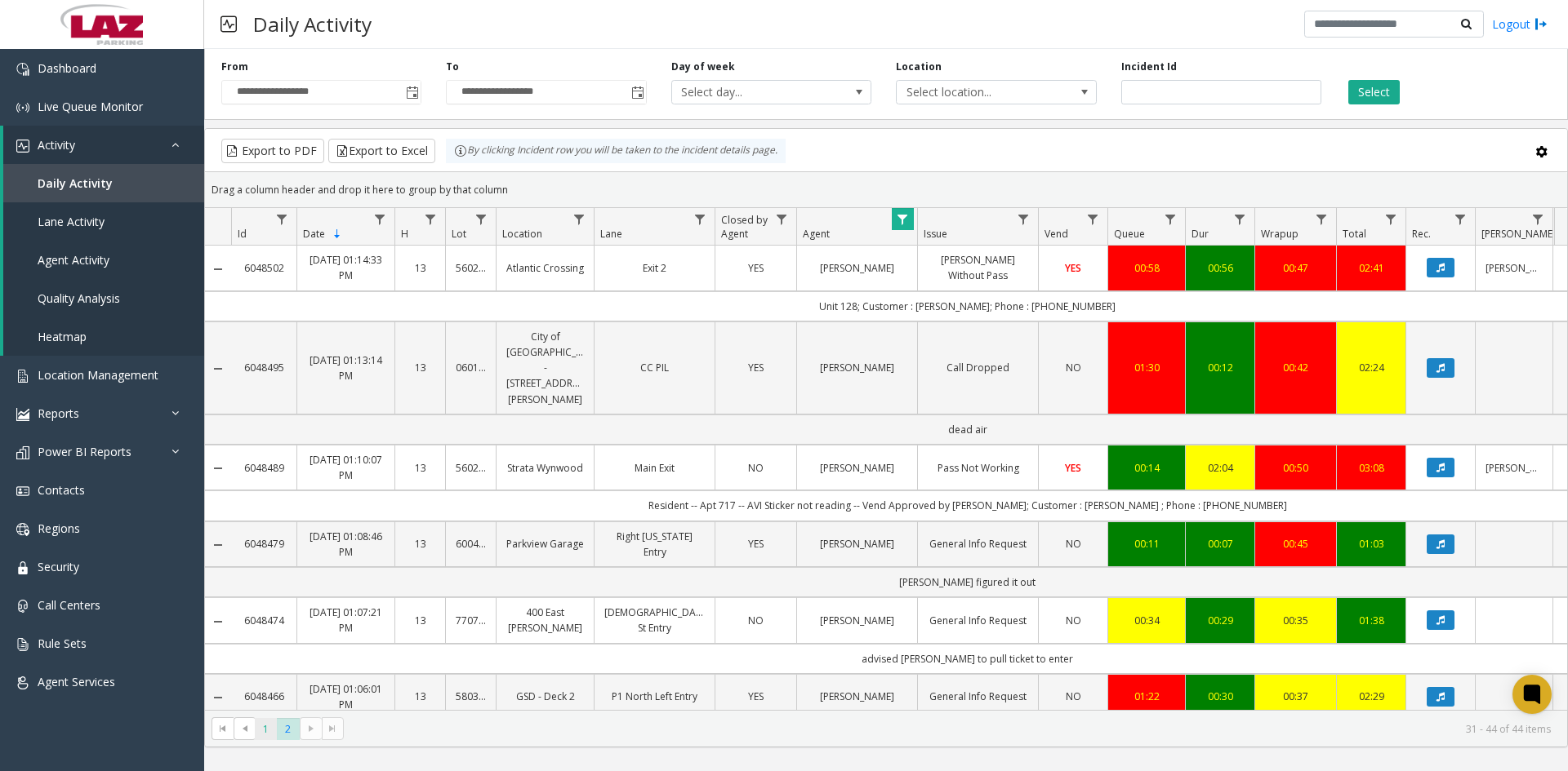
click at [261, 726] on span "1" at bounding box center [266, 729] width 22 height 22
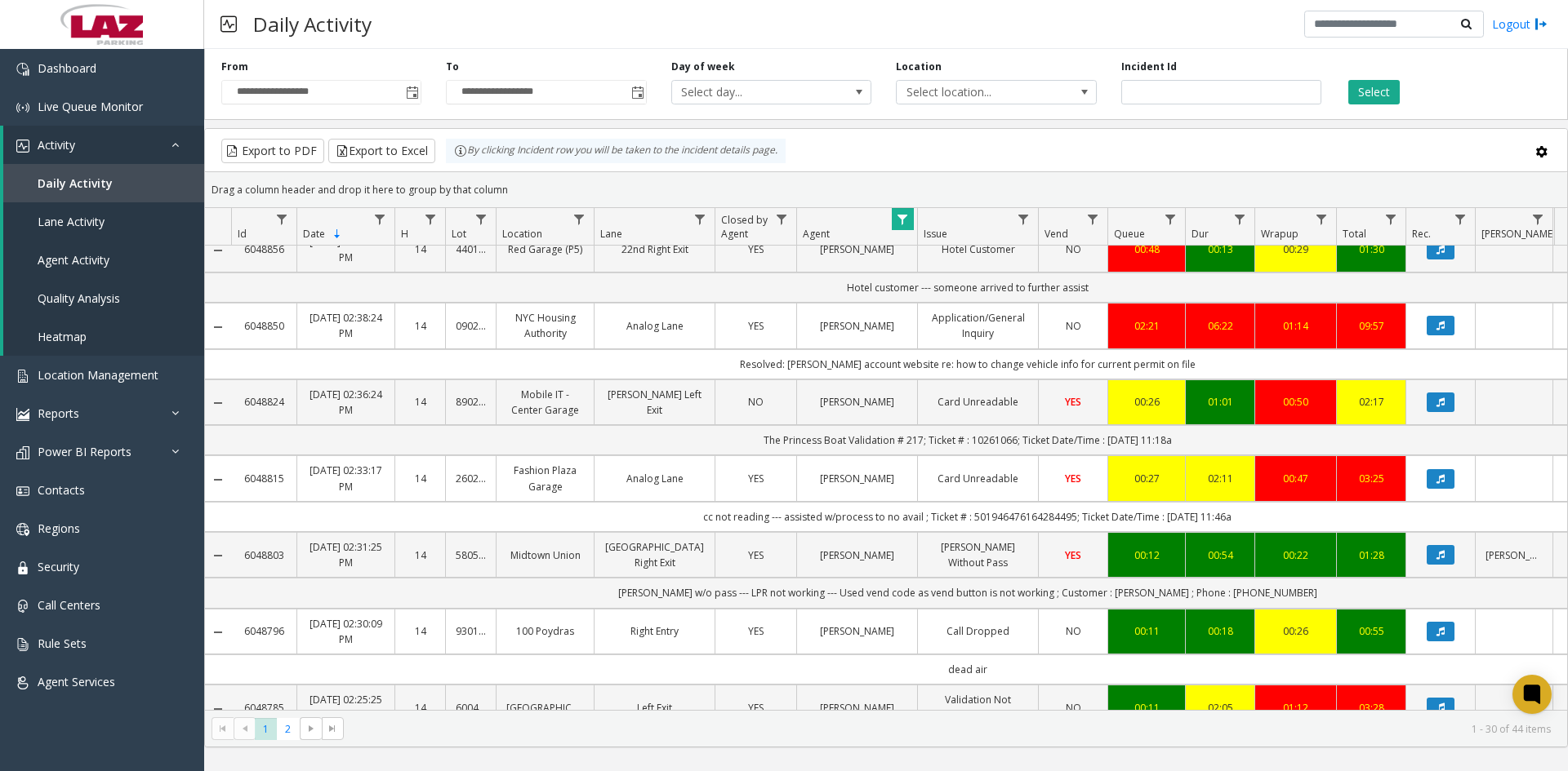
scroll to position [1824, 0]
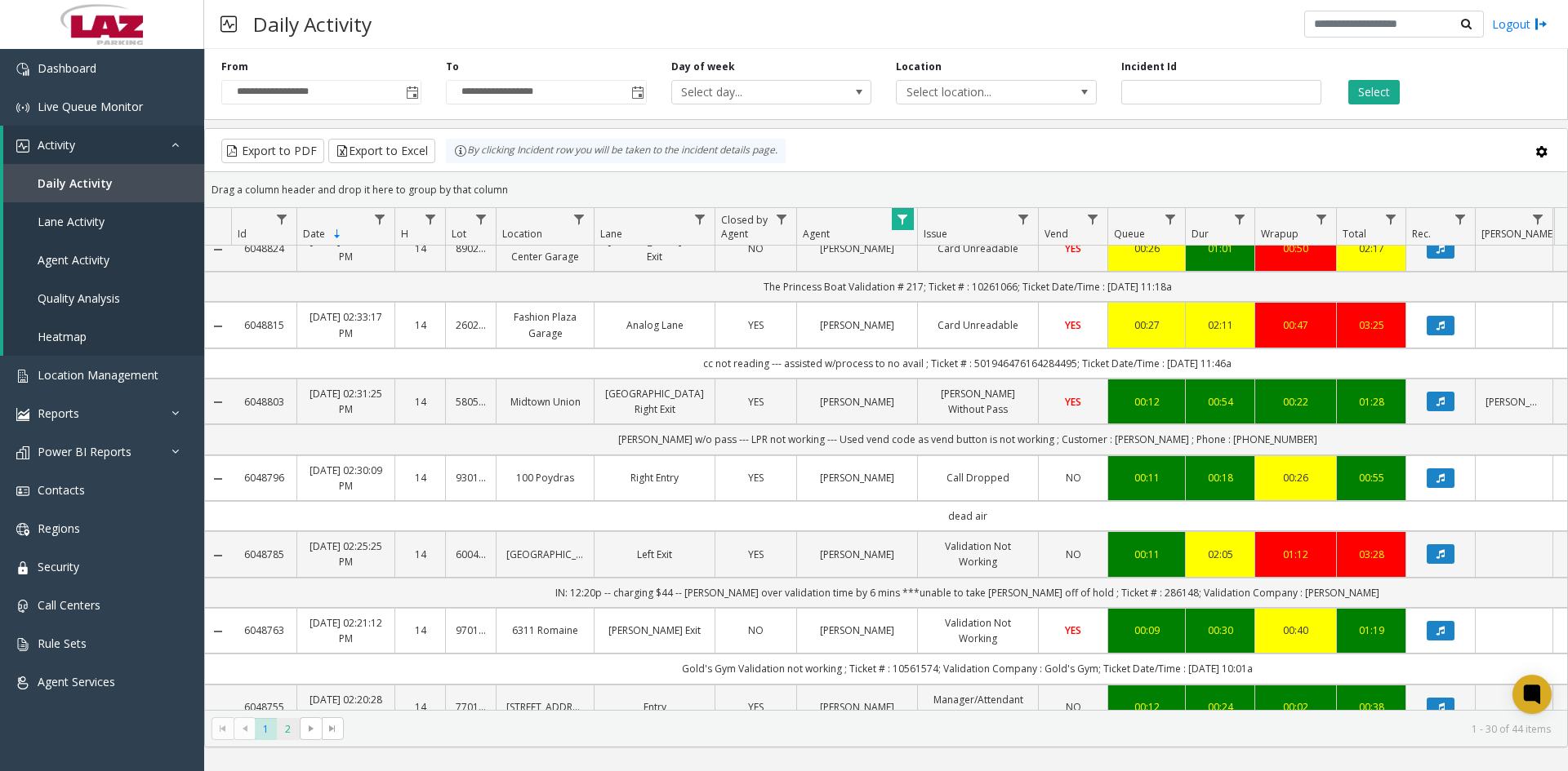
click at [290, 728] on span "2" at bounding box center [287, 729] width 22 height 22
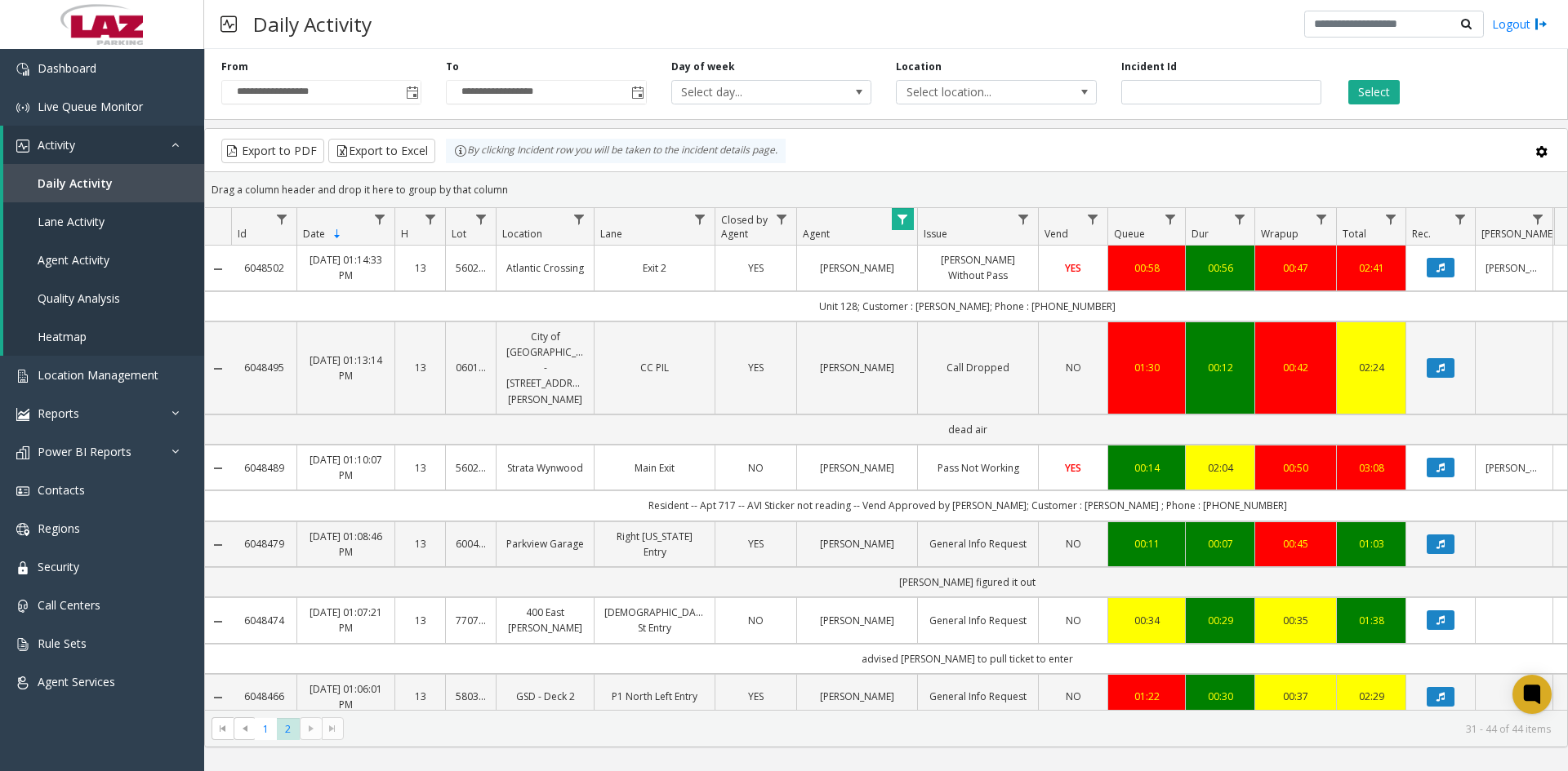
click at [259, 741] on kendo-pager "* * 1 2 31 - 44 of 44 items" at bounding box center [886, 728] width 1362 height 37
click at [260, 734] on span "1" at bounding box center [266, 729] width 22 height 22
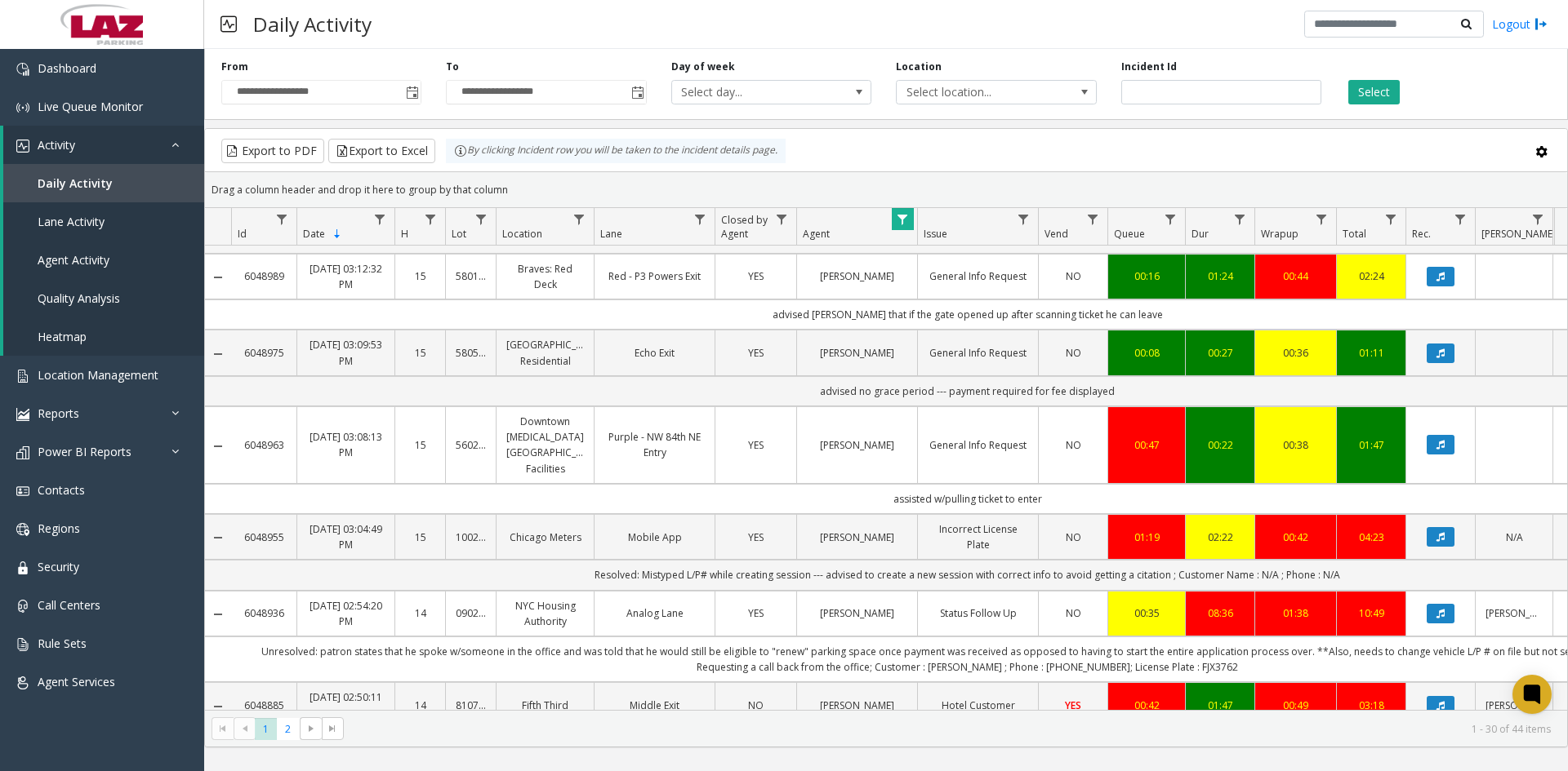
scroll to position [1824, 0]
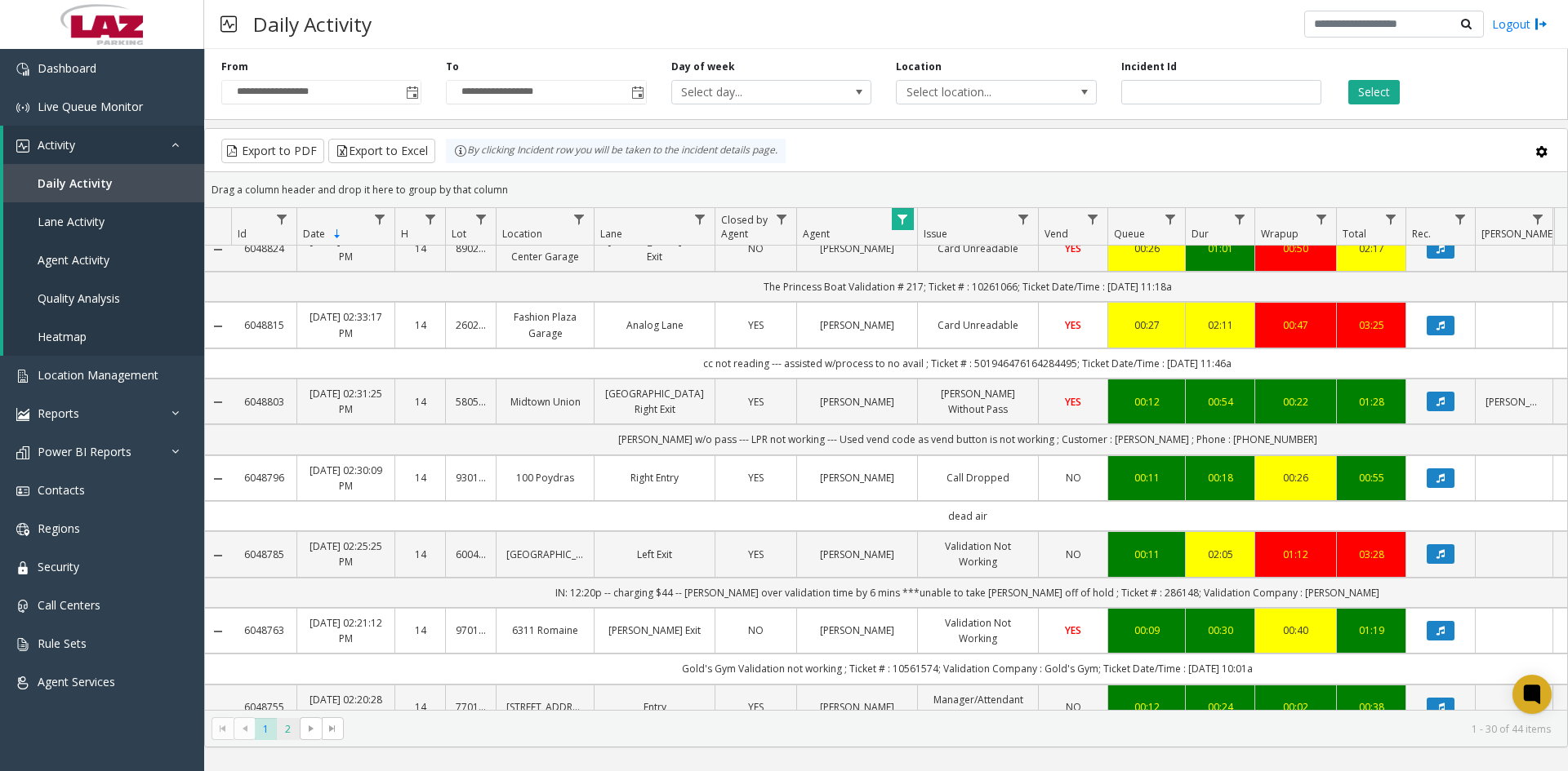
click at [290, 736] on span "2" at bounding box center [287, 729] width 22 height 22
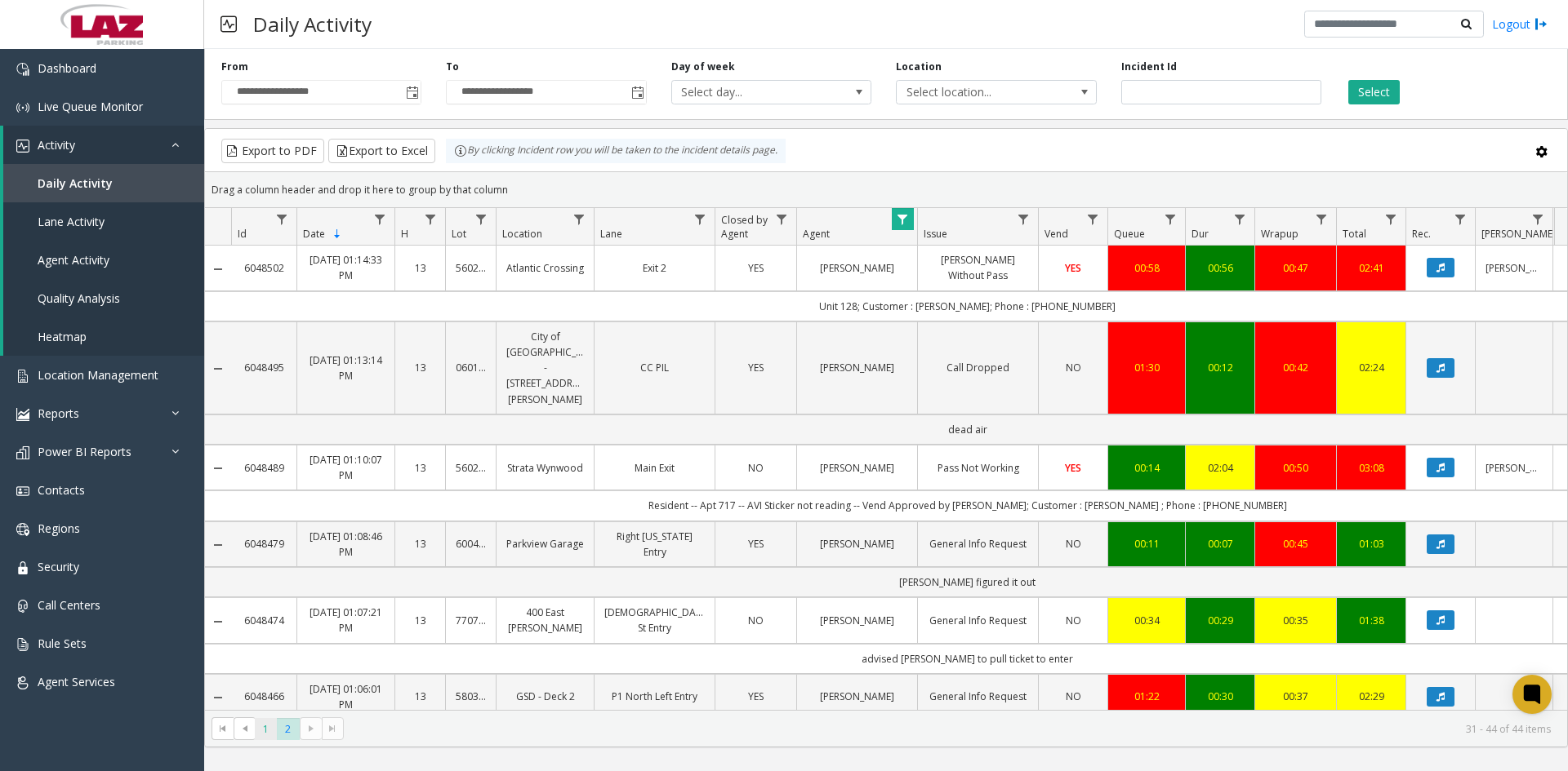
click at [264, 737] on span "1" at bounding box center [266, 729] width 22 height 22
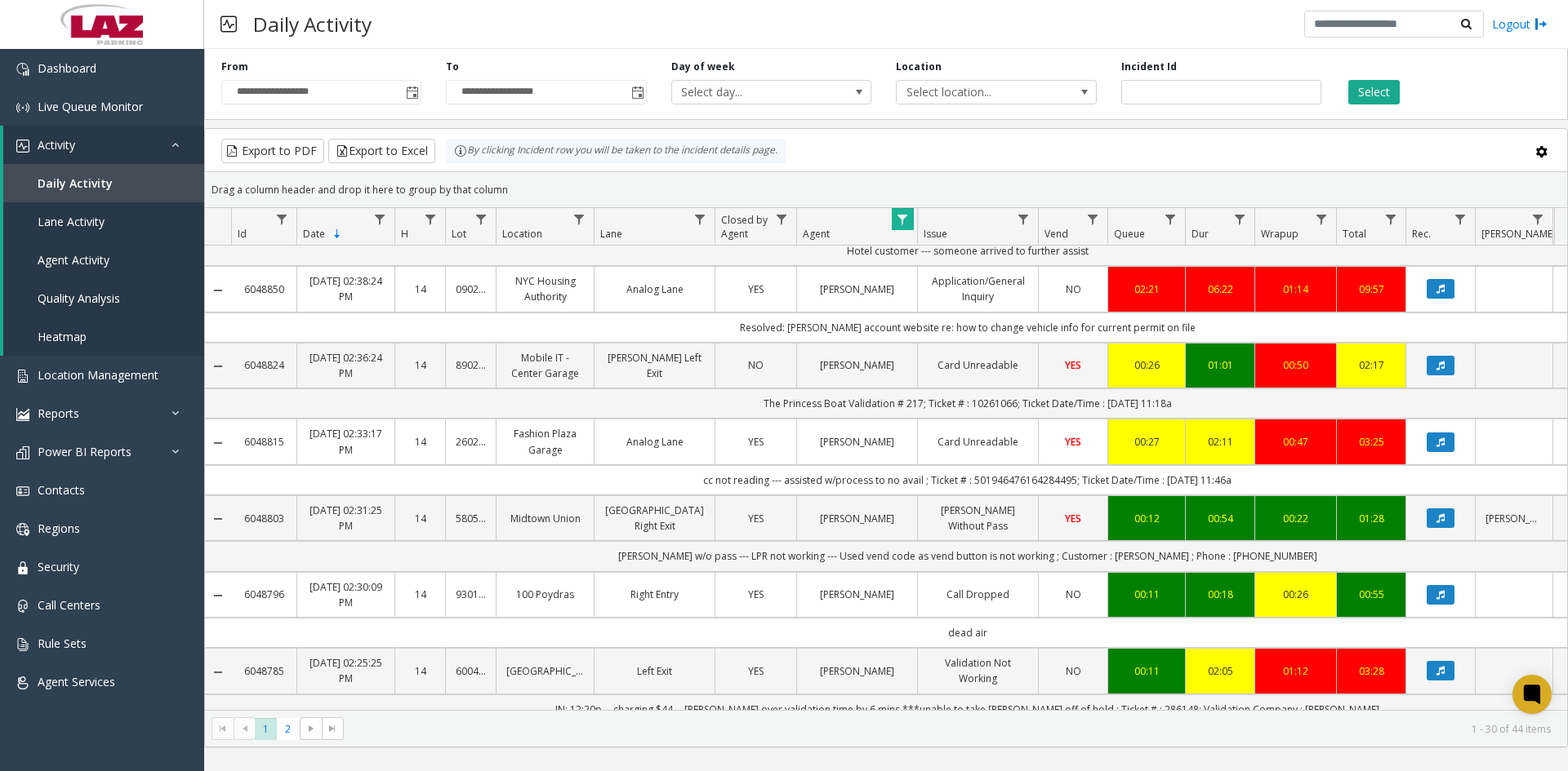
scroll to position [1824, 0]
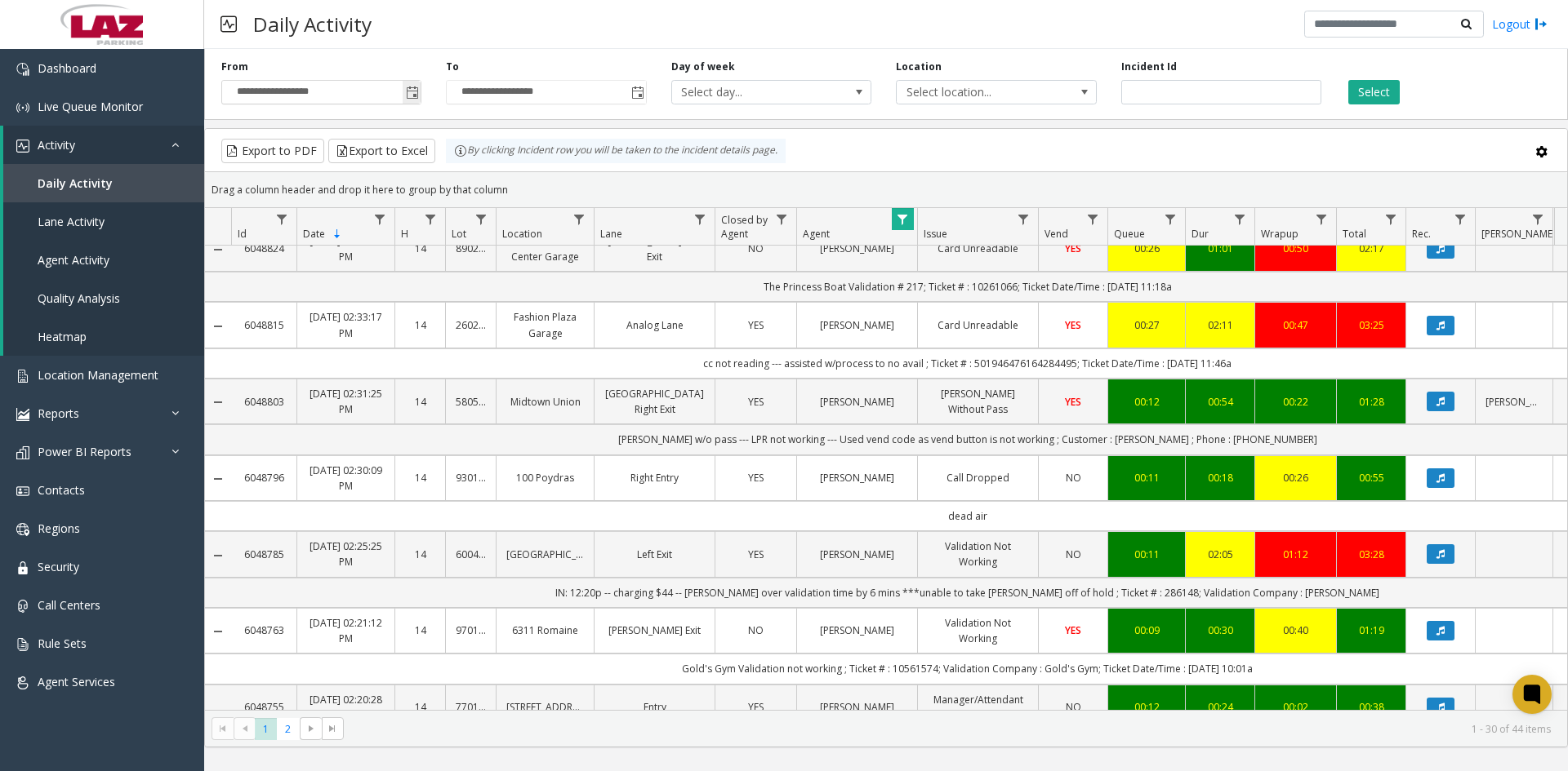
click at [412, 90] on span "Toggle popup" at bounding box center [413, 93] width 13 height 13
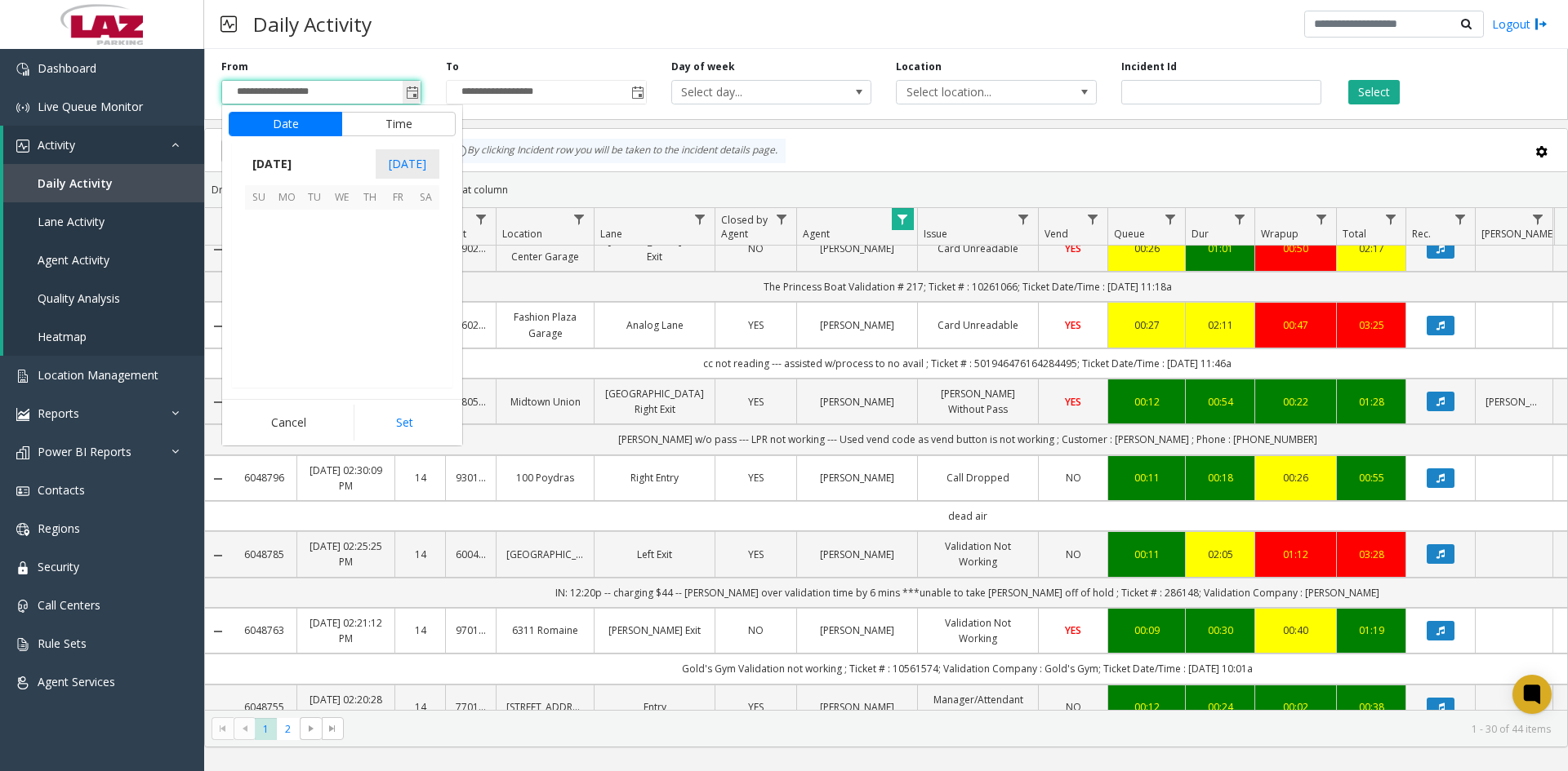
scroll to position [292729, 0]
click at [284, 275] on span "11" at bounding box center [286, 279] width 28 height 28
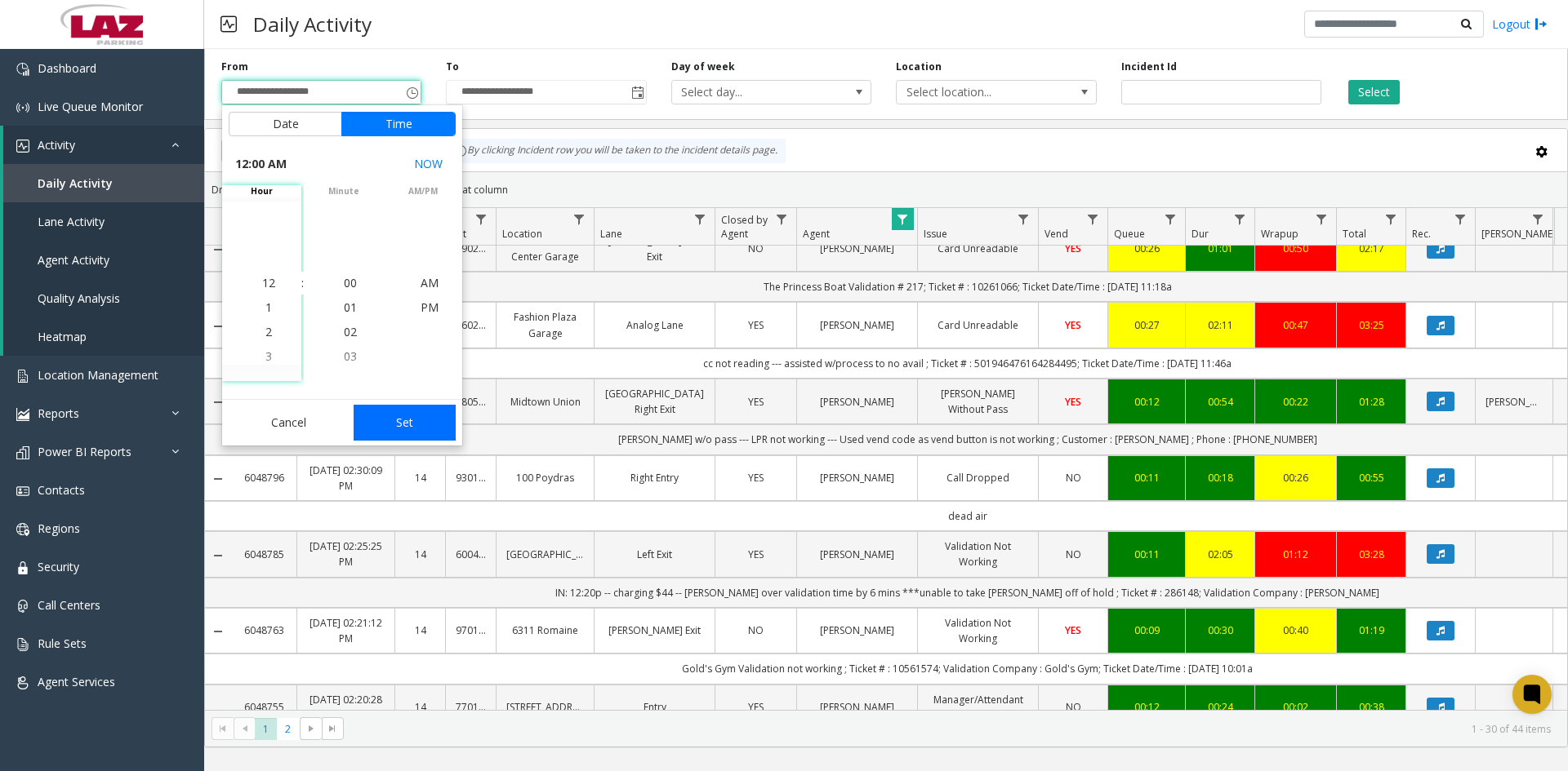
click at [393, 419] on button "Set" at bounding box center [405, 423] width 103 height 36
type input "**********"
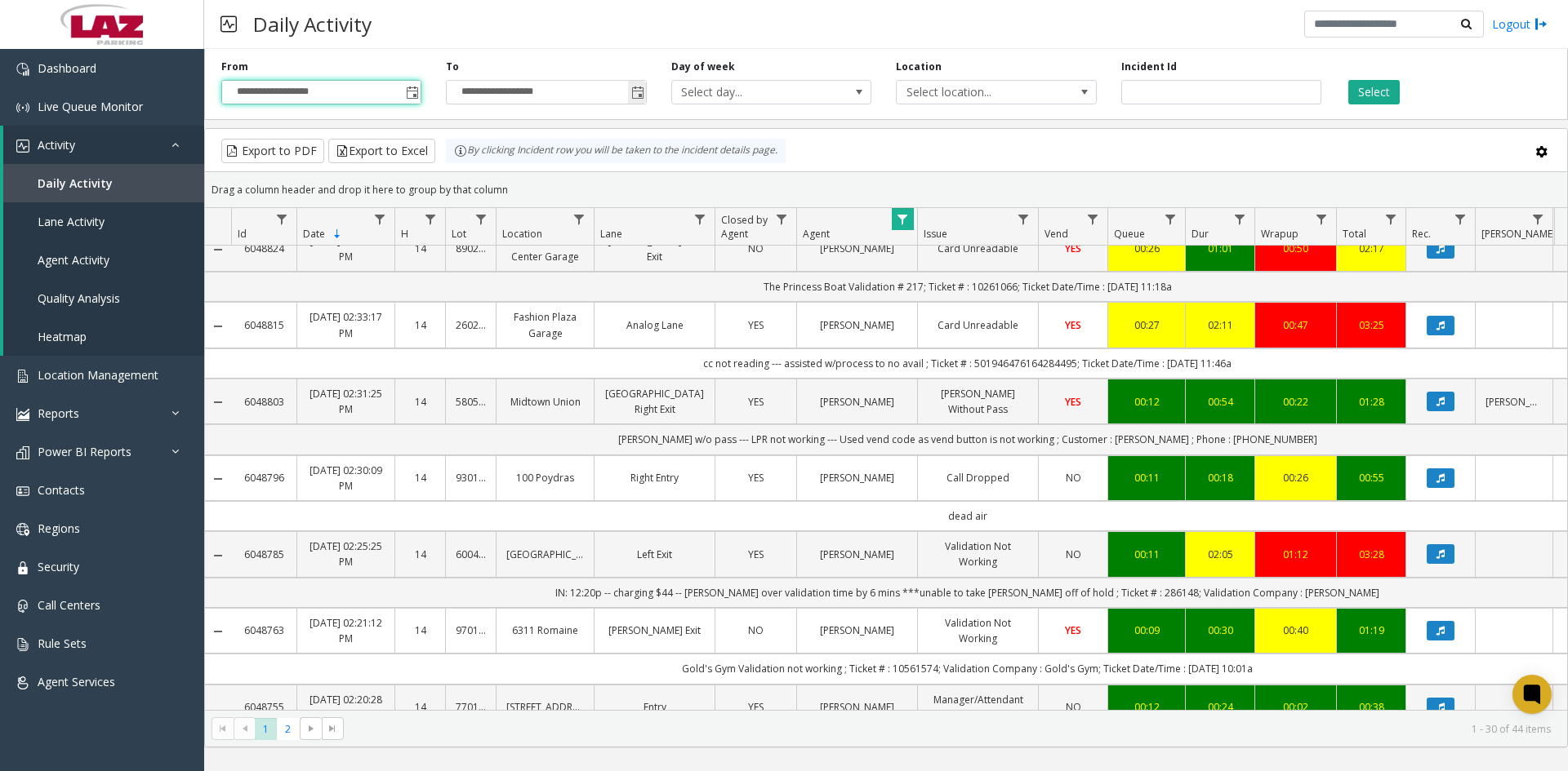
click at [635, 97] on span "Toggle popup" at bounding box center [637, 93] width 13 height 13
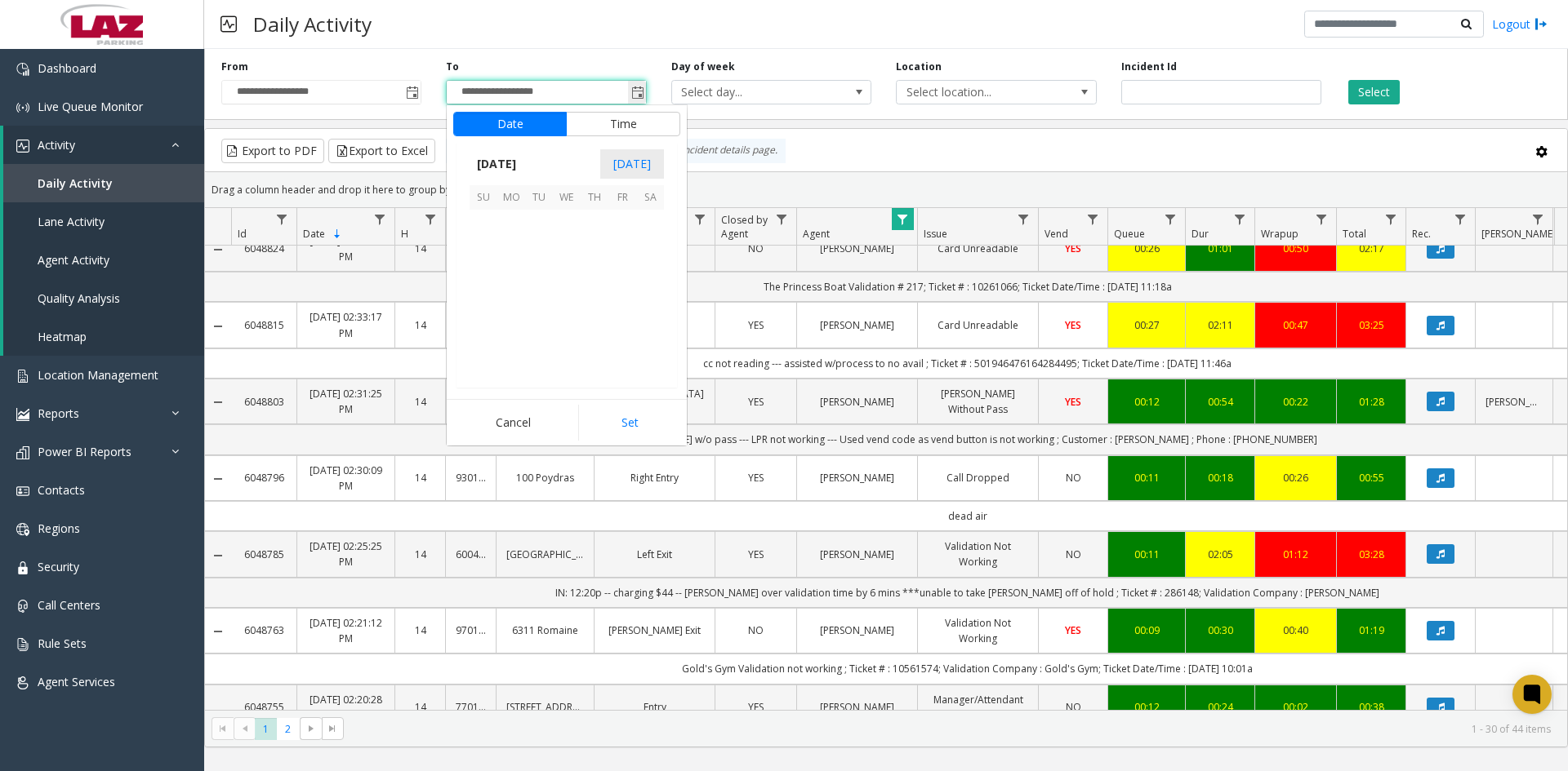
scroll to position [24, 0]
click at [511, 275] on span "11" at bounding box center [511, 279] width 28 height 28
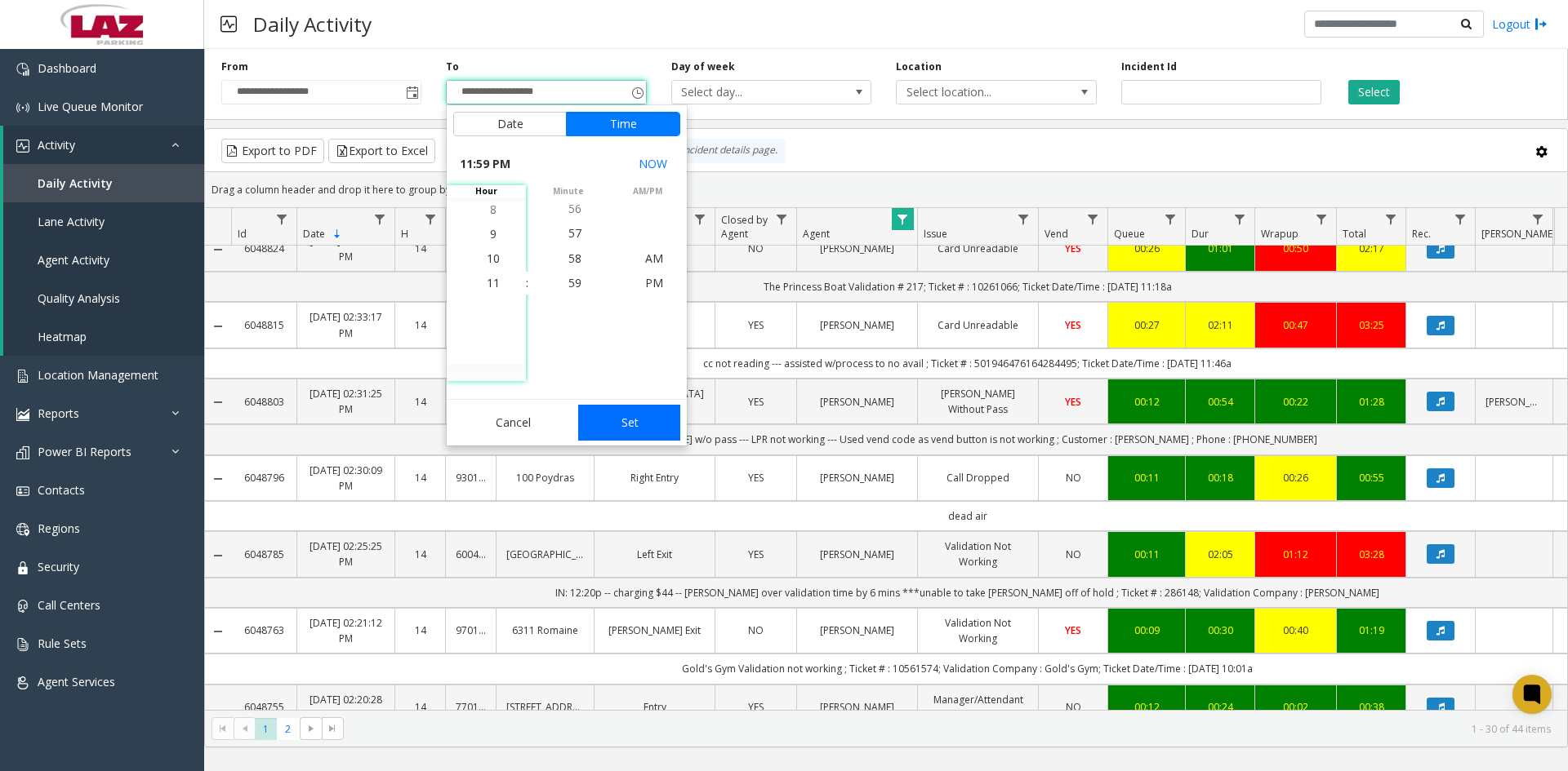
click at [624, 425] on button "Set" at bounding box center [629, 423] width 103 height 36
type input "**********"
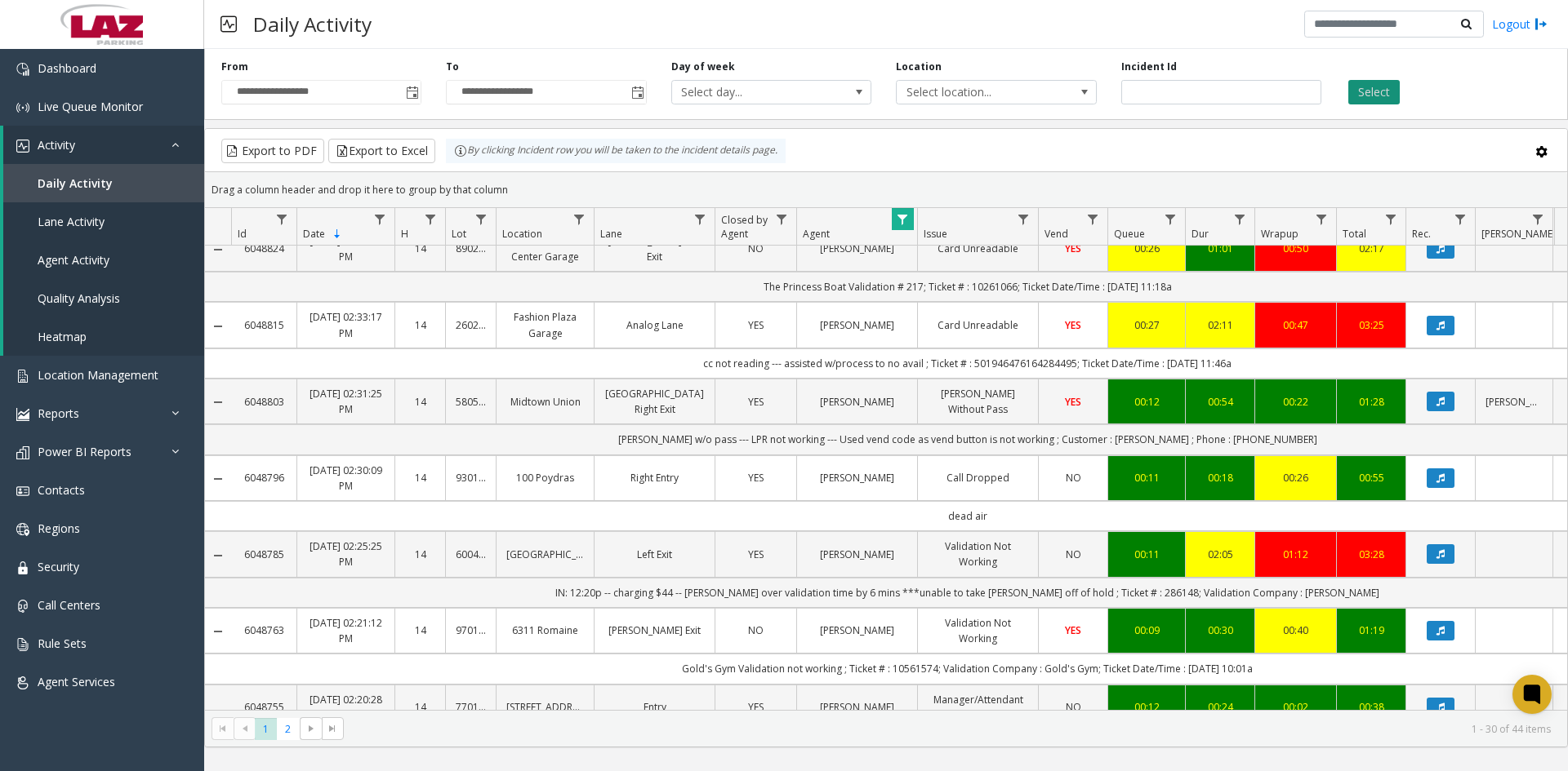
click at [1368, 96] on button "Select" at bounding box center [1374, 91] width 51 height 24
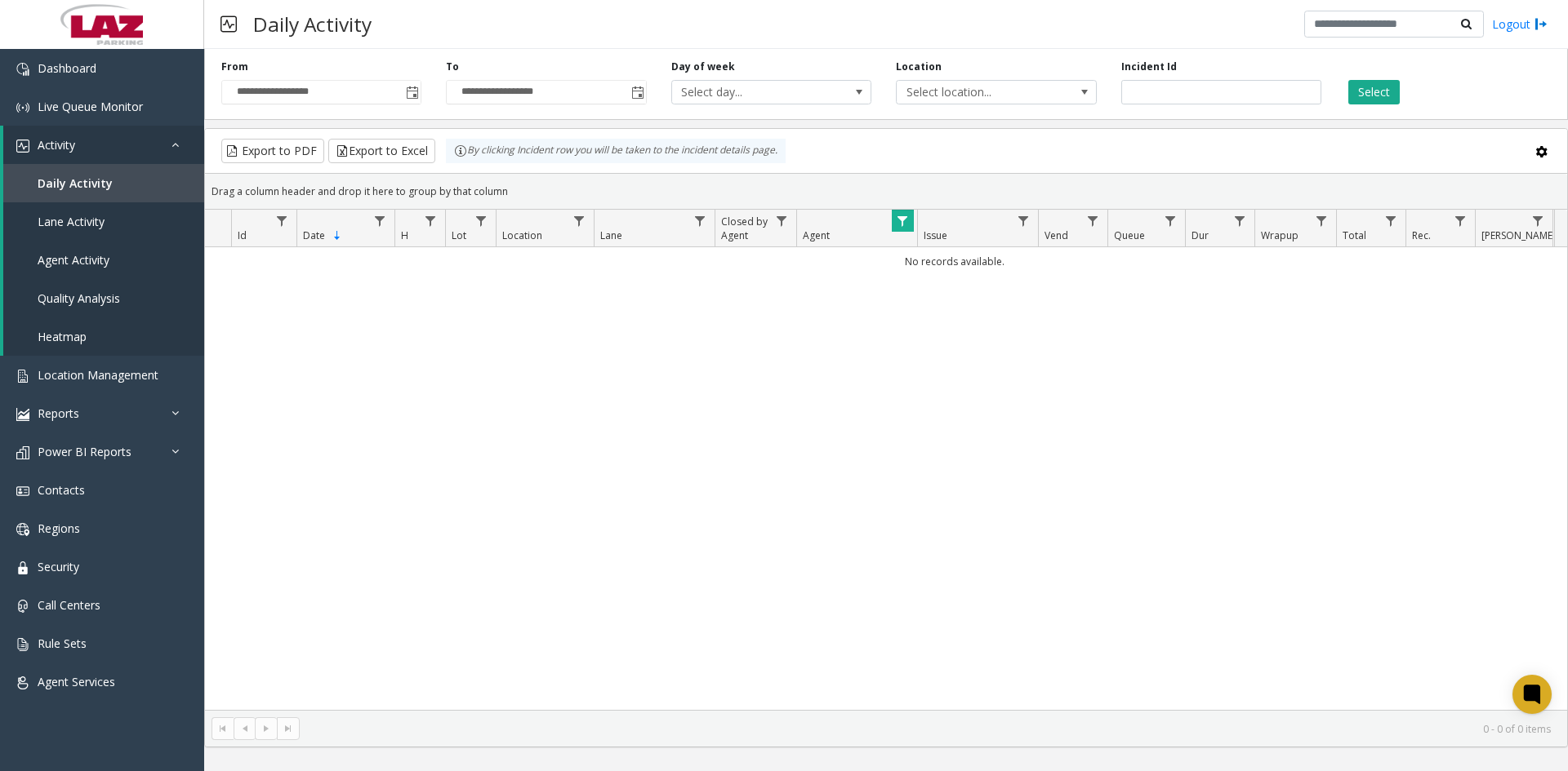
click at [900, 223] on span "Data table" at bounding box center [902, 221] width 13 height 13
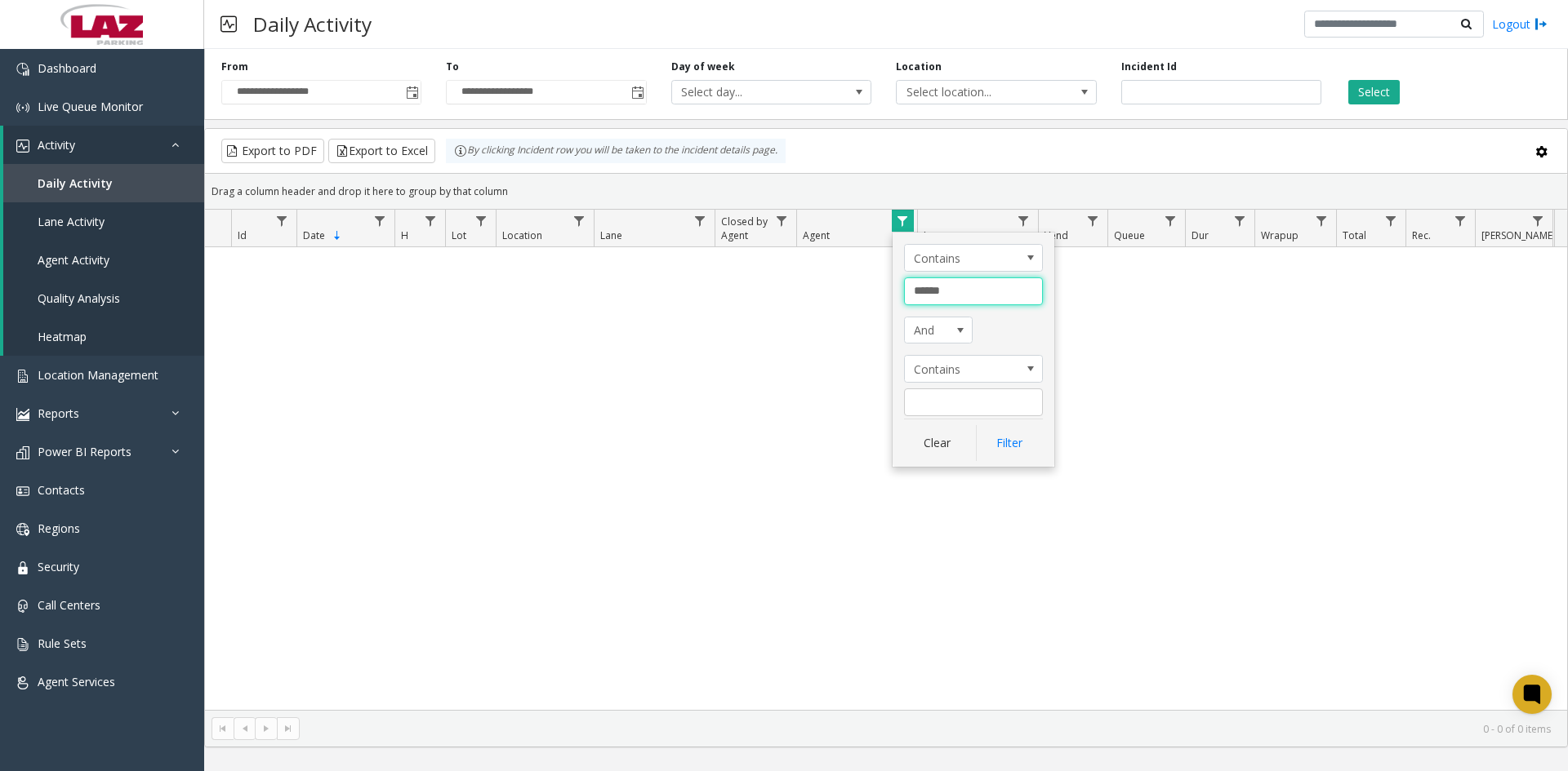
drag, startPoint x: 950, startPoint y: 294, endPoint x: 899, endPoint y: 290, distance: 51.2
click at [899, 290] on div "Contains ****** And Contains Clear Filter" at bounding box center [973, 350] width 162 height 234
type input "**********"
click at [1005, 446] on button "Filter" at bounding box center [1009, 443] width 67 height 36
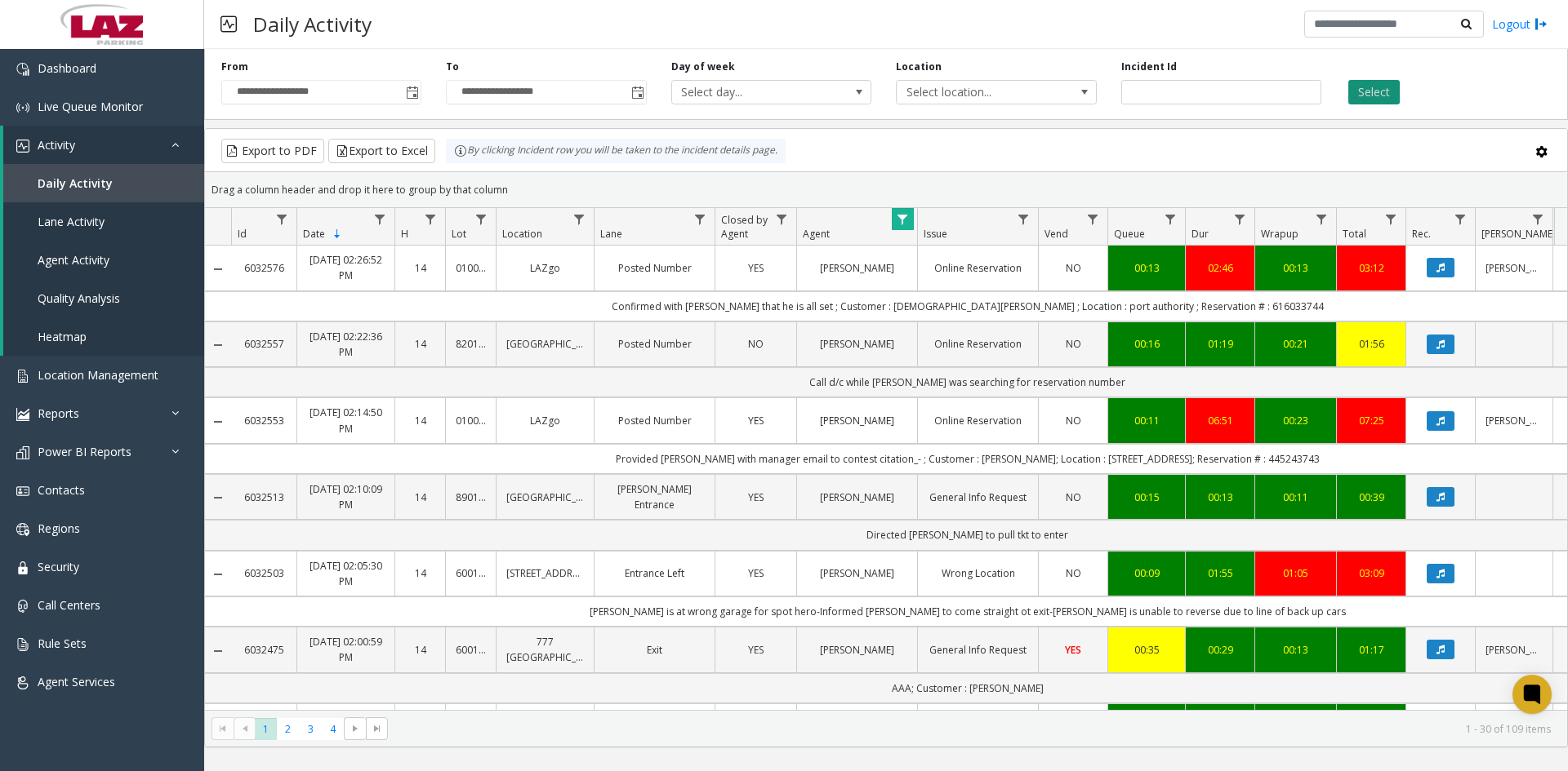
click at [1370, 92] on button "Select" at bounding box center [1374, 91] width 51 height 24
click at [329, 732] on span "4" at bounding box center [333, 729] width 22 height 22
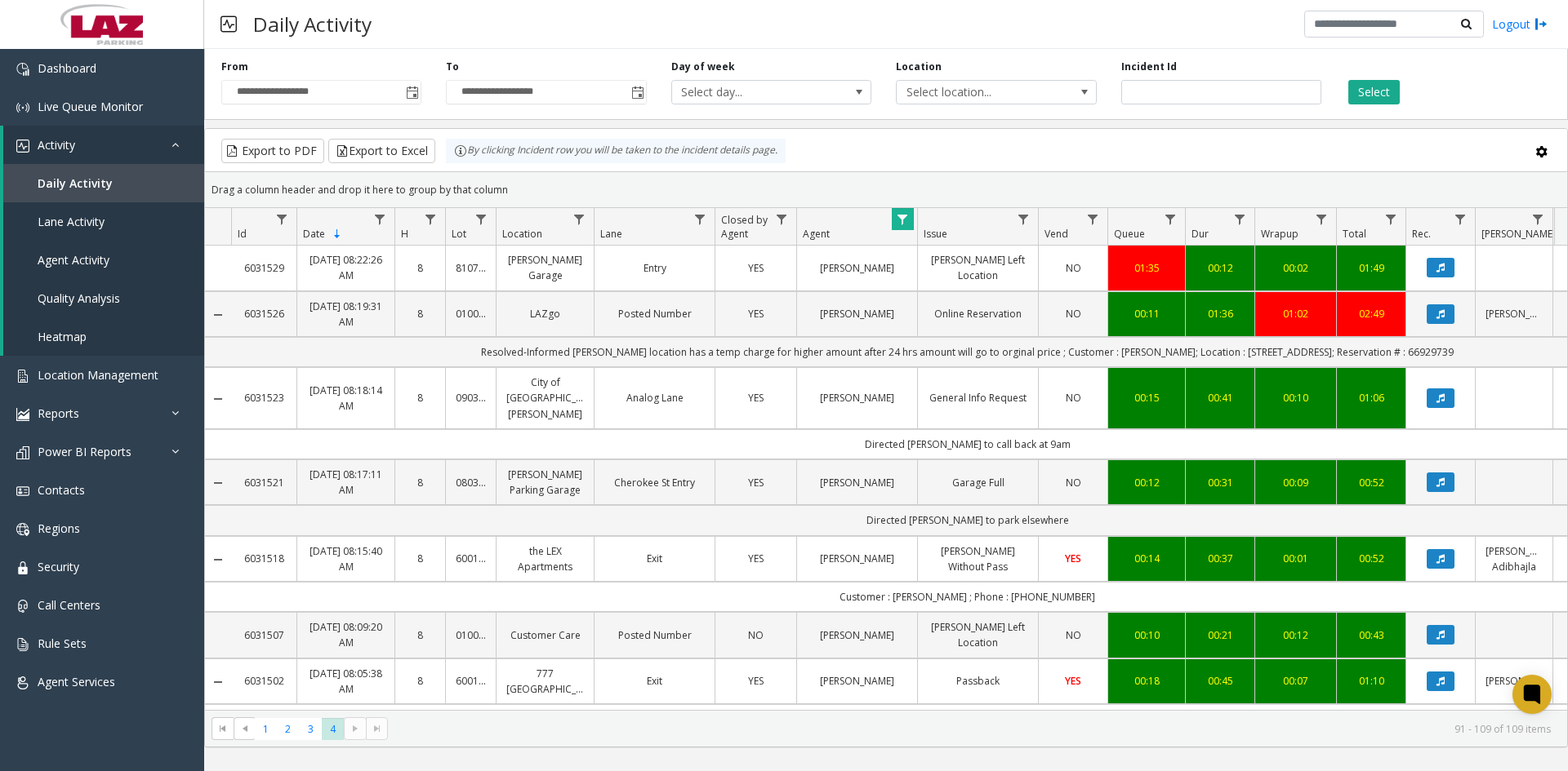
scroll to position [892, 0]
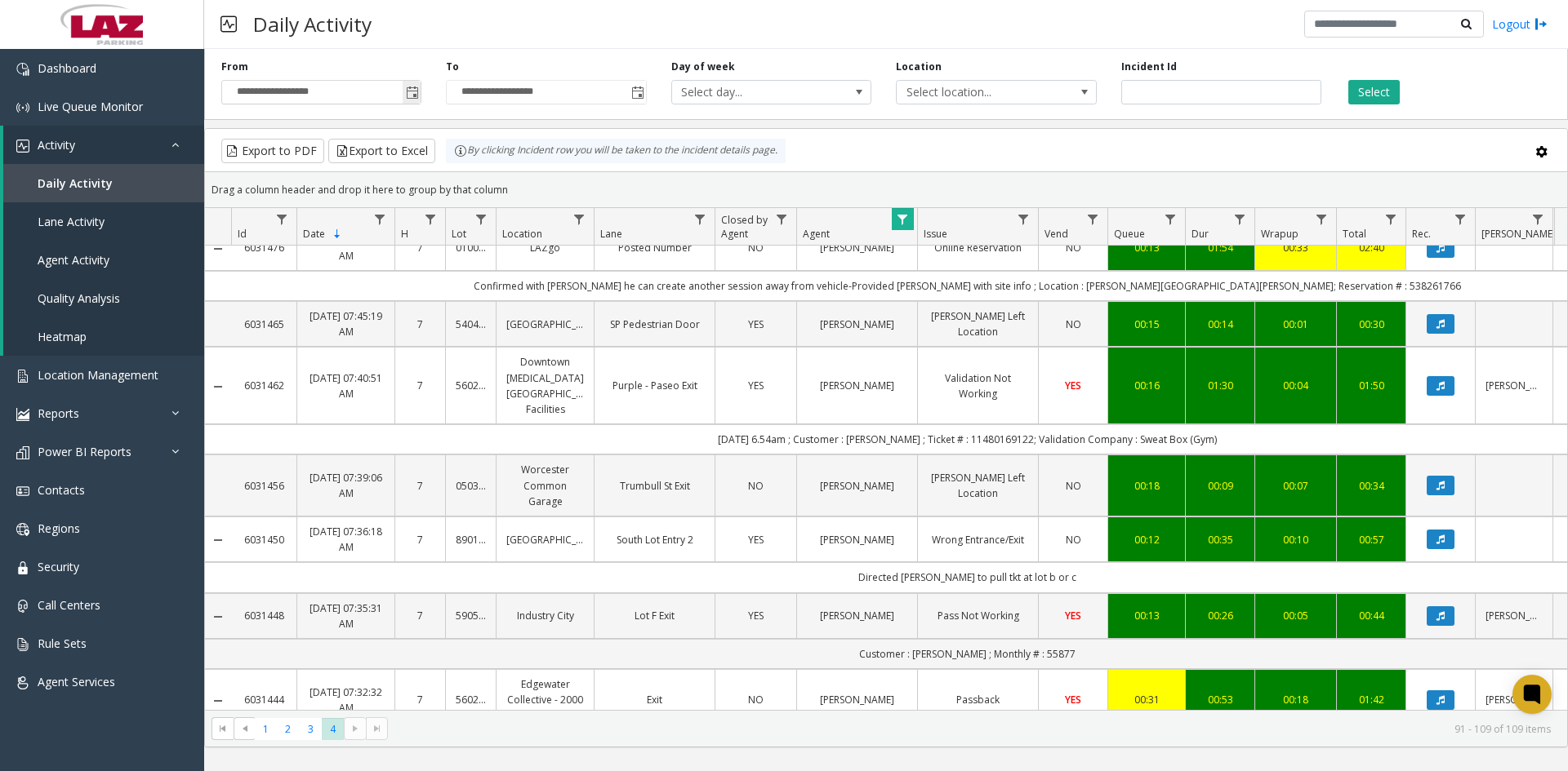
click at [415, 98] on span "Toggle popup" at bounding box center [413, 93] width 13 height 13
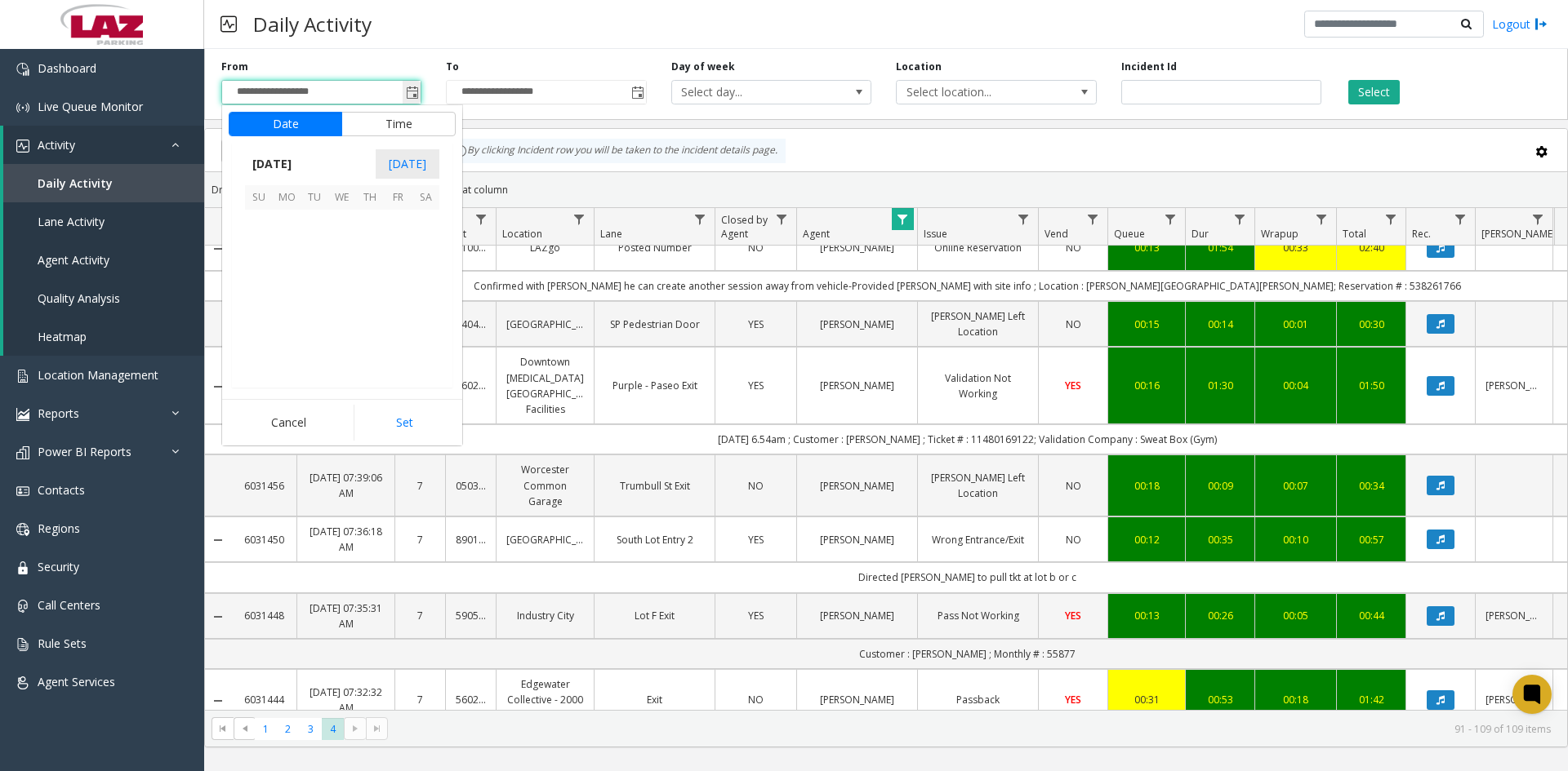
scroll to position [292729, 0]
click at [396, 258] on span "8" at bounding box center [397, 251] width 28 height 28
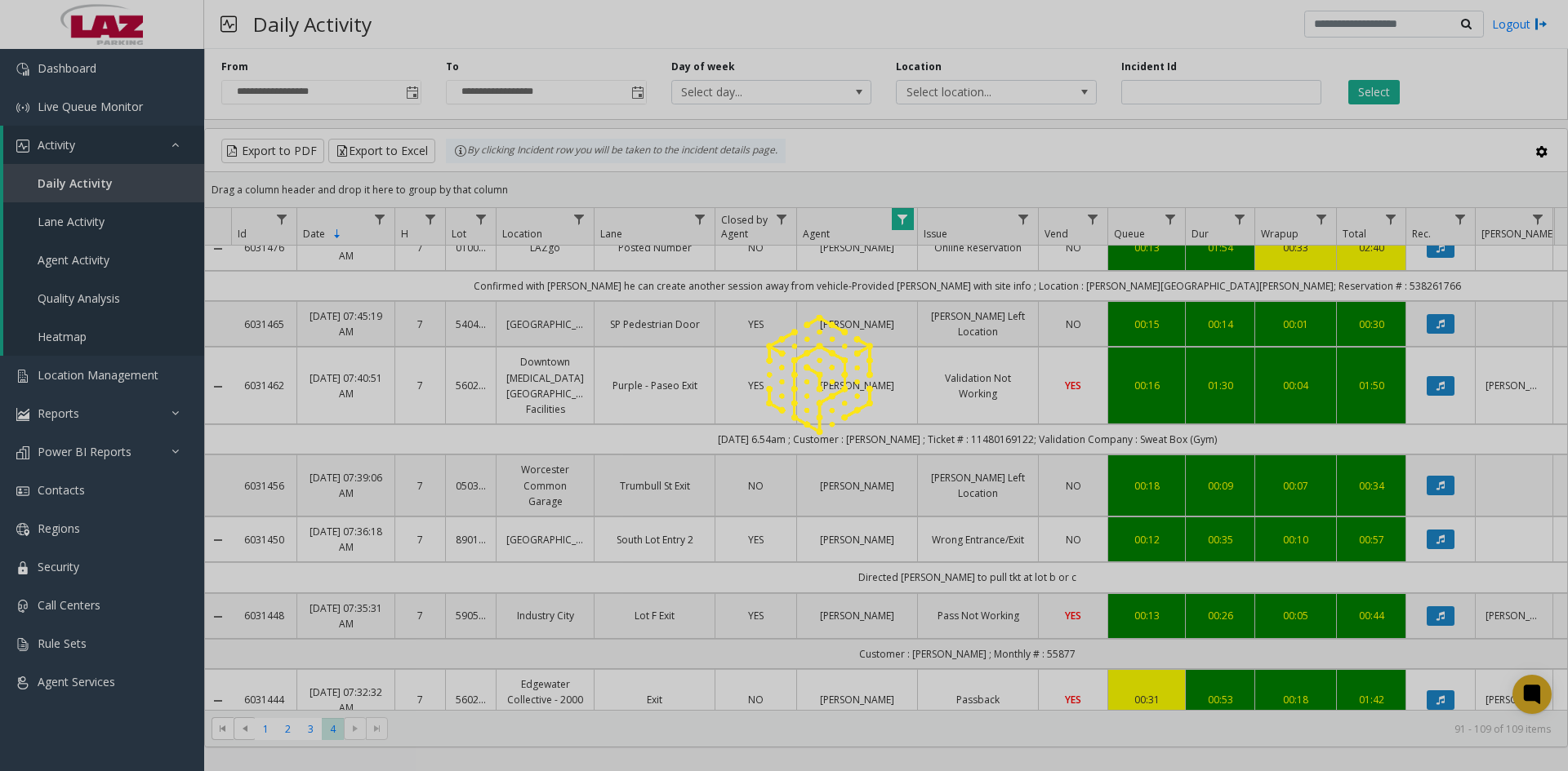
drag, startPoint x: 432, startPoint y: 434, endPoint x: 477, endPoint y: 343, distance: 101.5
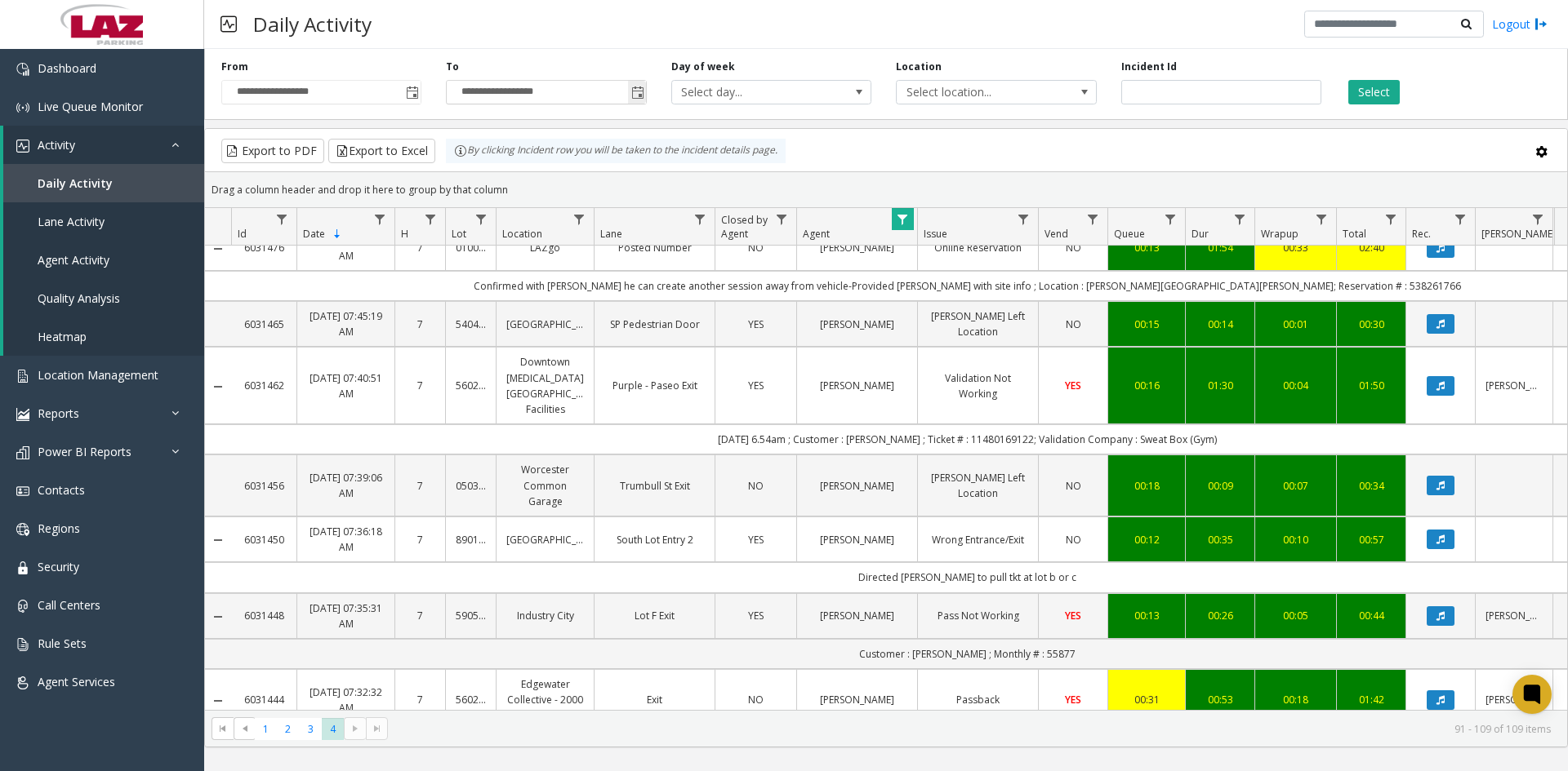
click at [631, 90] on span "Toggle popup" at bounding box center [637, 93] width 13 height 13
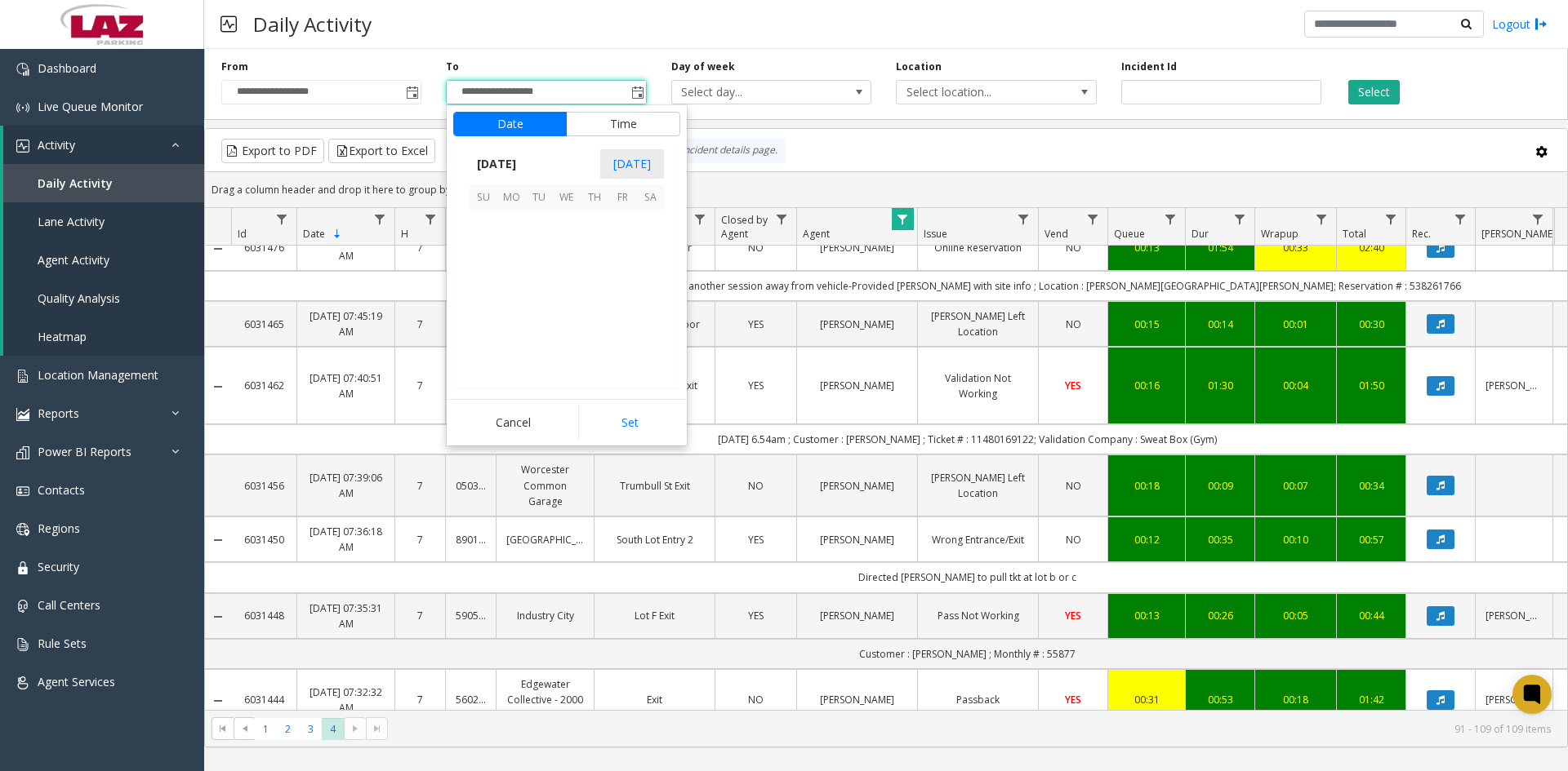
scroll to position [24, 0]
click at [620, 252] on span "8" at bounding box center [622, 251] width 28 height 28
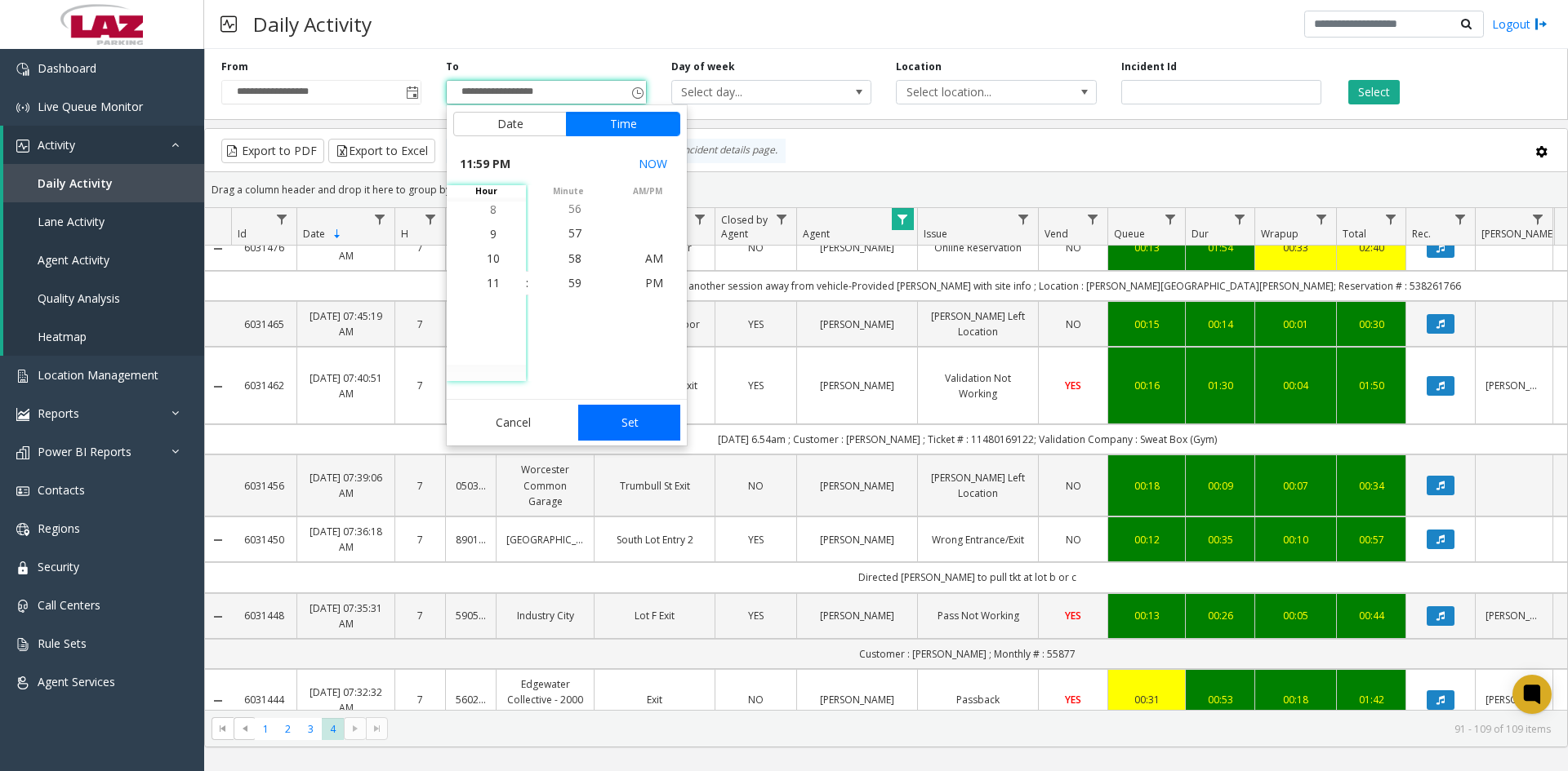
click at [634, 432] on button "Set" at bounding box center [629, 423] width 103 height 36
type input "**********"
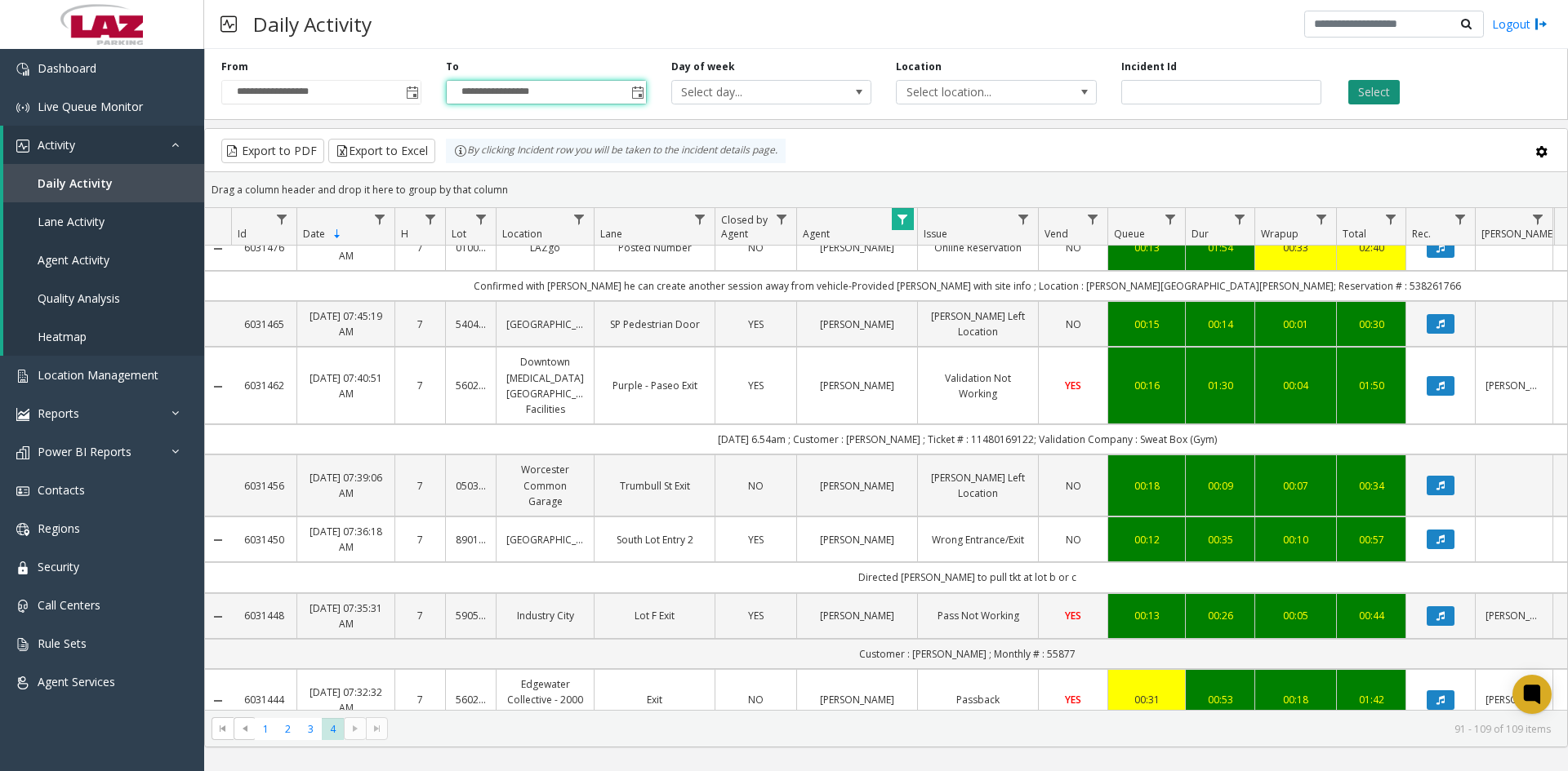
click at [1358, 104] on button "Select" at bounding box center [1374, 91] width 51 height 24
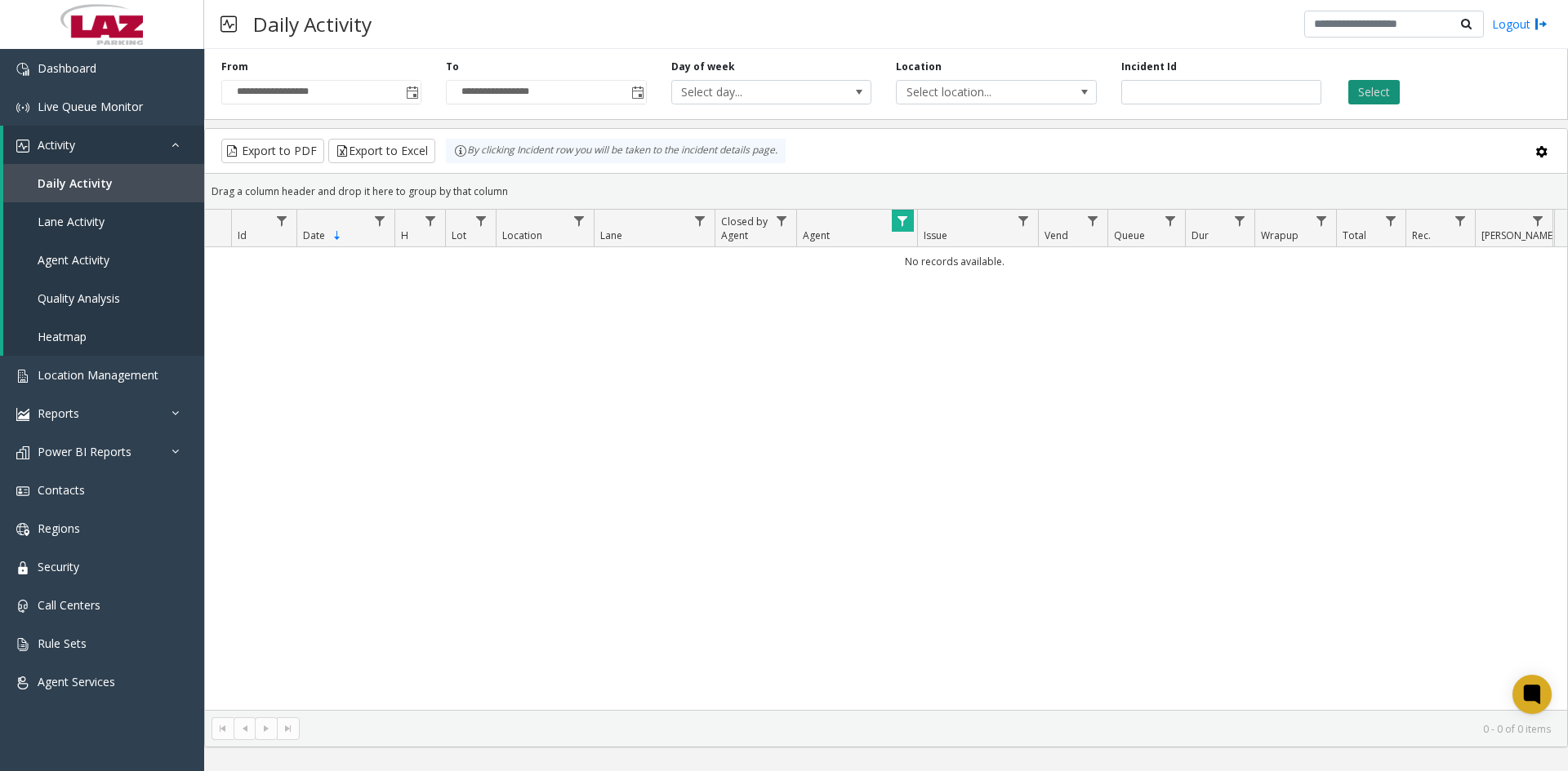
click at [1359, 94] on button "Select" at bounding box center [1374, 91] width 51 height 24
click at [908, 218] on span "Data table" at bounding box center [902, 221] width 13 height 13
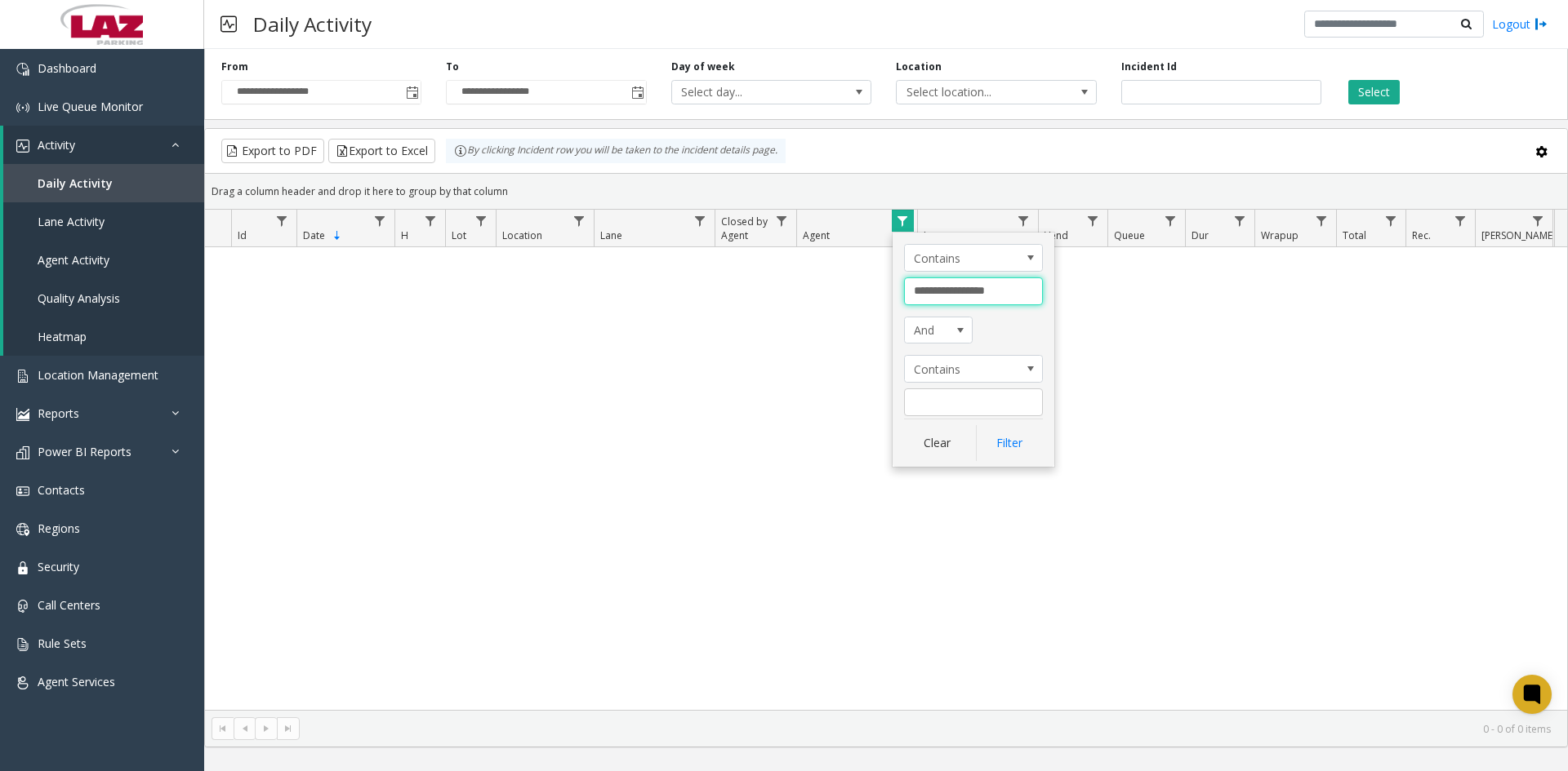
drag, startPoint x: 916, startPoint y: 297, endPoint x: 1023, endPoint y: 312, distance: 108.0
click at [1023, 312] on div "**********" at bounding box center [973, 350] width 162 height 234
type input "******"
click at [1017, 457] on button "Filter" at bounding box center [1009, 443] width 67 height 36
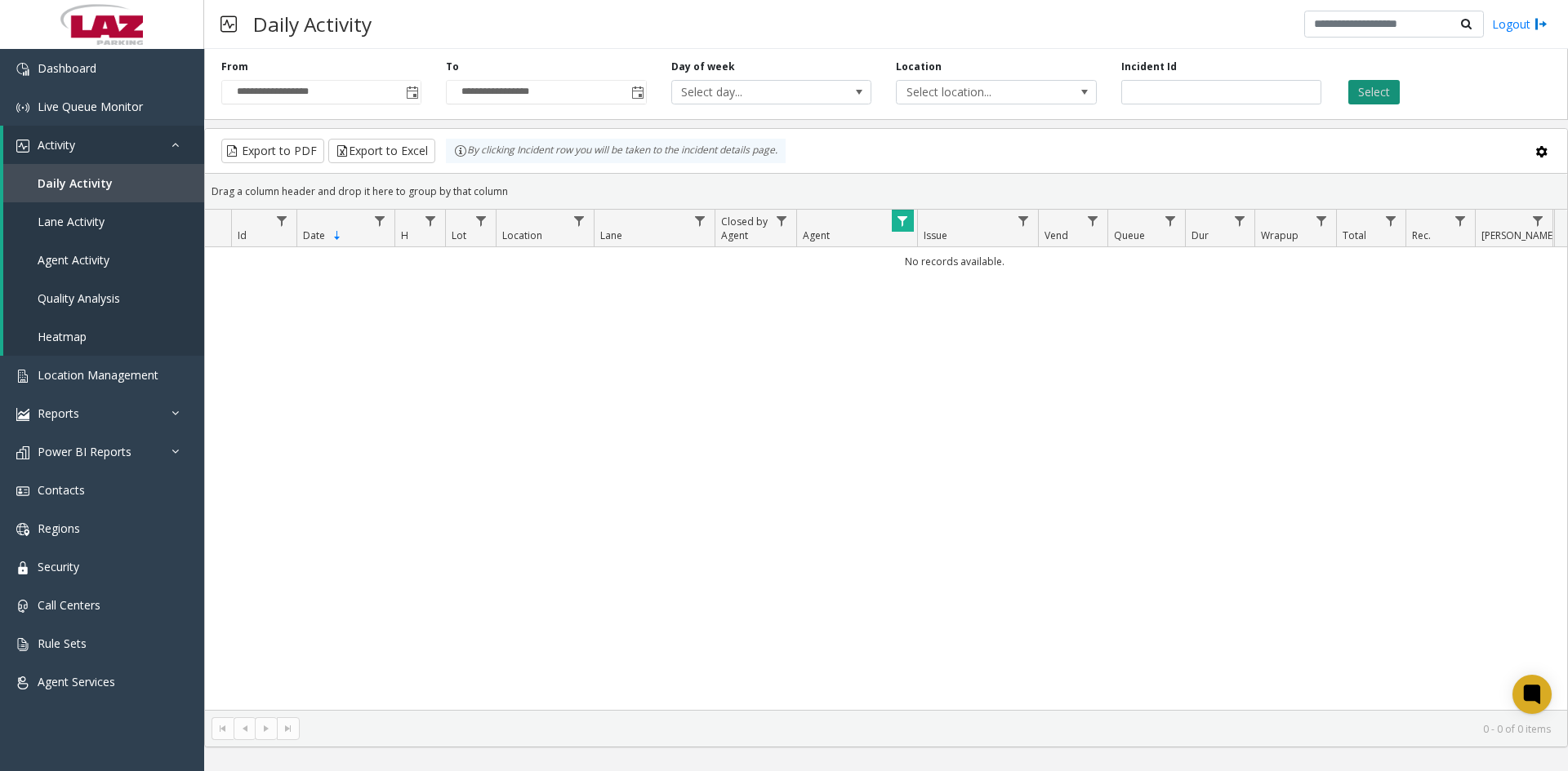
click at [1364, 96] on button "Select" at bounding box center [1374, 91] width 51 height 24
click at [894, 224] on link "Data table" at bounding box center [902, 221] width 22 height 22
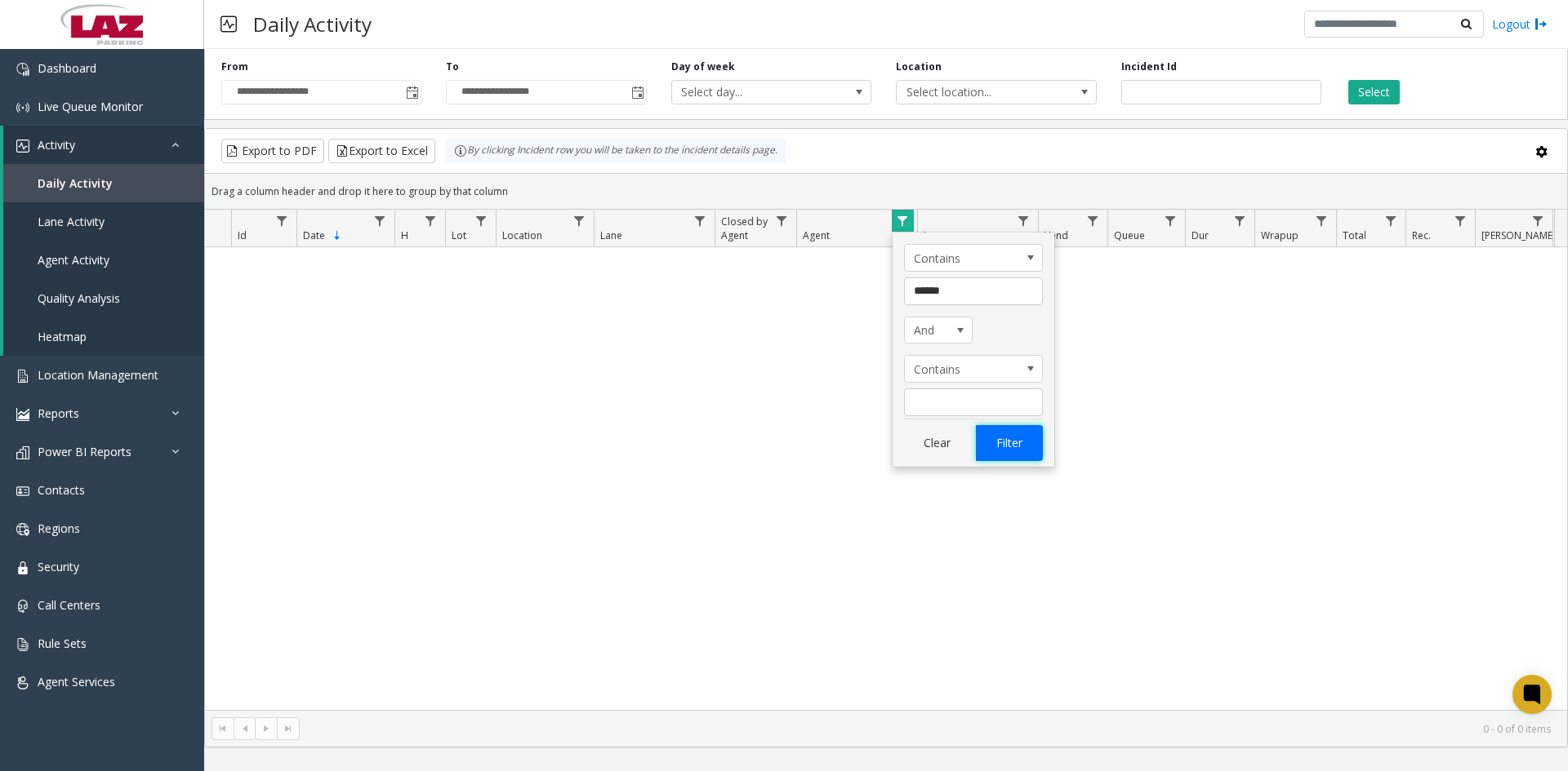
click at [989, 447] on button "Filter" at bounding box center [1009, 443] width 67 height 36
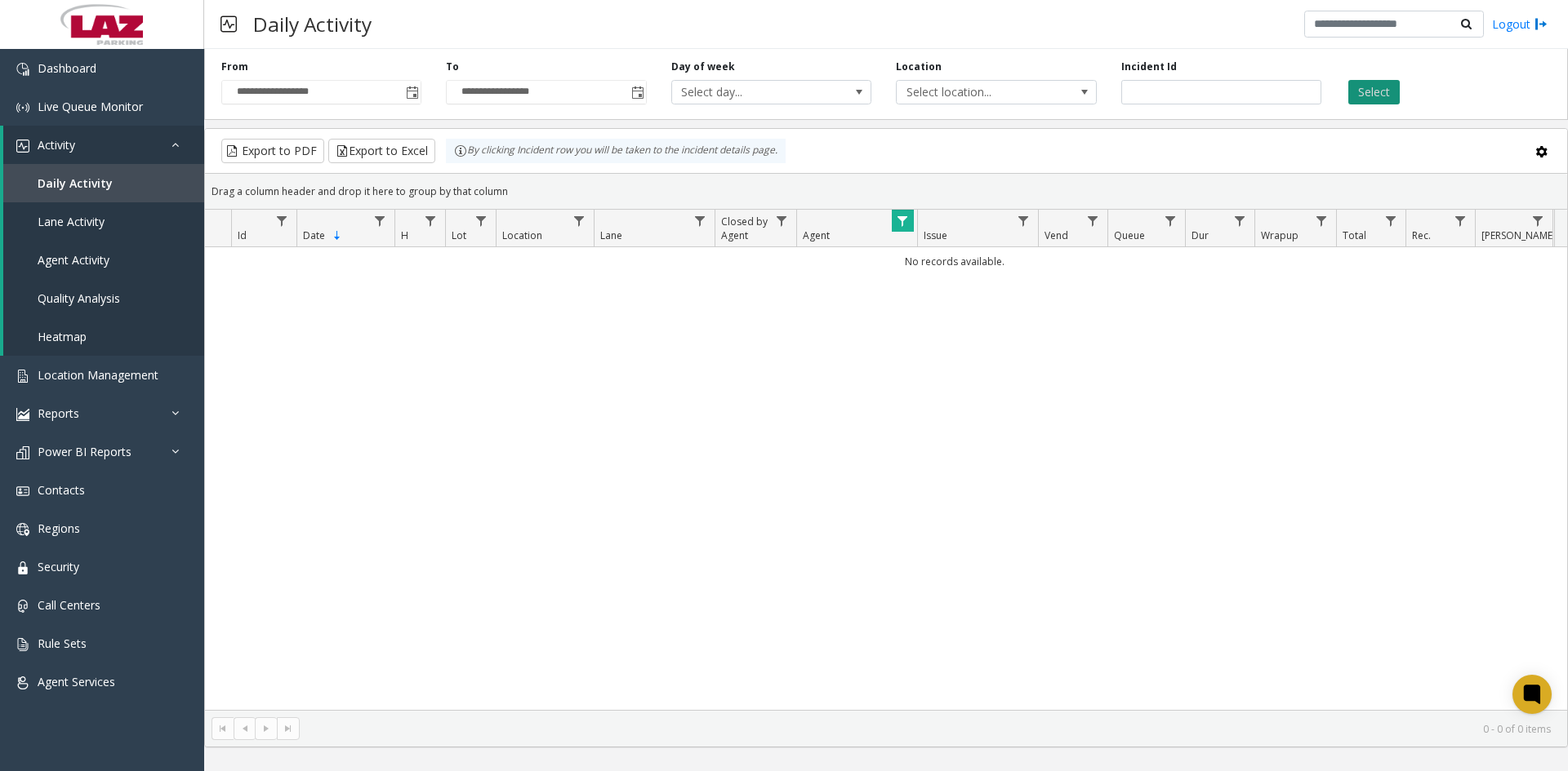
click at [1358, 93] on button "Select" at bounding box center [1374, 91] width 51 height 24
click at [413, 92] on span "Toggle popup" at bounding box center [413, 93] width 13 height 13
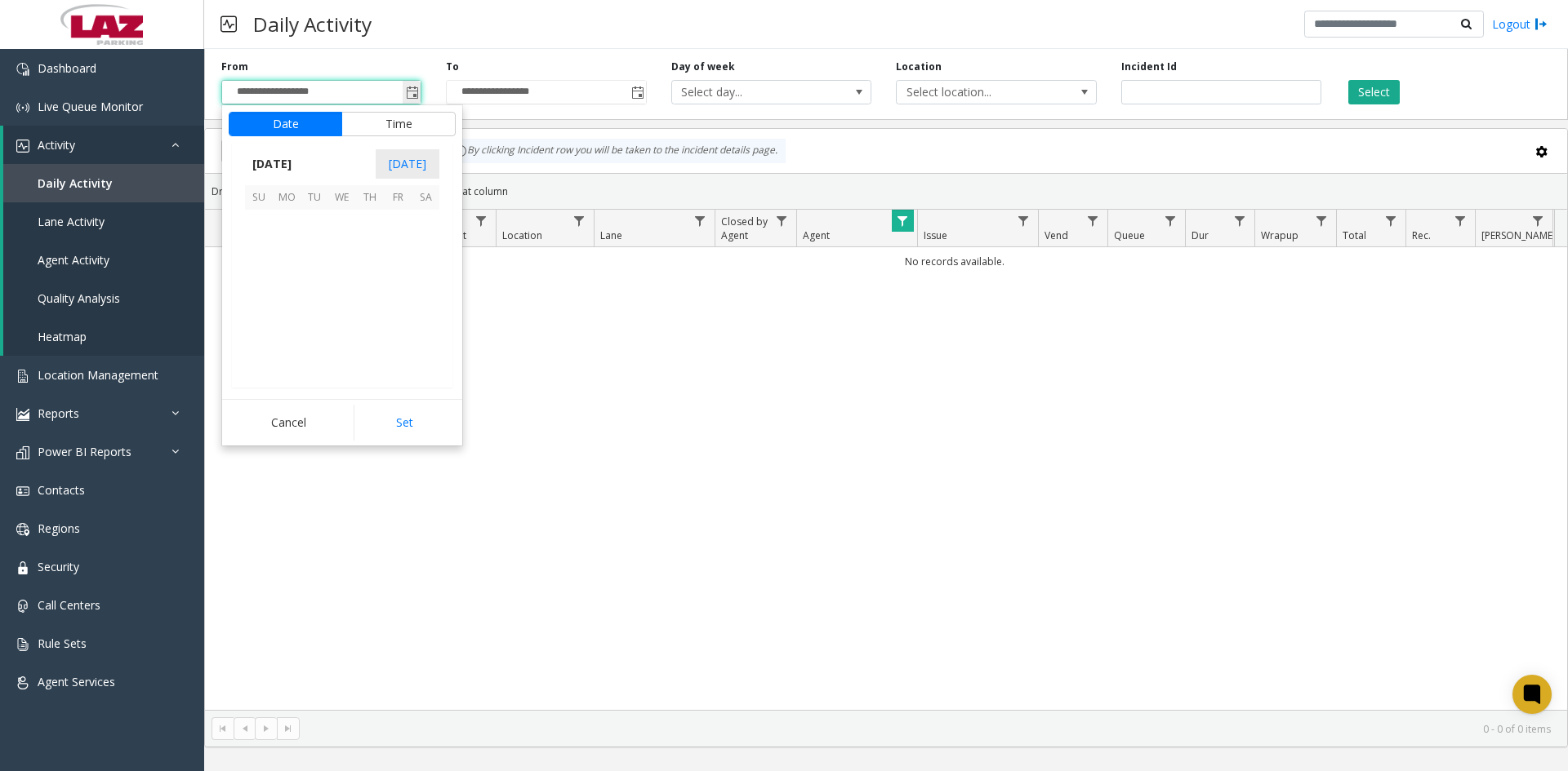
scroll to position [292729, 0]
click at [393, 247] on span "8" at bounding box center [397, 251] width 28 height 28
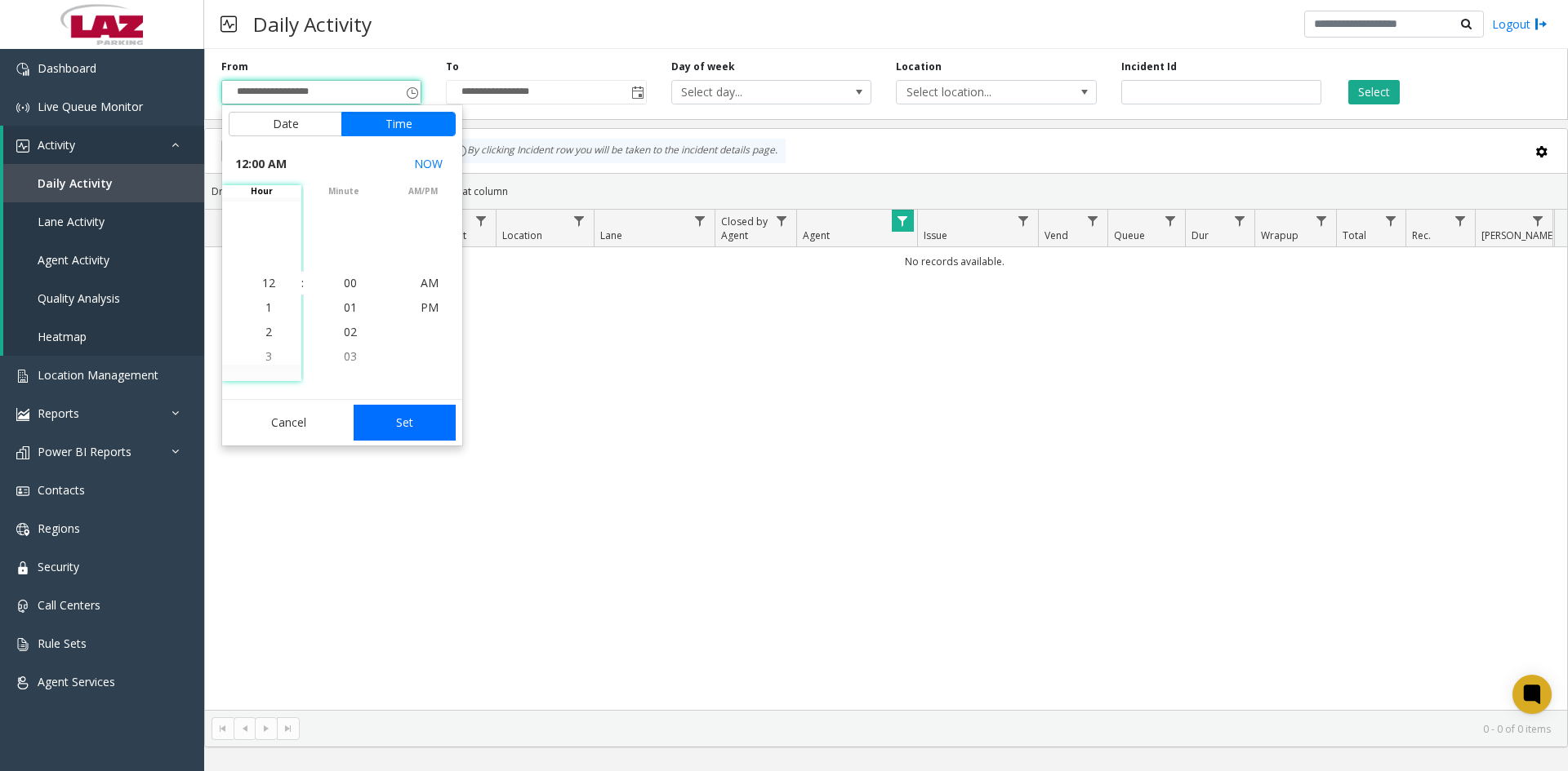
click at [402, 424] on button "Set" at bounding box center [405, 423] width 103 height 36
type input "**********"
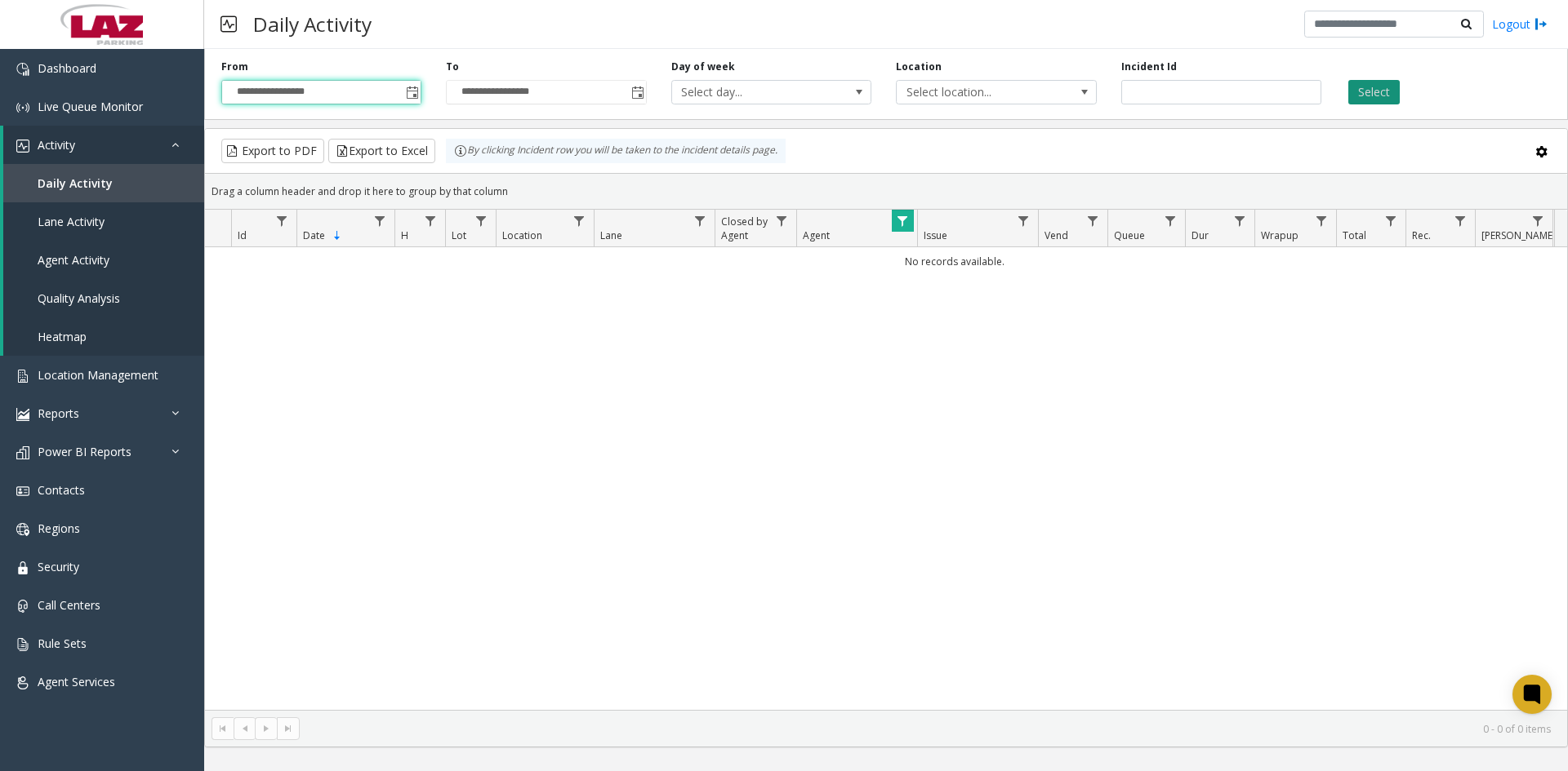
click at [1355, 90] on button "Select" at bounding box center [1374, 91] width 51 height 24
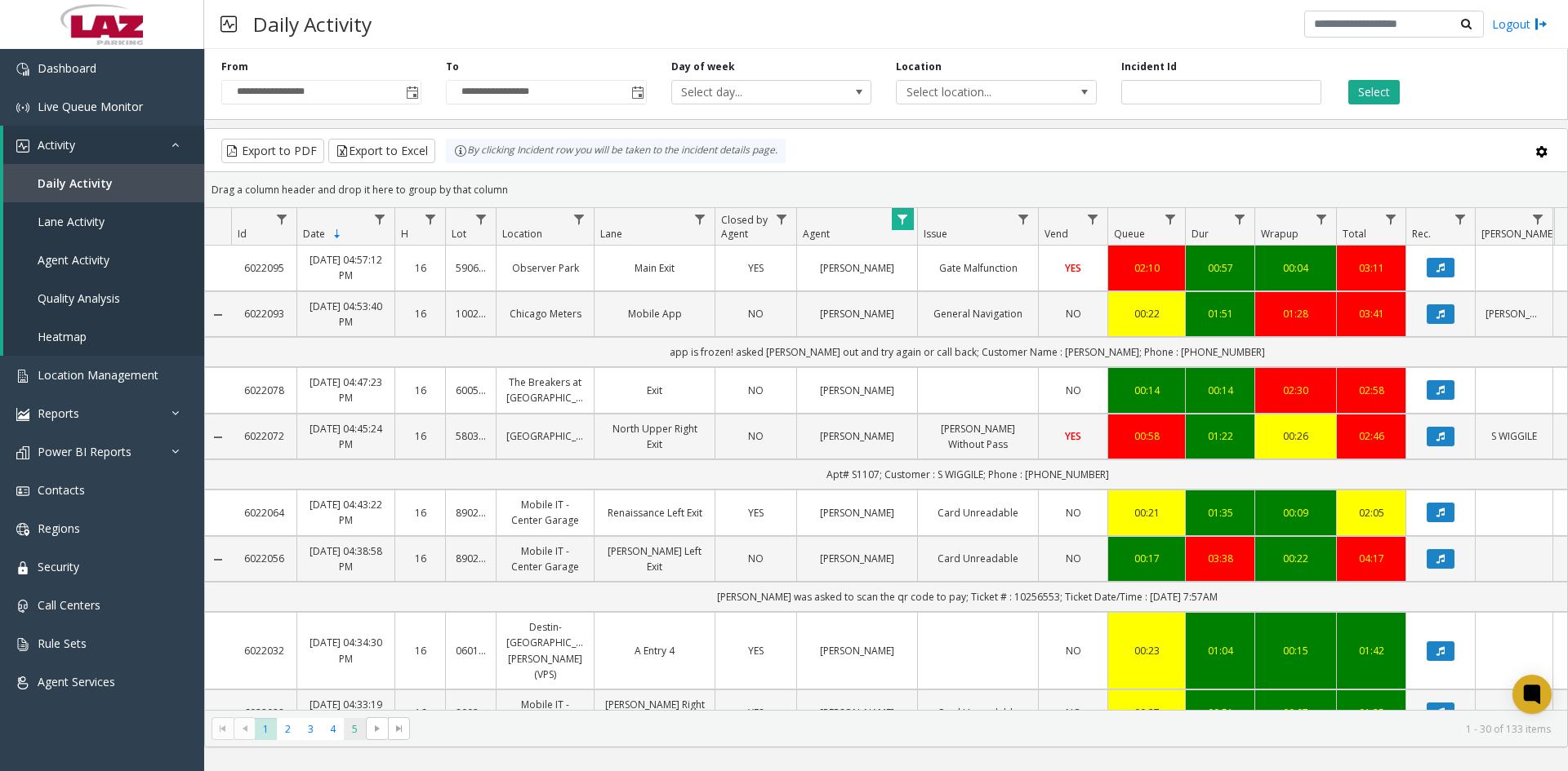
click at [348, 733] on span "5" at bounding box center [354, 729] width 22 height 22
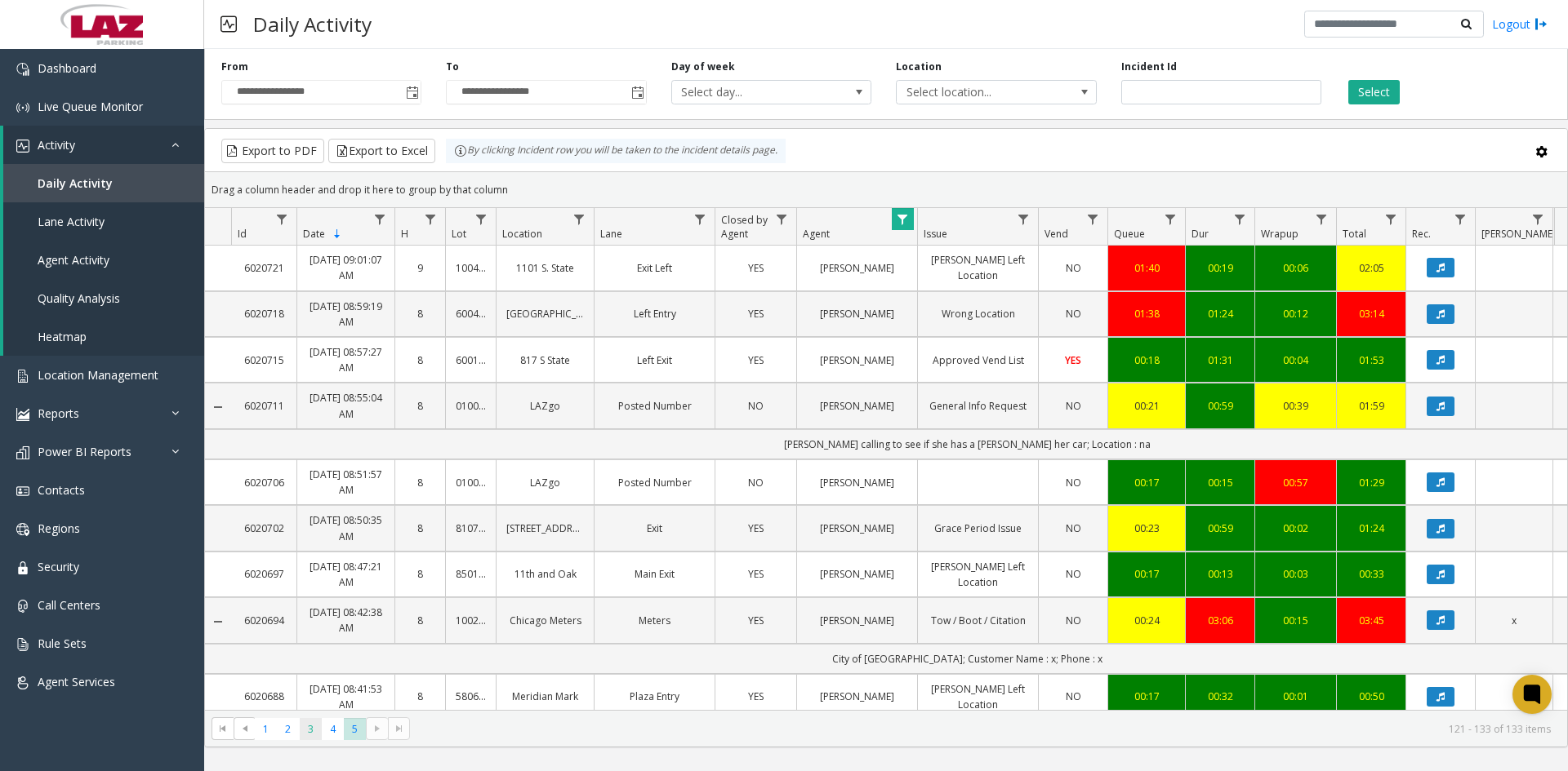
click at [316, 733] on span "3" at bounding box center [311, 729] width 22 height 22
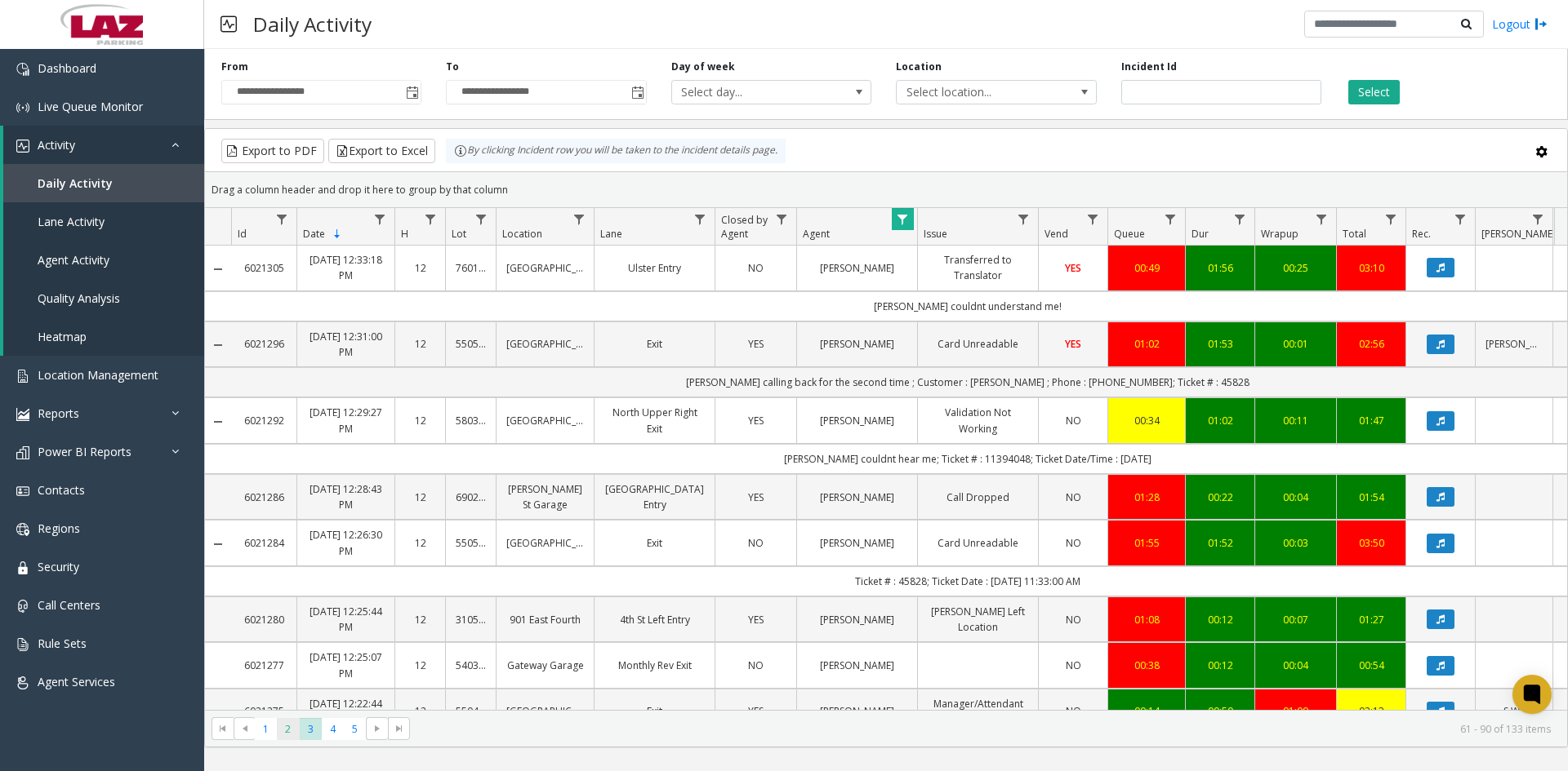
click at [291, 733] on span "2" at bounding box center [287, 729] width 22 height 22
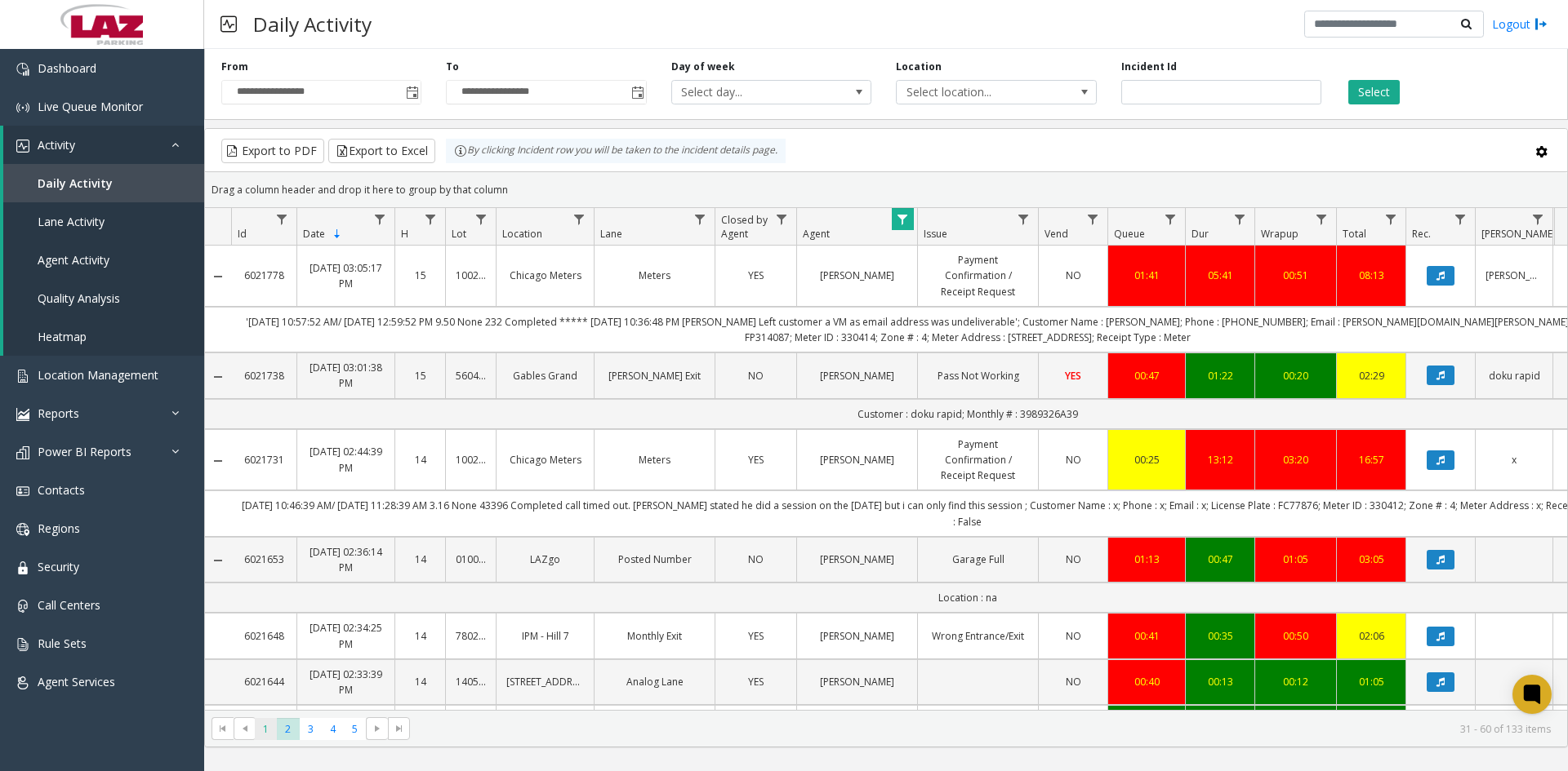
click at [263, 731] on span "1" at bounding box center [266, 729] width 22 height 22
